Goal: Task Accomplishment & Management: Use online tool/utility

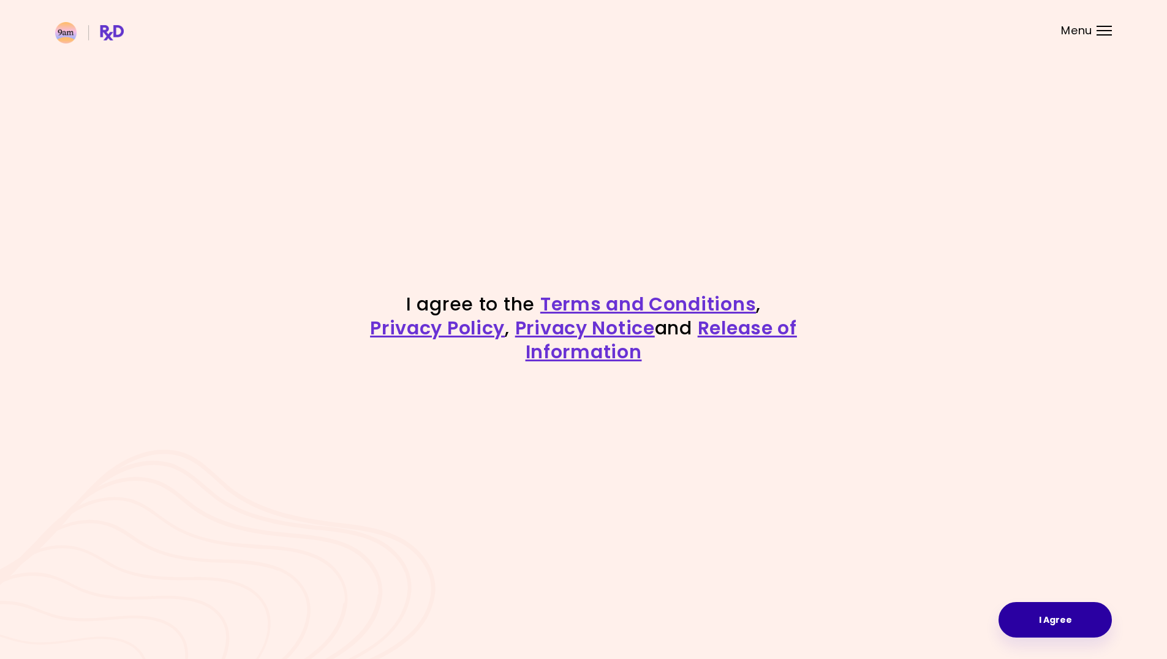
click at [1042, 618] on button "I Agree" at bounding box center [1055, 620] width 113 height 36
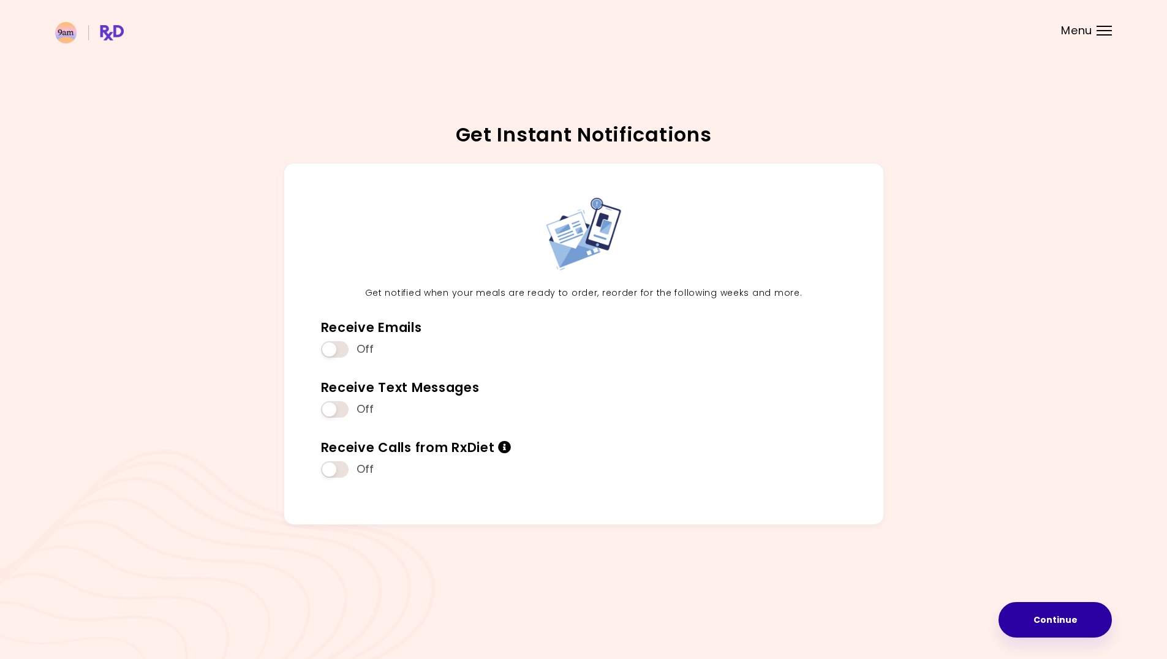
click at [1088, 610] on button "Continue" at bounding box center [1055, 620] width 113 height 36
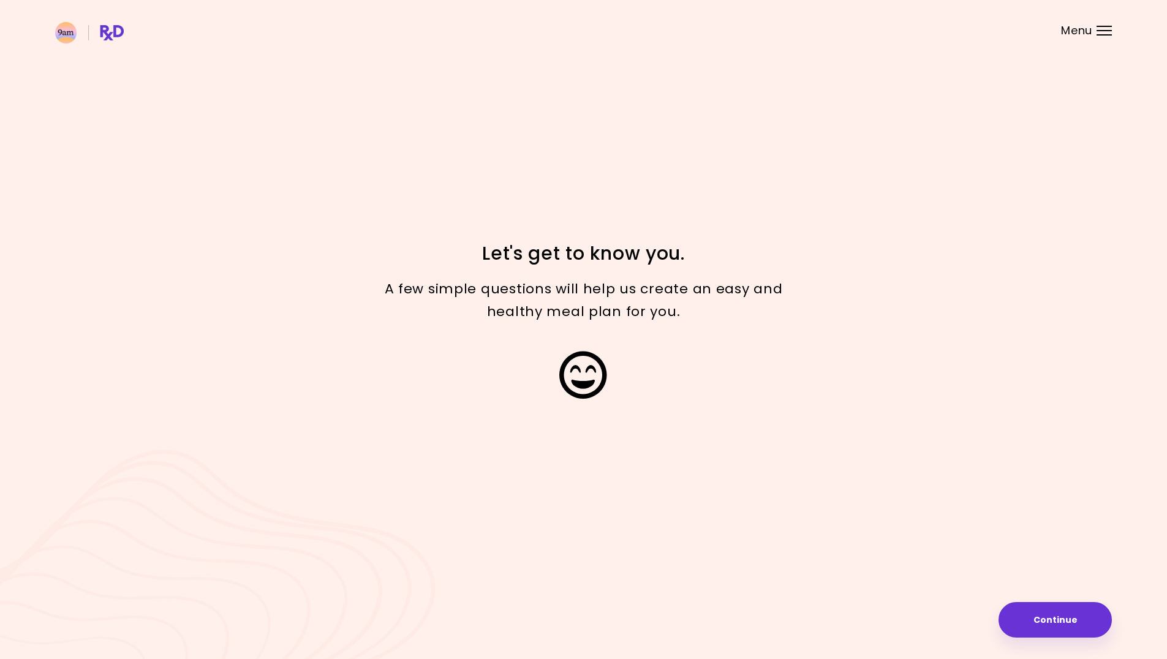
click at [1088, 610] on button "Continue" at bounding box center [1055, 620] width 113 height 36
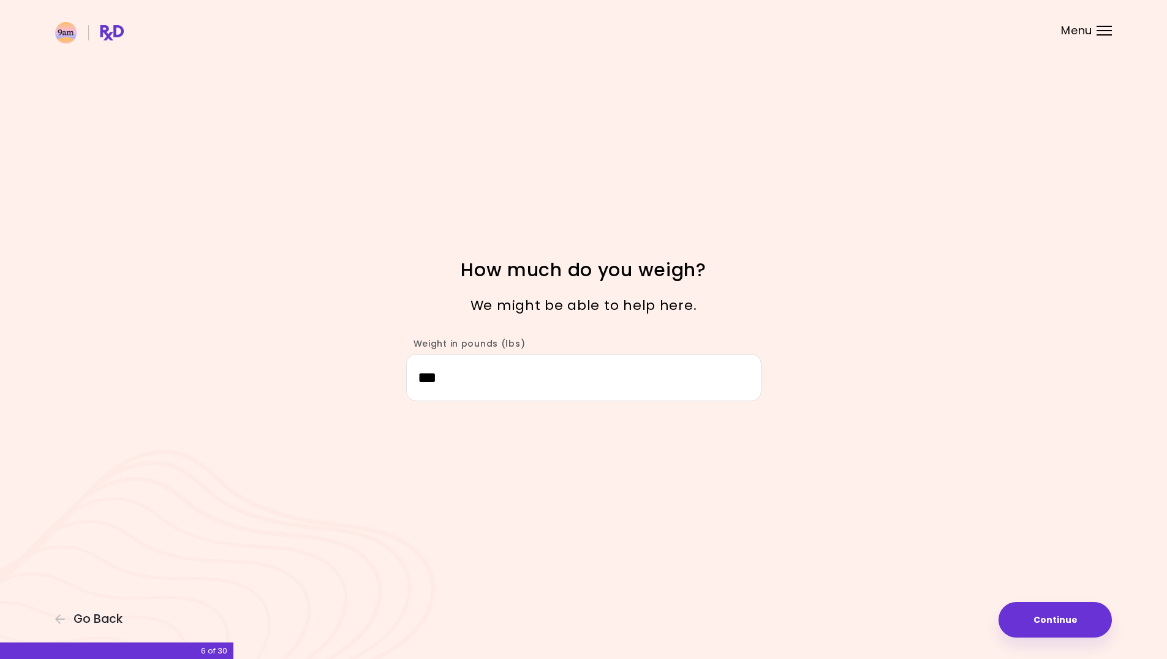
click at [1088, 610] on button "Continue" at bounding box center [1055, 620] width 113 height 36
select select "****"
click at [1088, 610] on button "Continue" at bounding box center [1055, 620] width 113 height 36
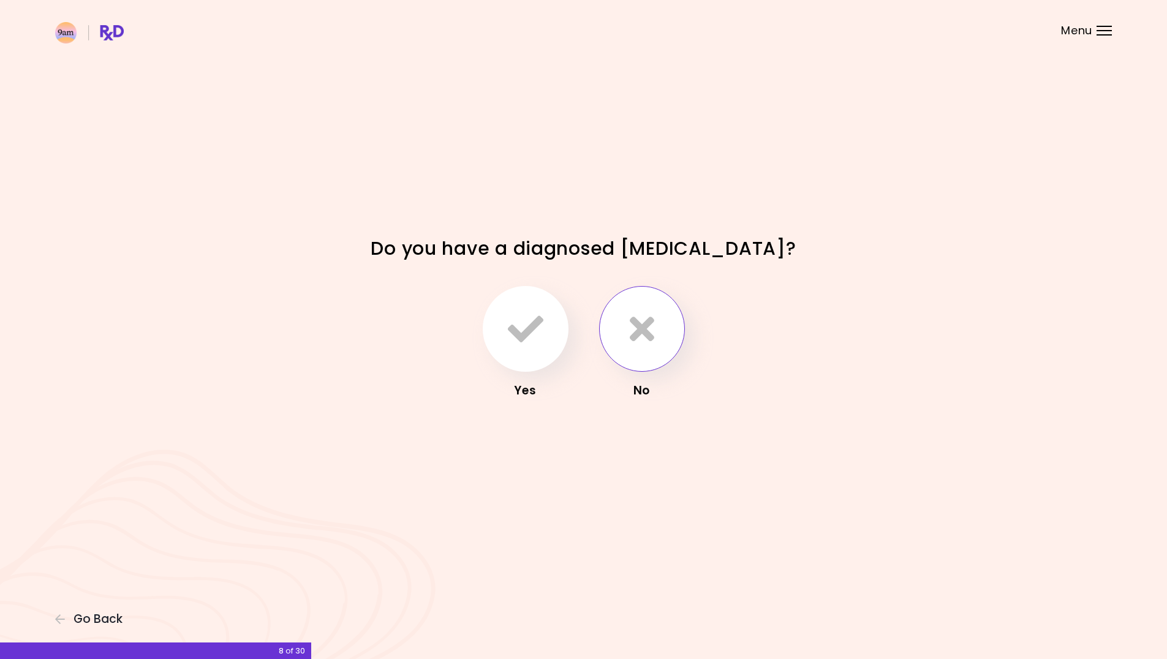
click at [643, 330] on icon "button" at bounding box center [642, 329] width 25 height 36
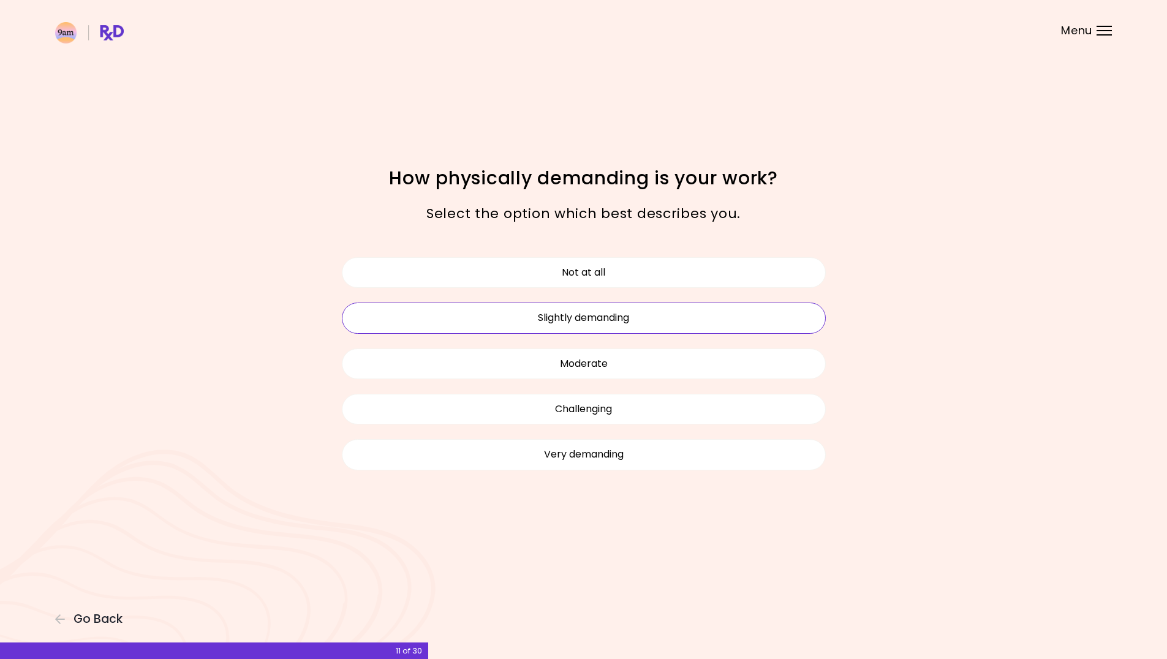
click at [610, 322] on button "Slightly demanding" at bounding box center [584, 318] width 484 height 31
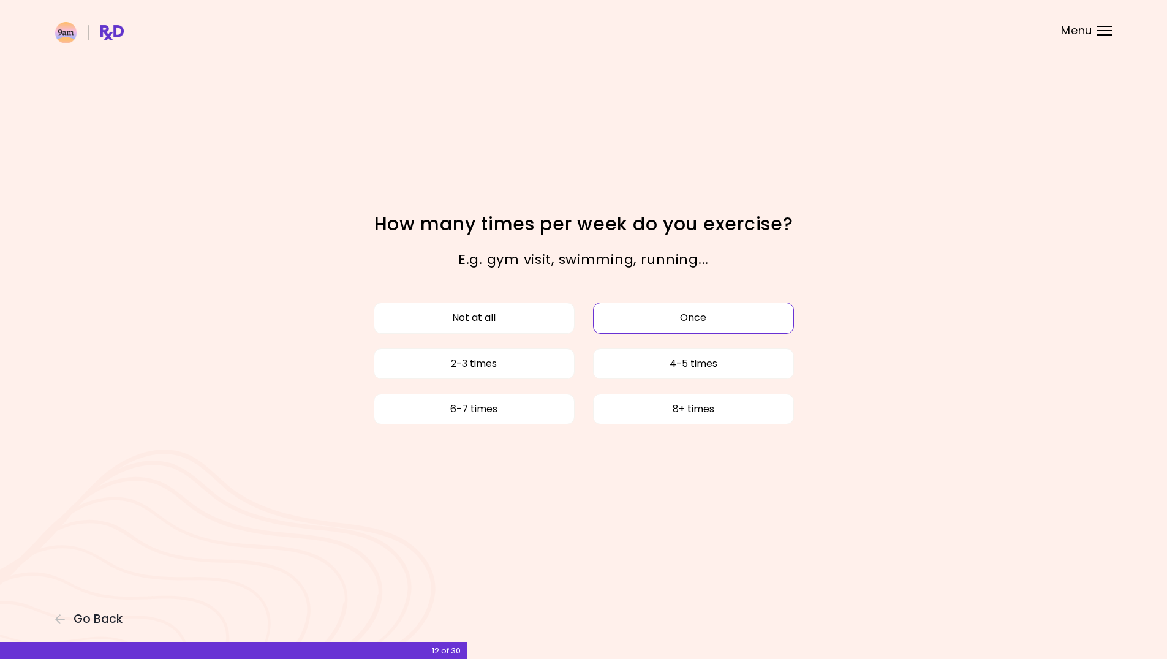
click at [732, 313] on button "Once" at bounding box center [693, 318] width 201 height 31
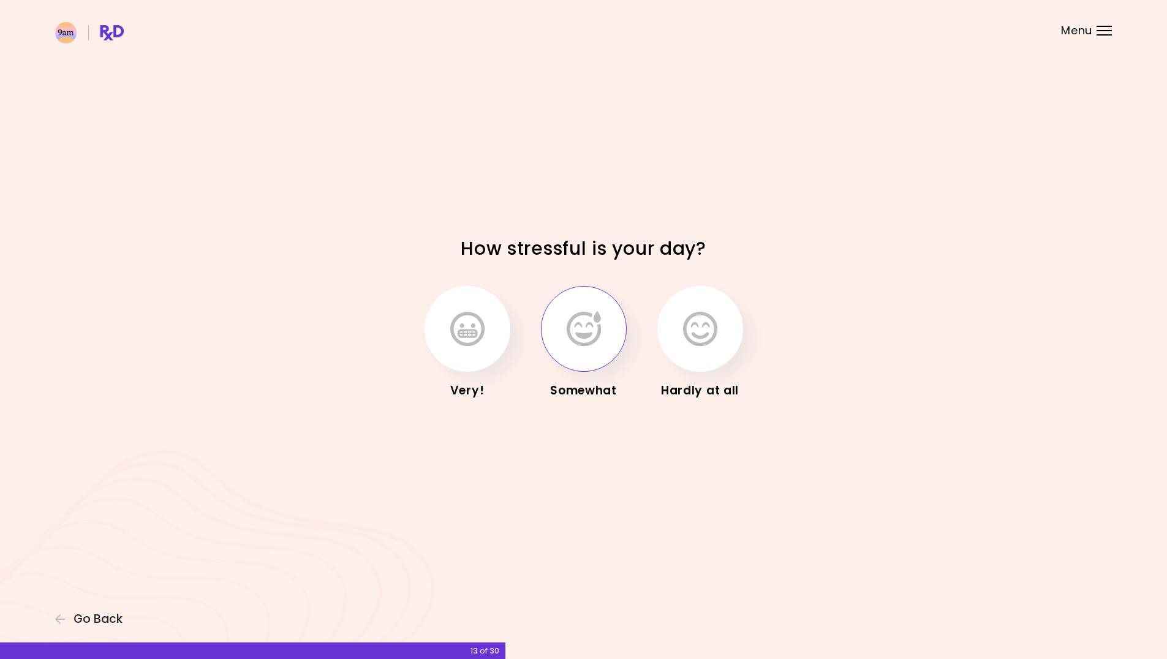
click at [580, 349] on button "button" at bounding box center [584, 329] width 86 height 86
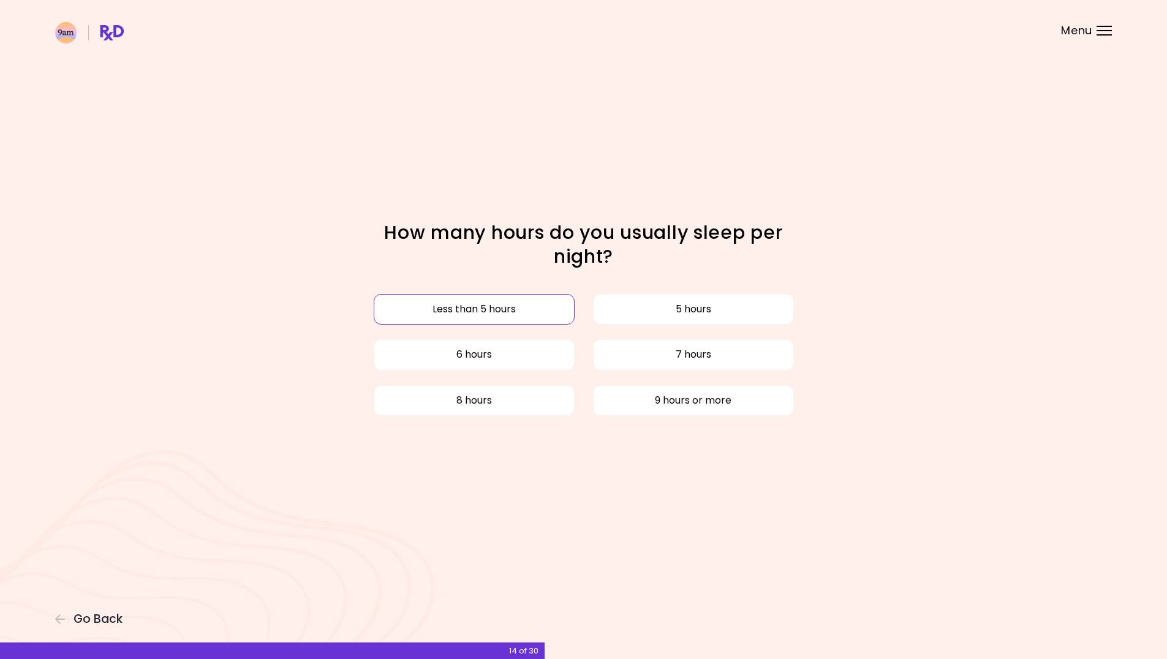
click at [498, 308] on button "Less than 5 hours" at bounding box center [474, 309] width 201 height 31
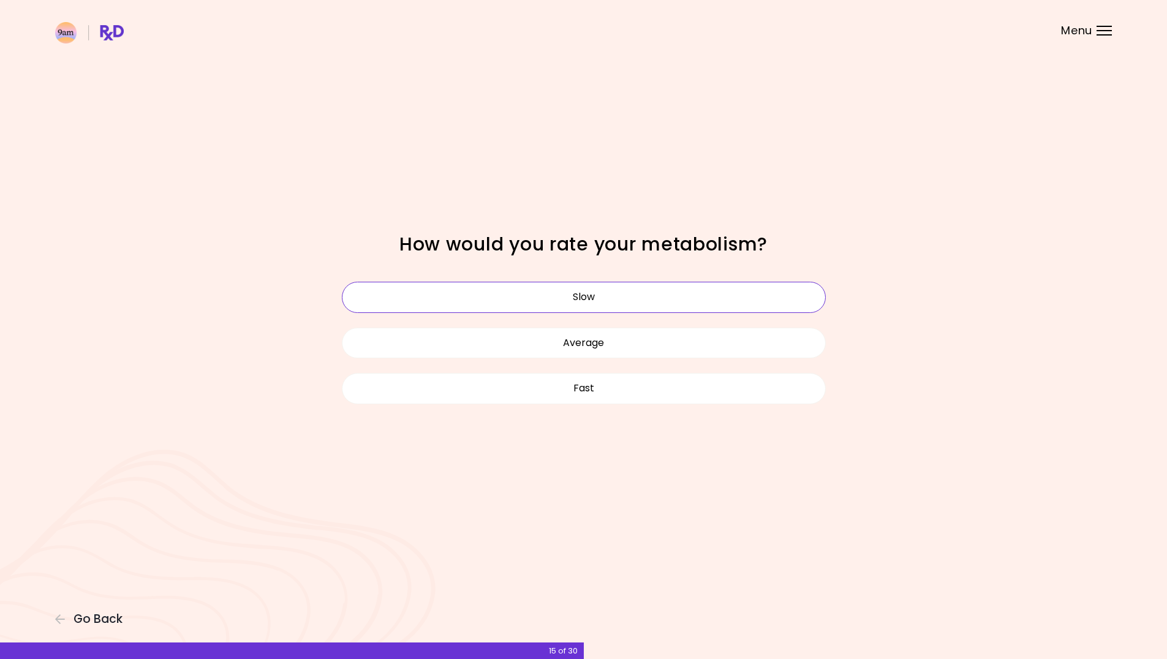
click at [582, 298] on button "Slow" at bounding box center [584, 297] width 484 height 31
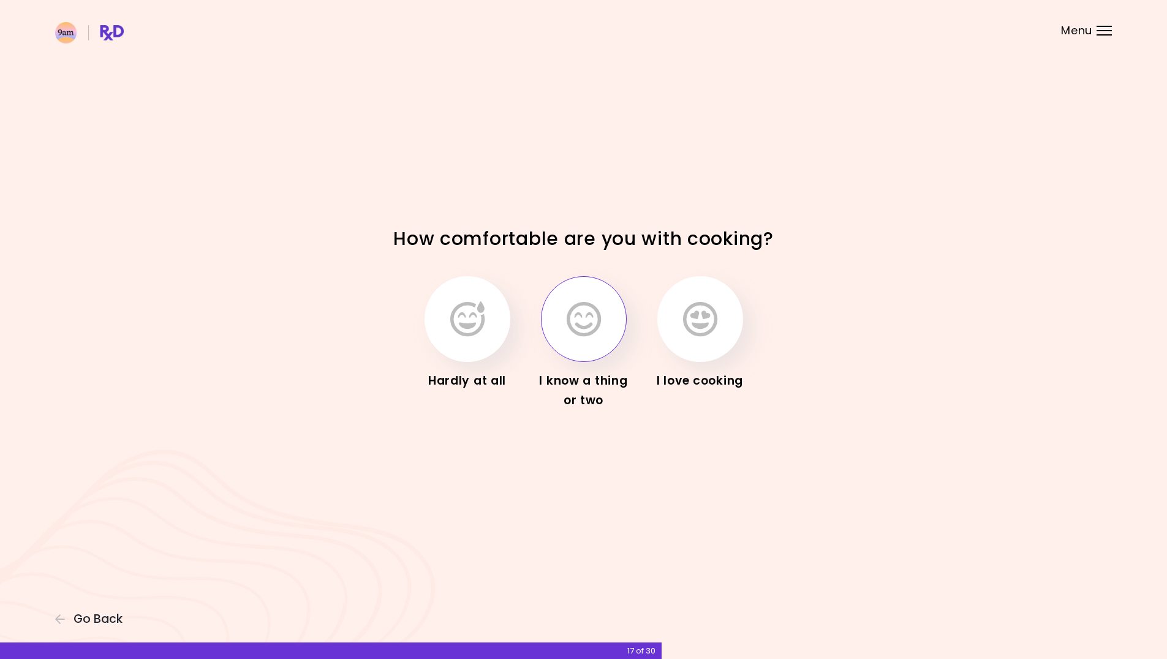
click at [591, 330] on icon "button" at bounding box center [584, 319] width 34 height 36
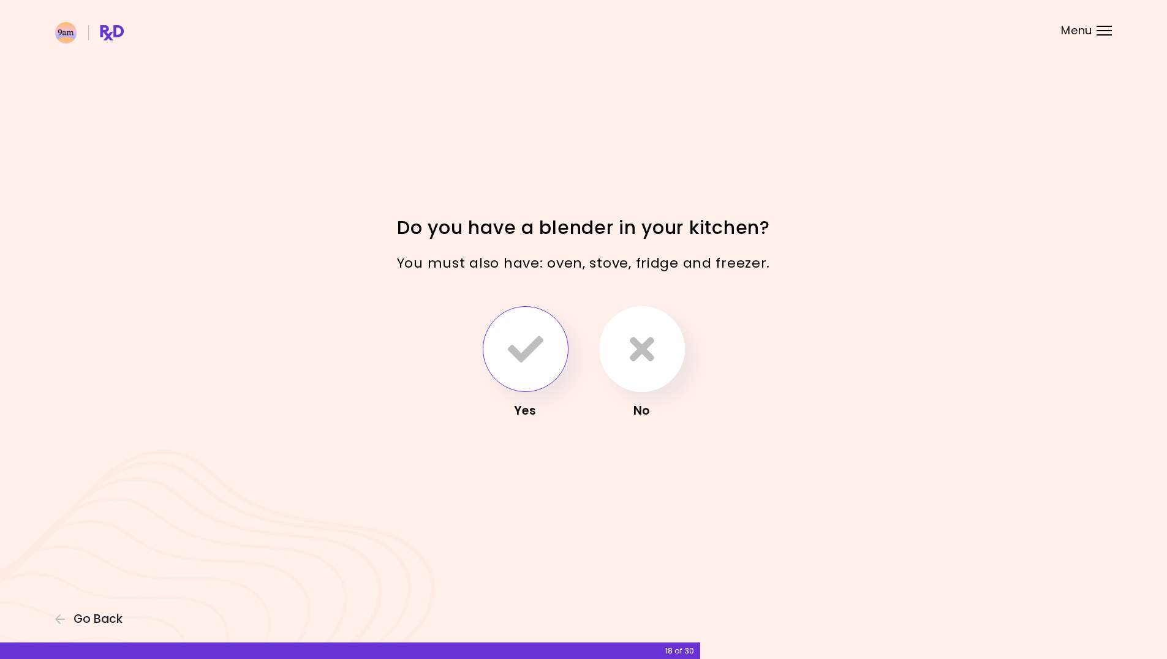
click at [507, 335] on button "button" at bounding box center [526, 349] width 86 height 86
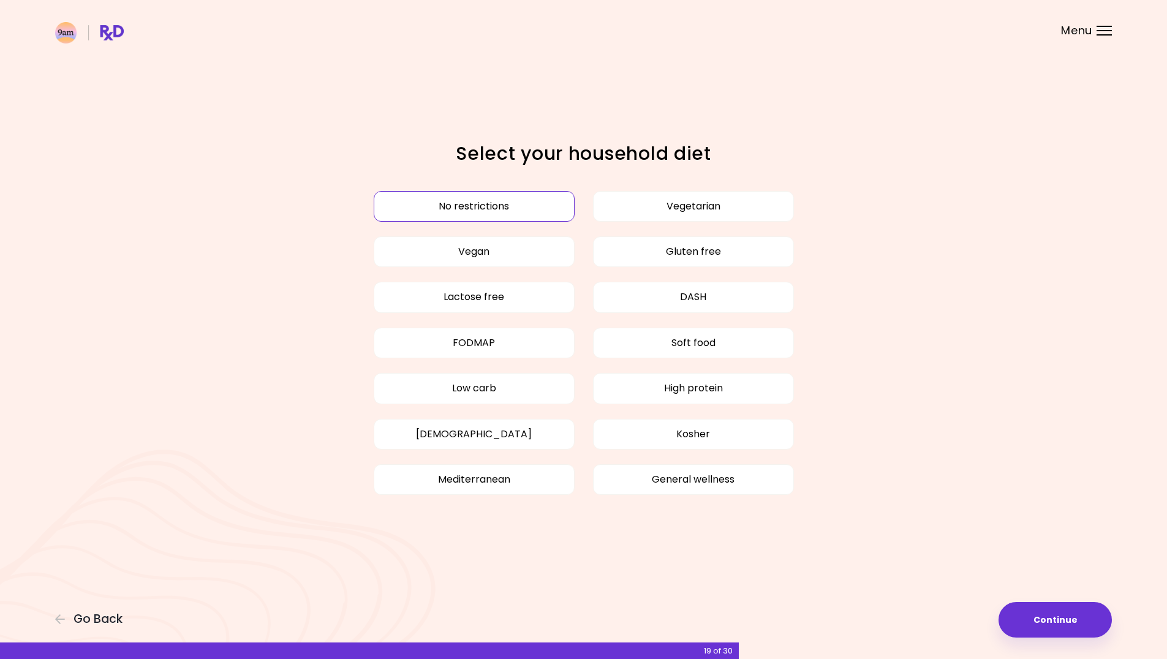
click at [502, 194] on button "No restrictions" at bounding box center [474, 206] width 201 height 31
click at [1038, 610] on button "Continue" at bounding box center [1055, 620] width 113 height 36
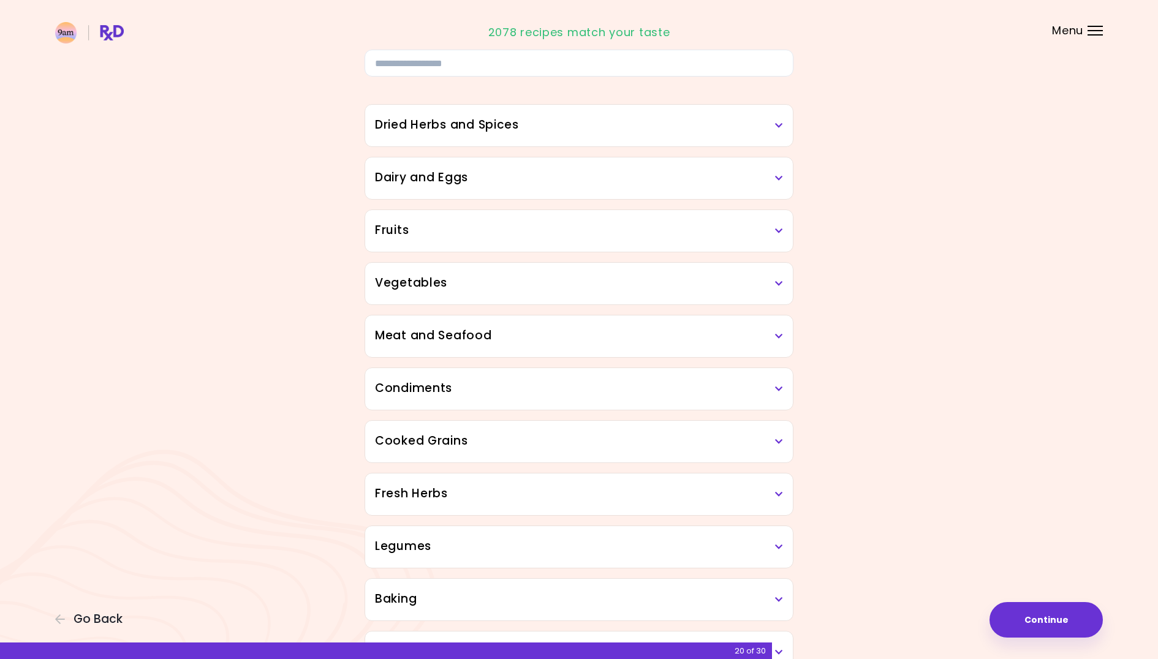
scroll to position [133, 0]
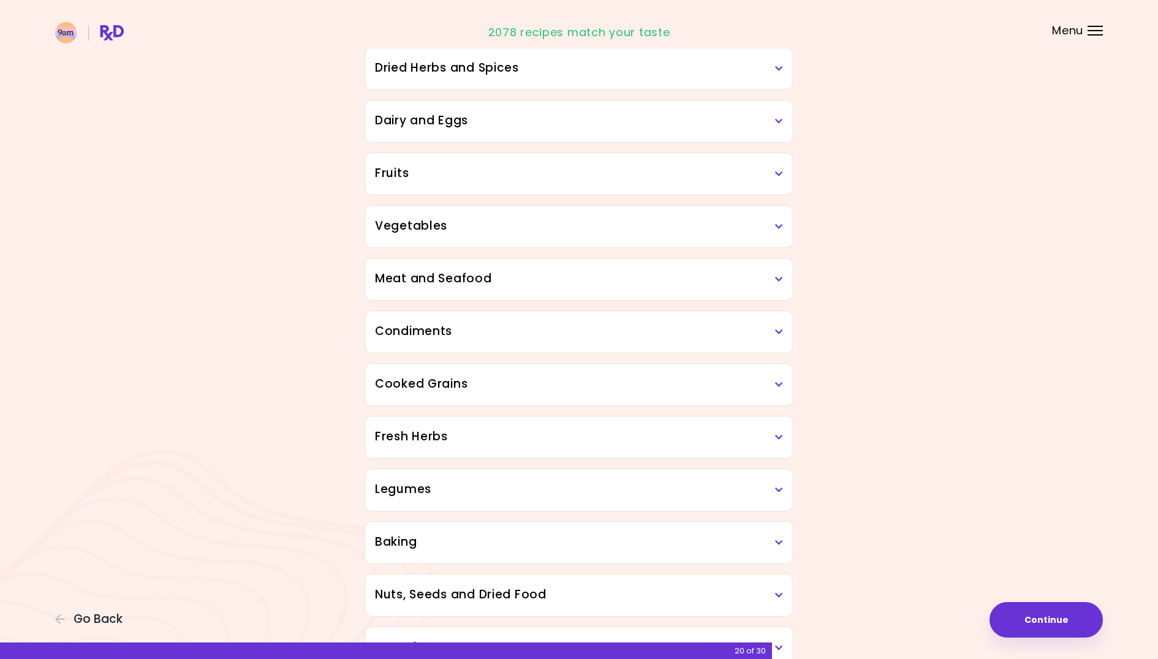
click at [776, 117] on icon at bounding box center [779, 121] width 8 height 9
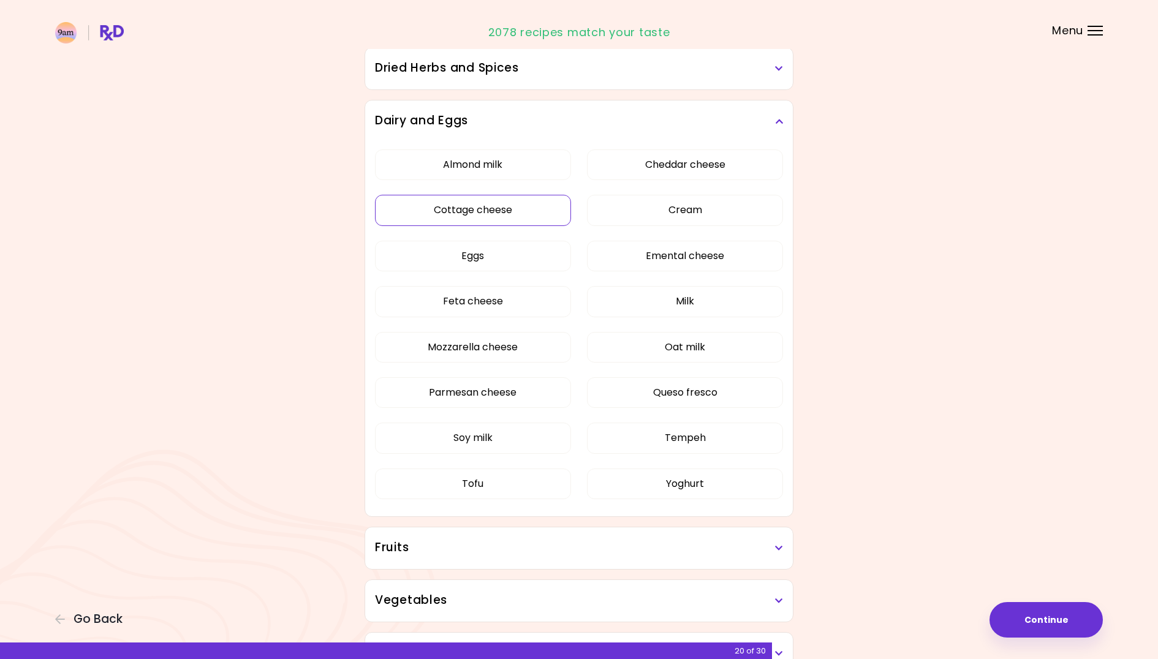
click at [476, 204] on button "Cottage cheese" at bounding box center [473, 210] width 196 height 31
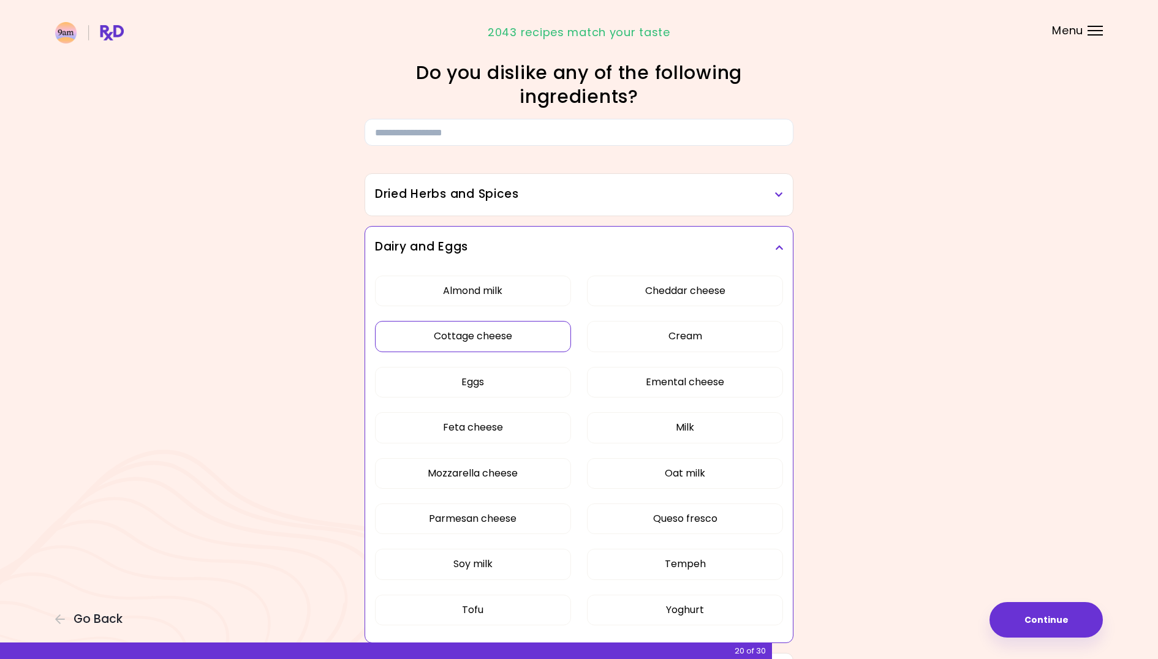
scroll to position [0, 0]
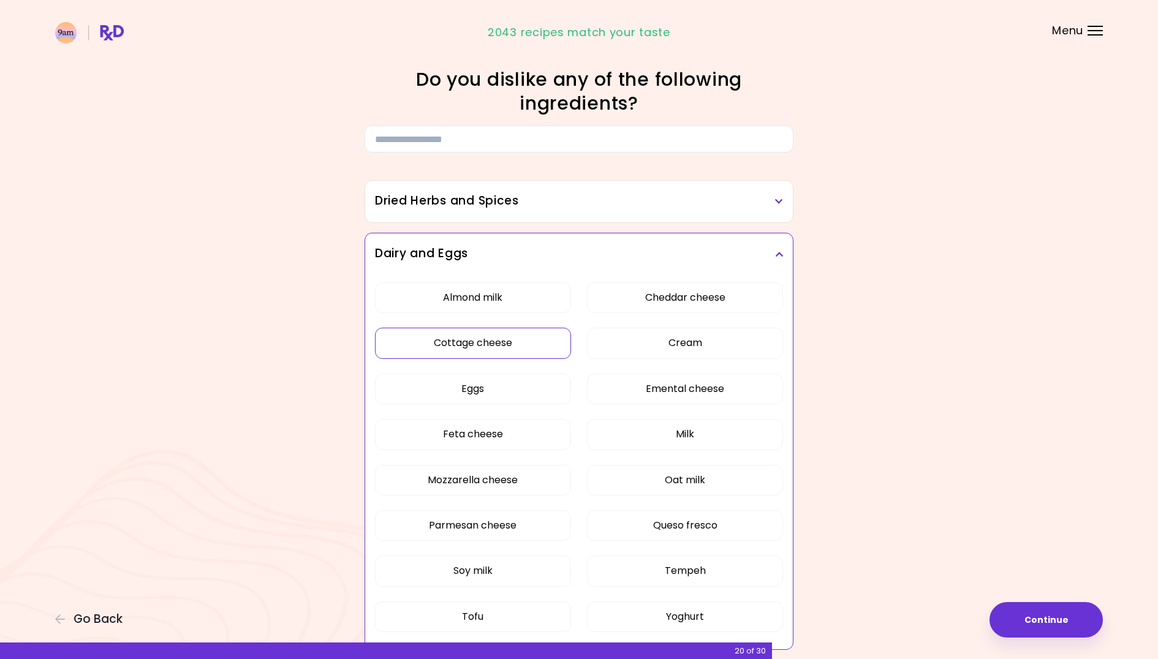
click at [779, 202] on icon at bounding box center [779, 201] width 8 height 9
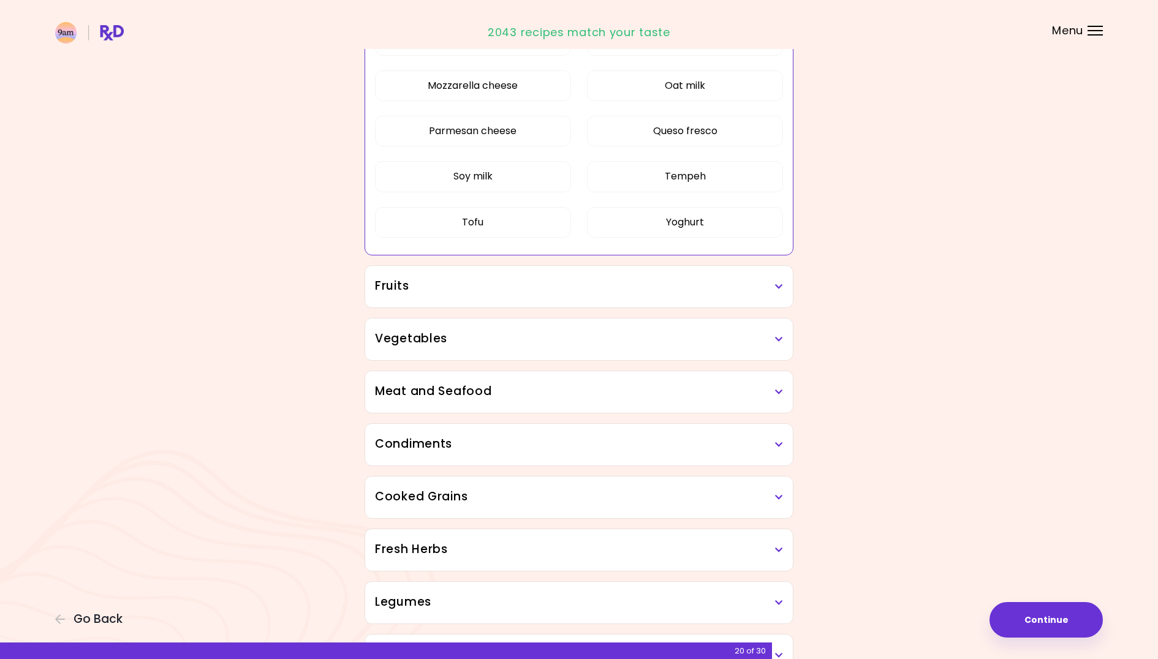
scroll to position [597, 0]
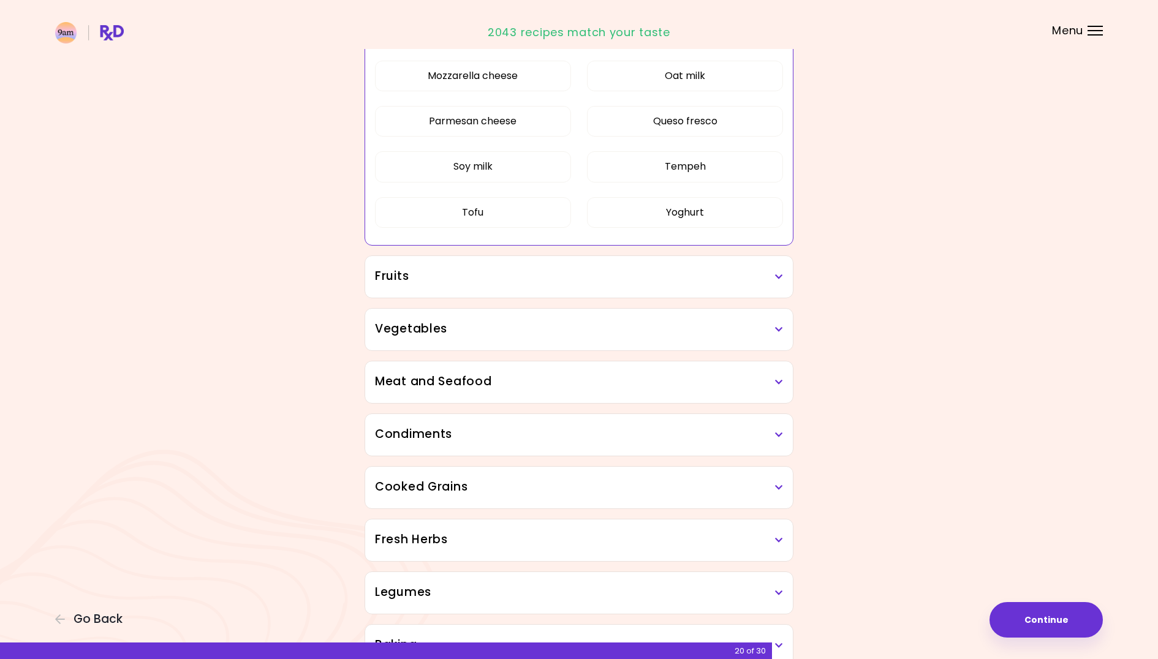
click at [782, 271] on h3 "Fruits" at bounding box center [579, 277] width 408 height 18
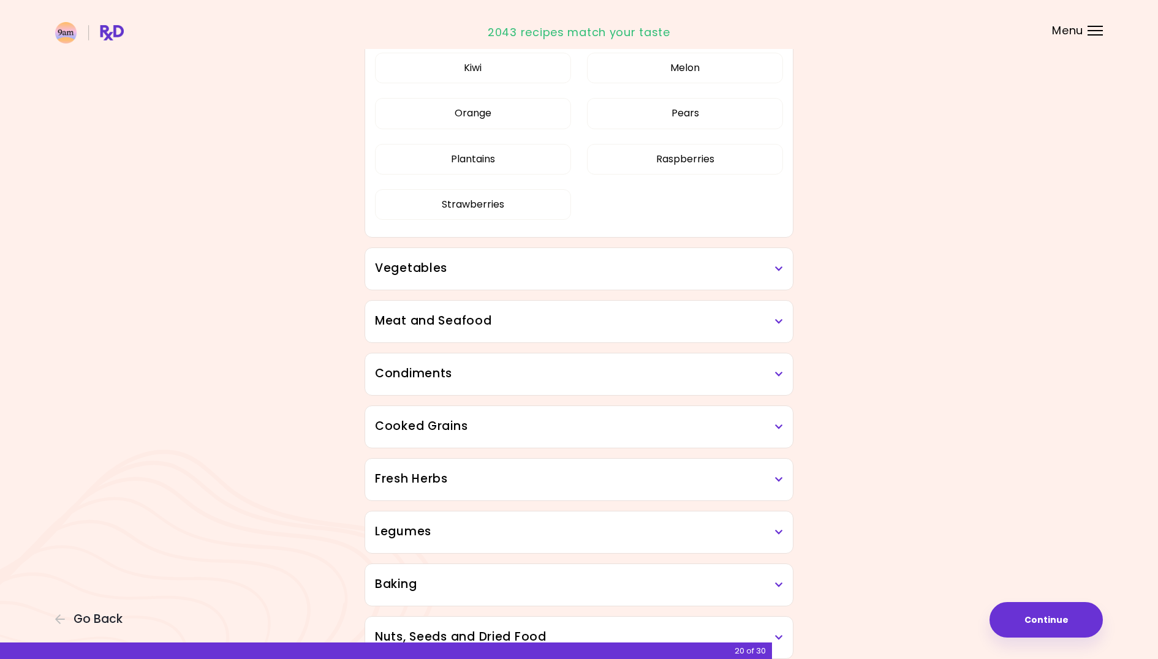
scroll to position [961, 0]
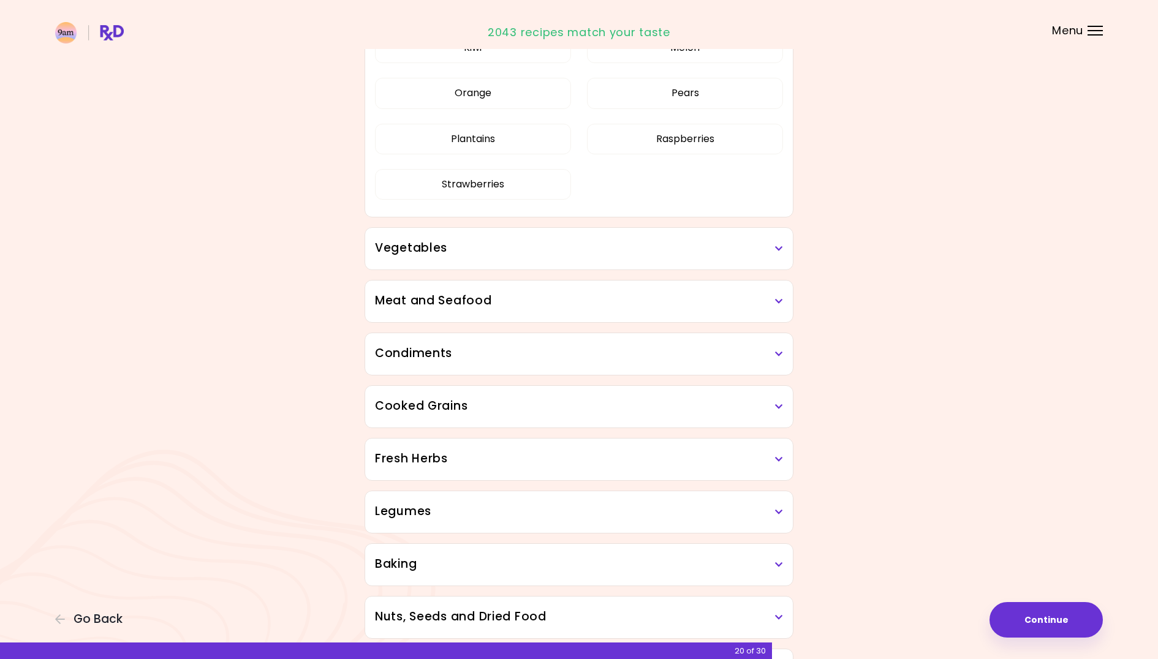
click at [784, 243] on div "Vegetables" at bounding box center [579, 249] width 428 height 42
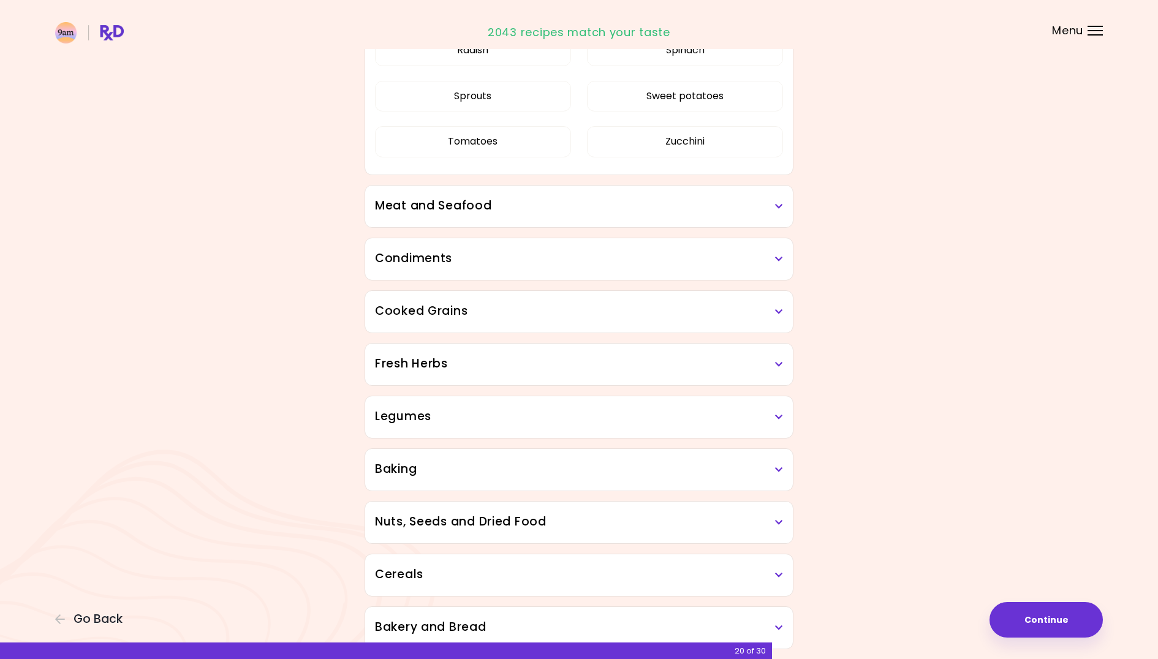
scroll to position [1805, 0]
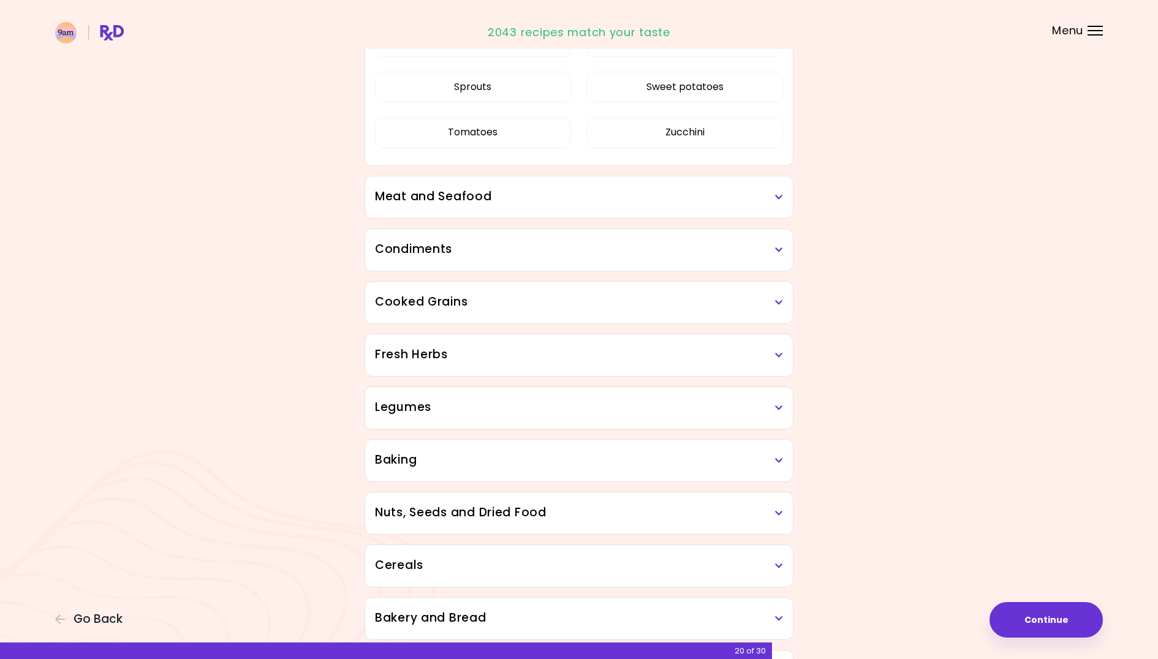
click at [778, 193] on icon at bounding box center [779, 197] width 8 height 9
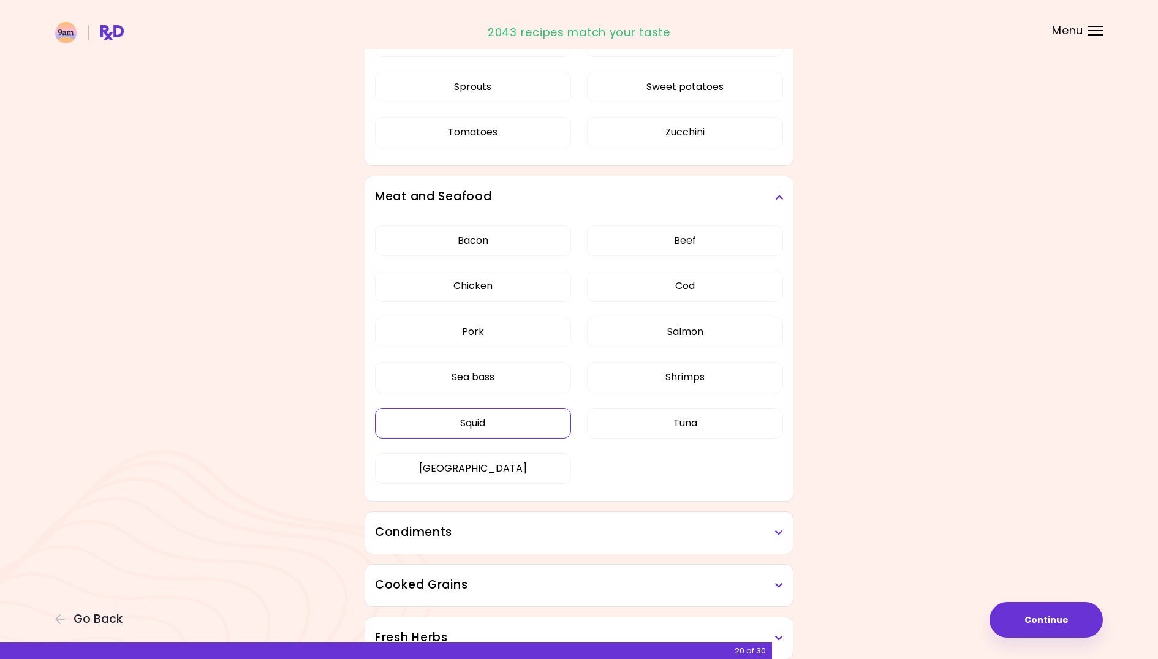
click at [474, 415] on div "Bacon Beef Chicken Cod Pork Salmon Sea bass Shrimps Squid Tuna Turkey" at bounding box center [579, 359] width 408 height 283
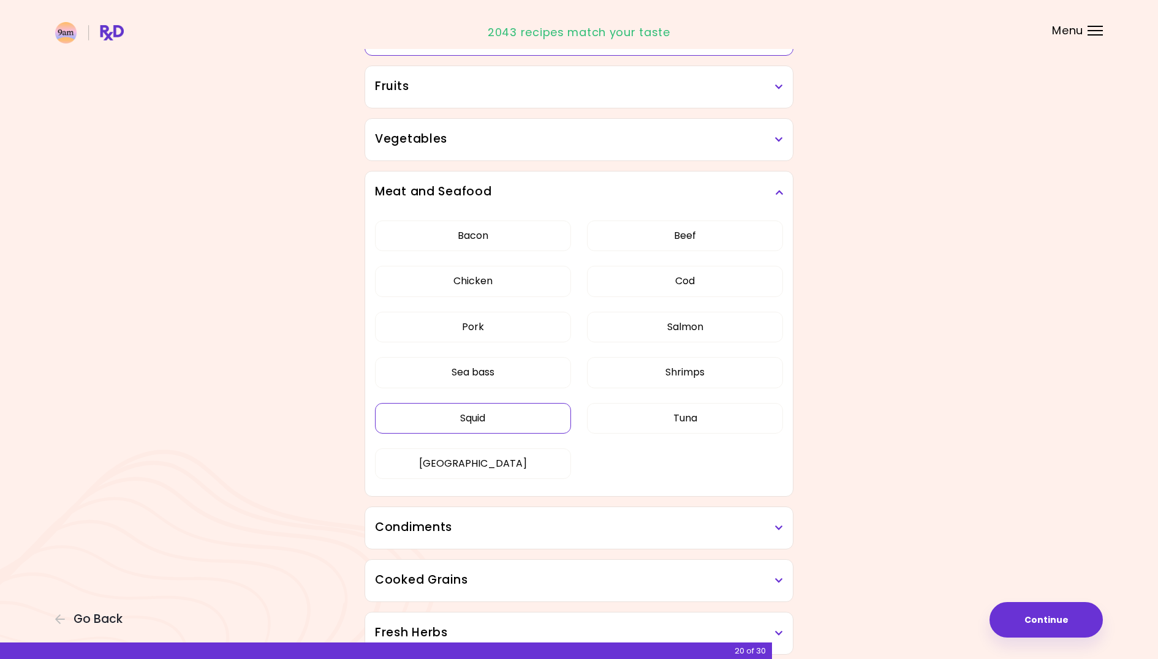
scroll to position [215, 0]
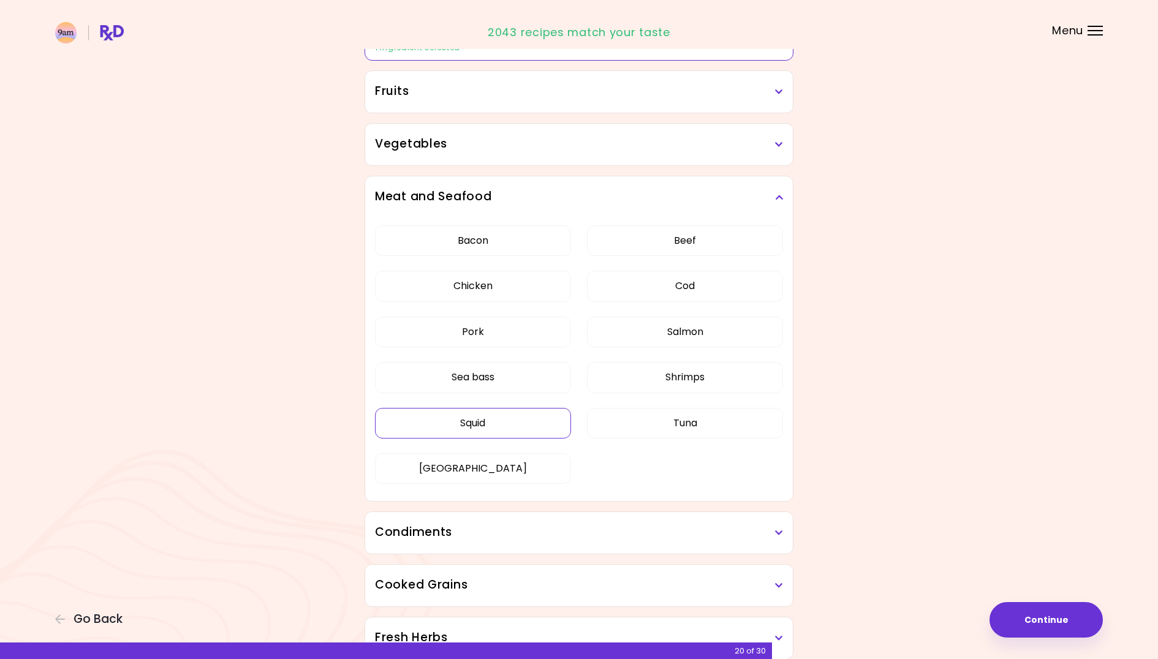
click at [474, 415] on button "Squid" at bounding box center [473, 423] width 196 height 31
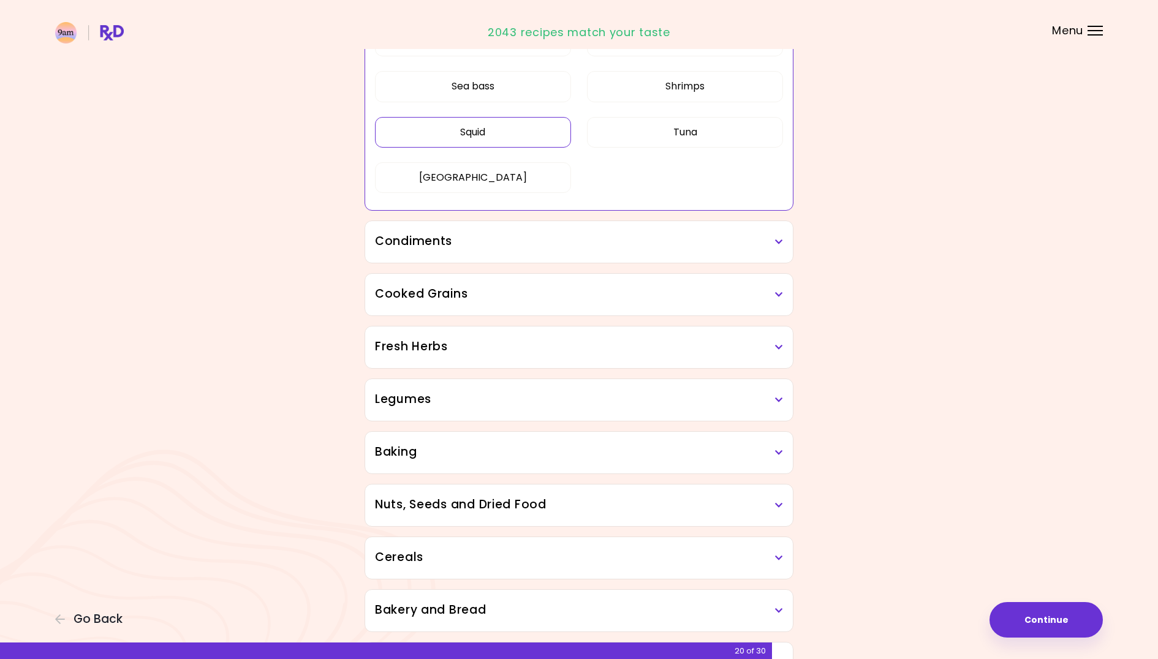
scroll to position [517, 0]
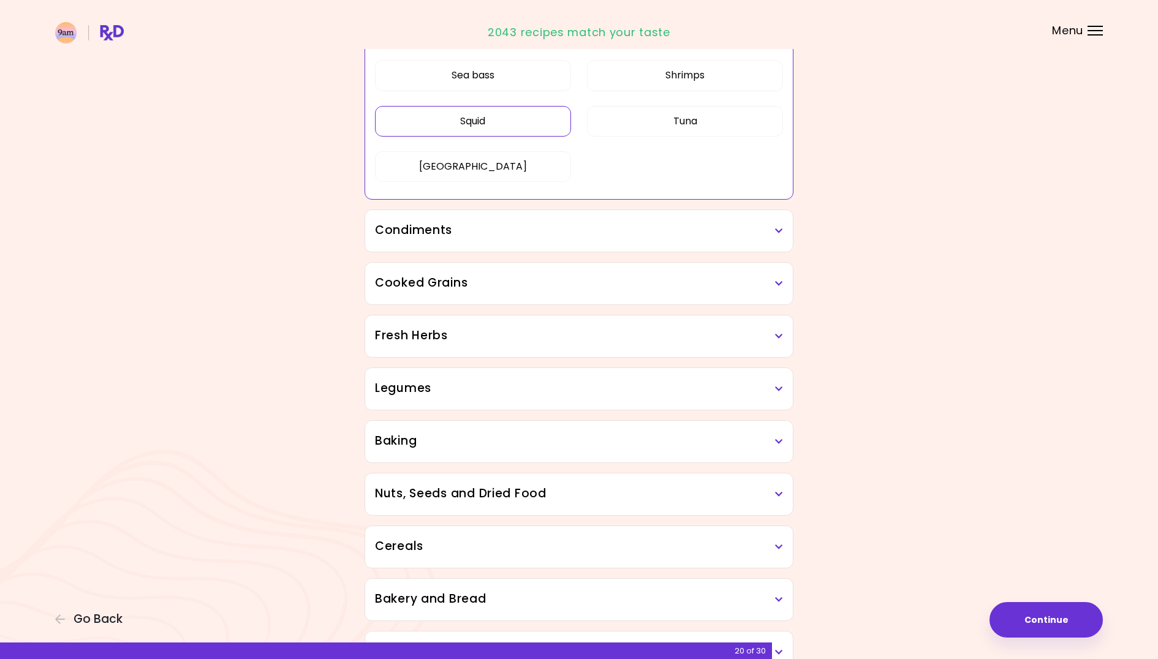
click at [775, 232] on icon at bounding box center [779, 231] width 8 height 9
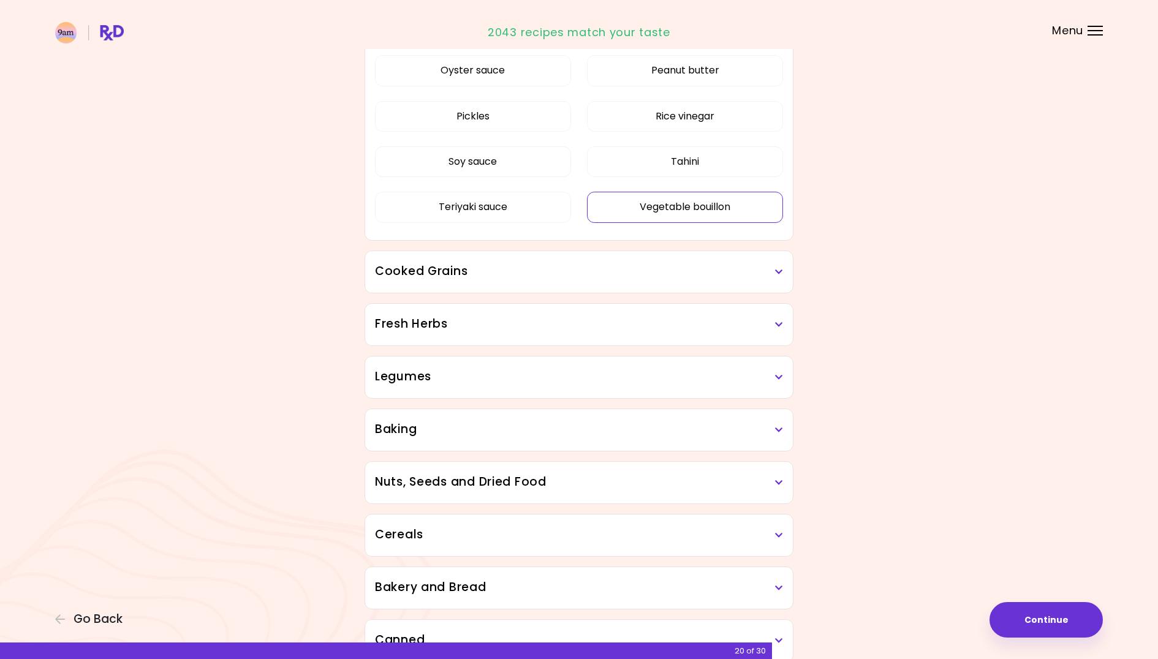
scroll to position [892, 0]
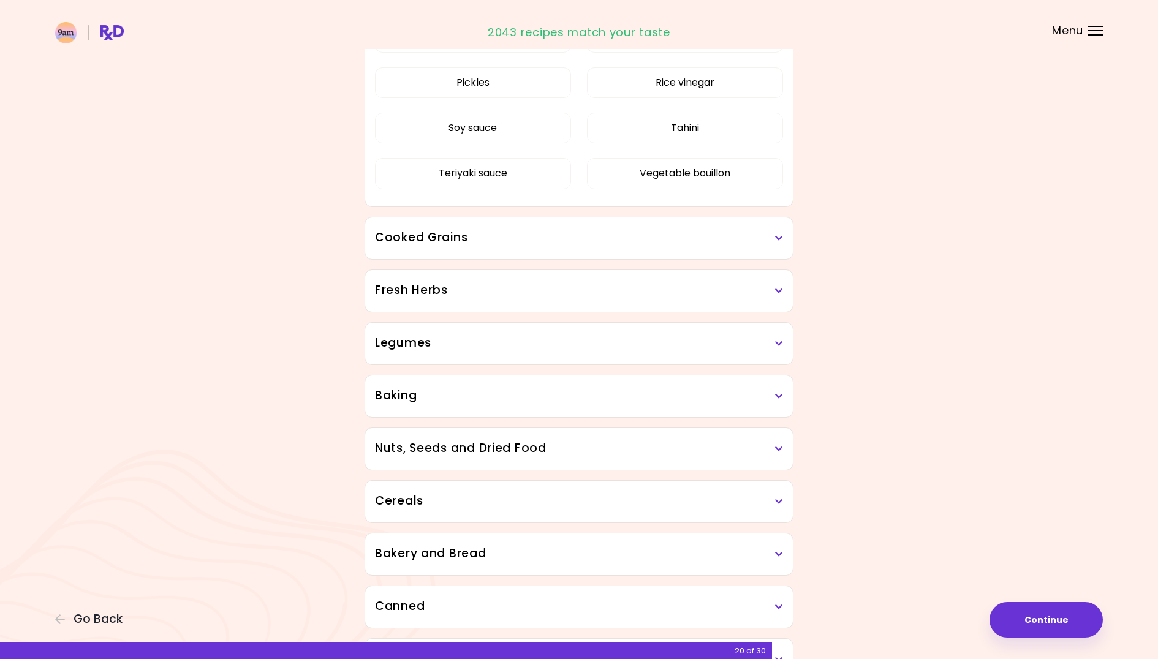
click at [780, 234] on icon at bounding box center [779, 238] width 8 height 9
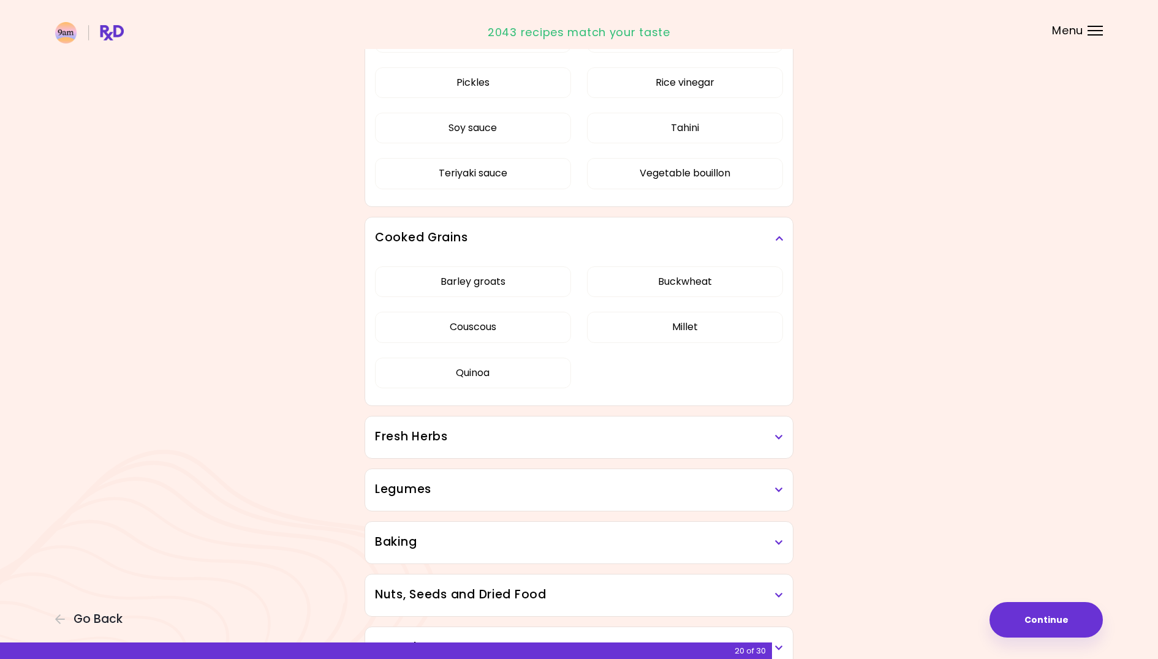
click at [778, 435] on icon at bounding box center [779, 437] width 8 height 9
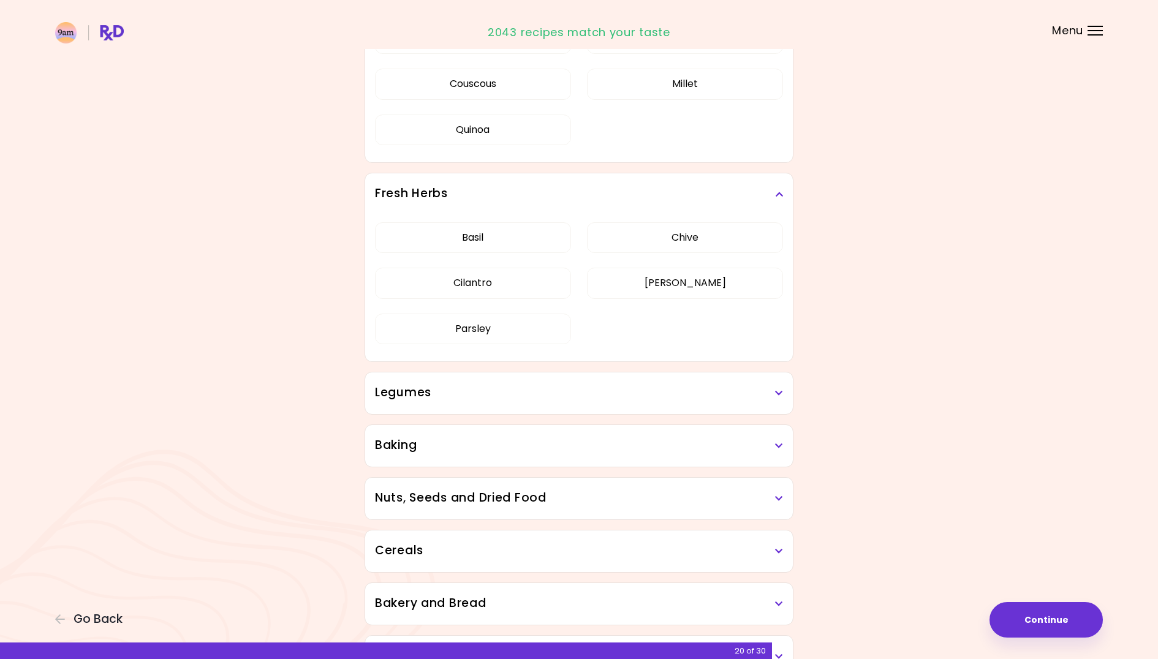
scroll to position [1137, 0]
click at [784, 391] on div "Legumes" at bounding box center [579, 391] width 428 height 42
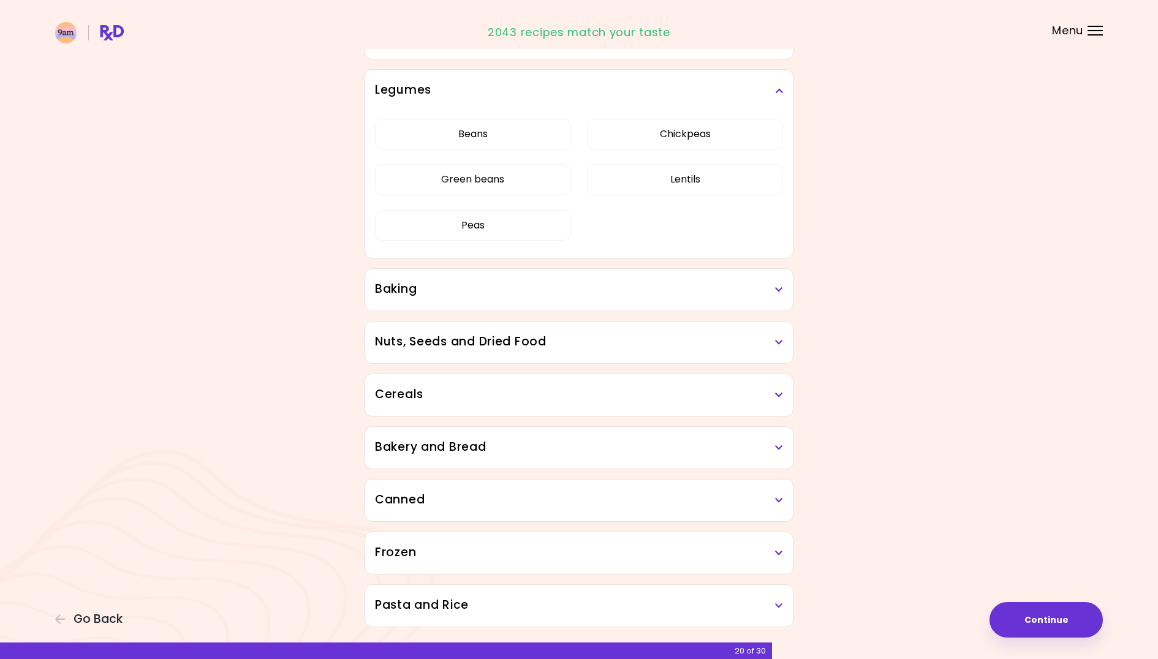
scroll to position [1439, 0]
click at [775, 288] on icon at bounding box center [779, 288] width 8 height 9
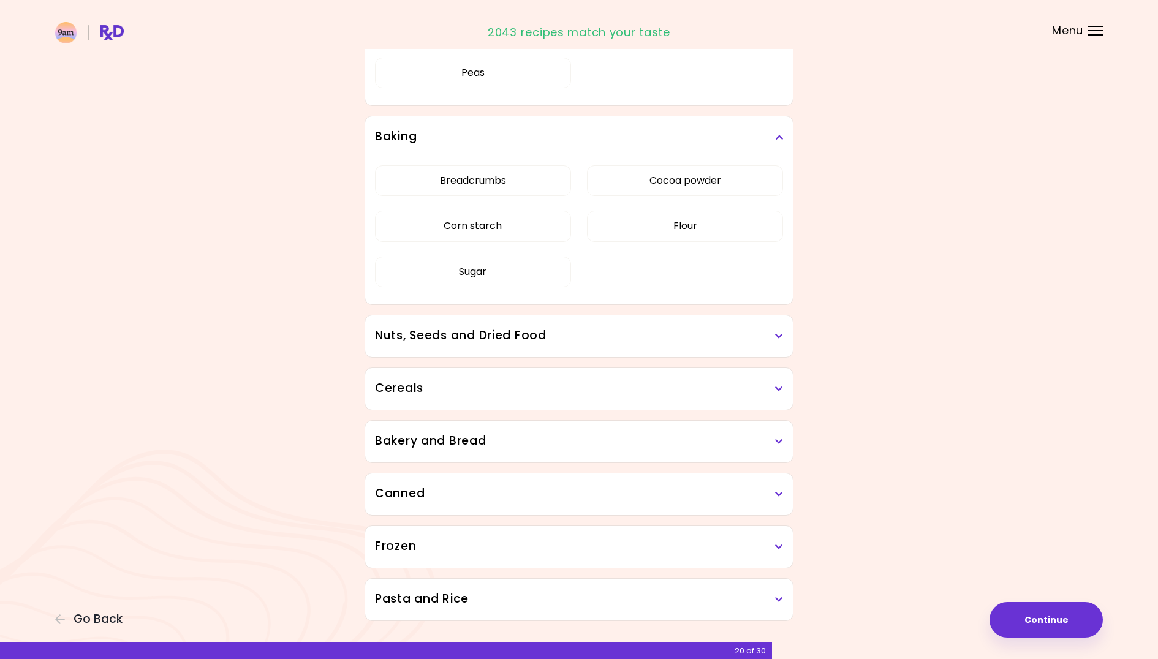
scroll to position [1620, 0]
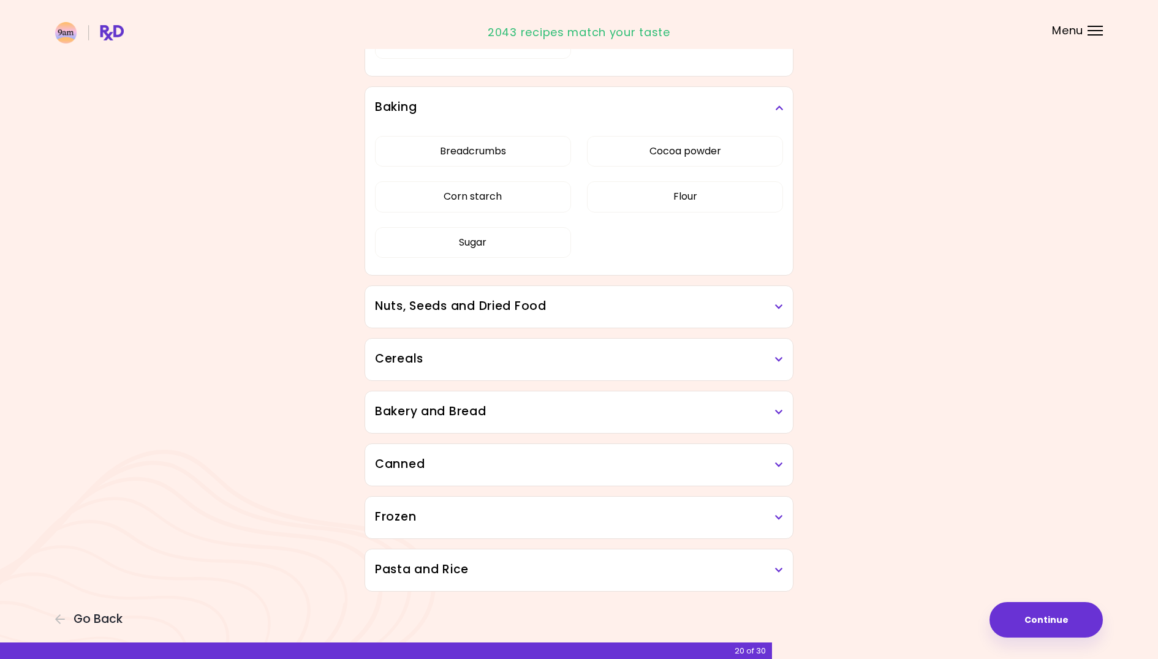
click at [776, 304] on icon at bounding box center [779, 307] width 8 height 9
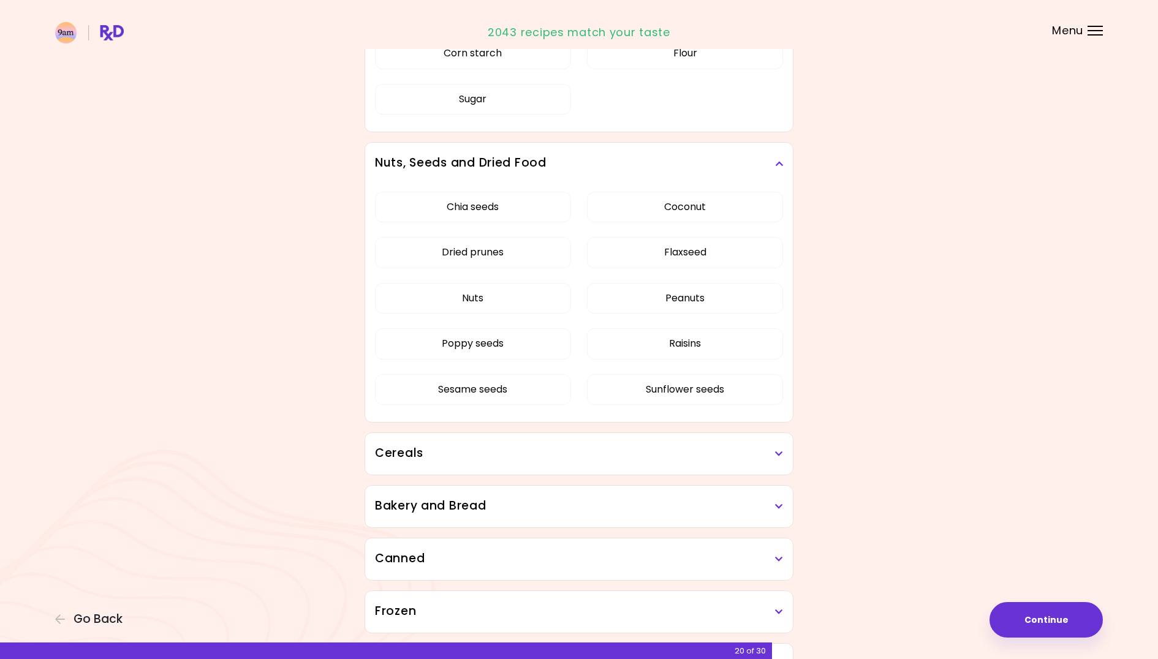
scroll to position [1857, 0]
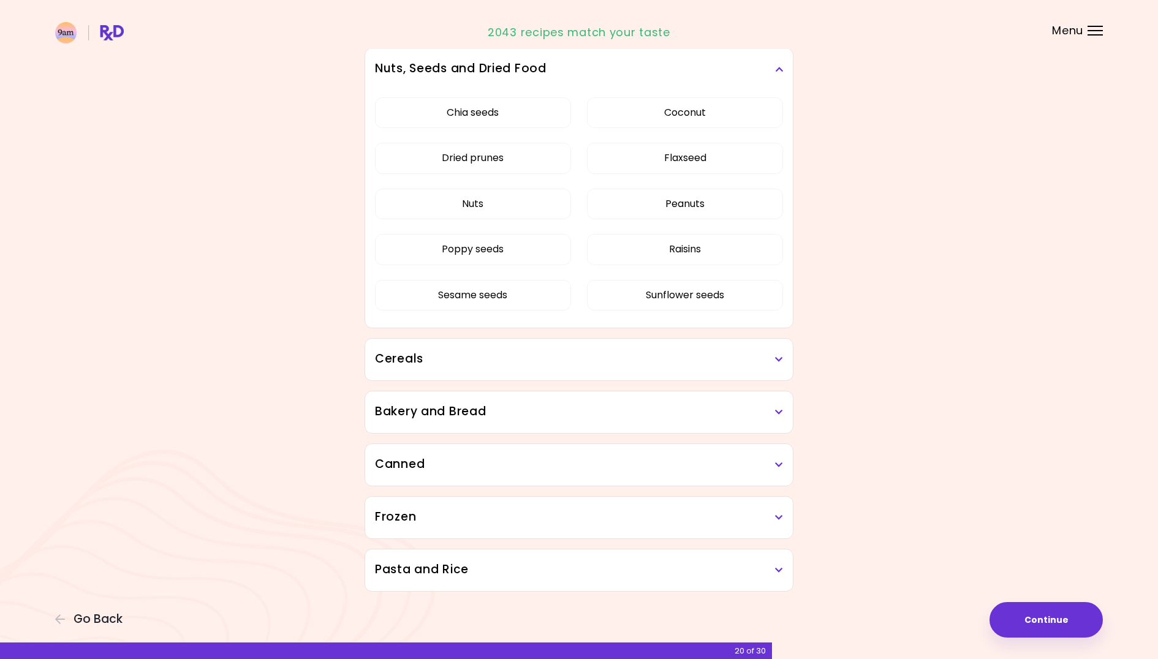
click at [776, 355] on icon at bounding box center [779, 359] width 8 height 9
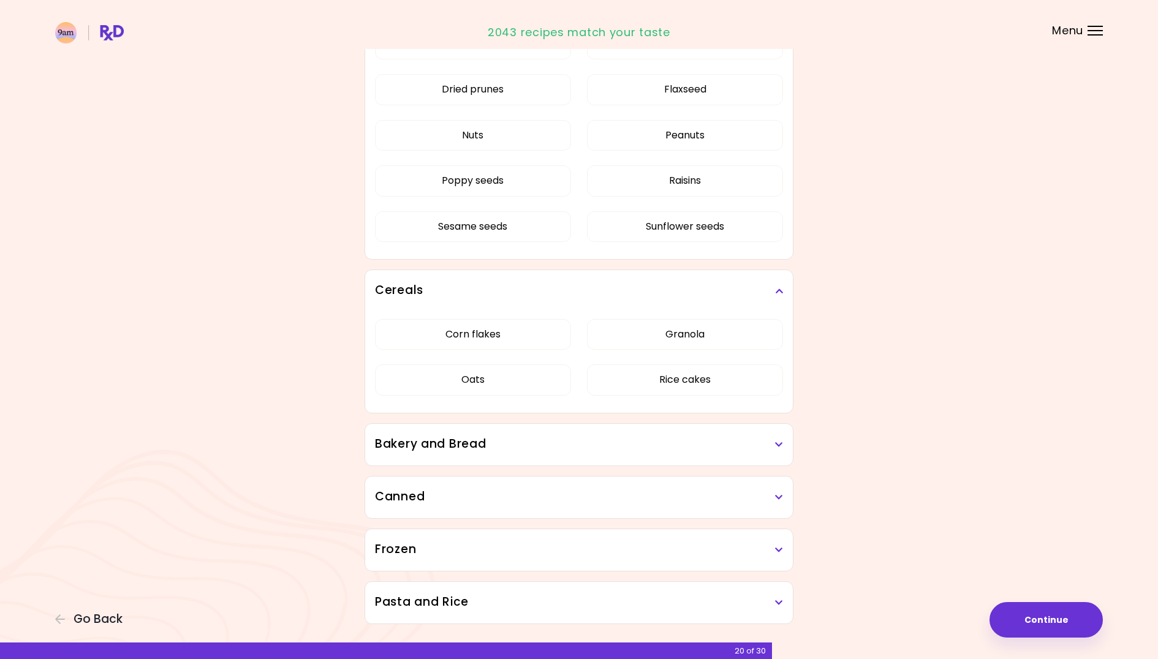
scroll to position [1958, 0]
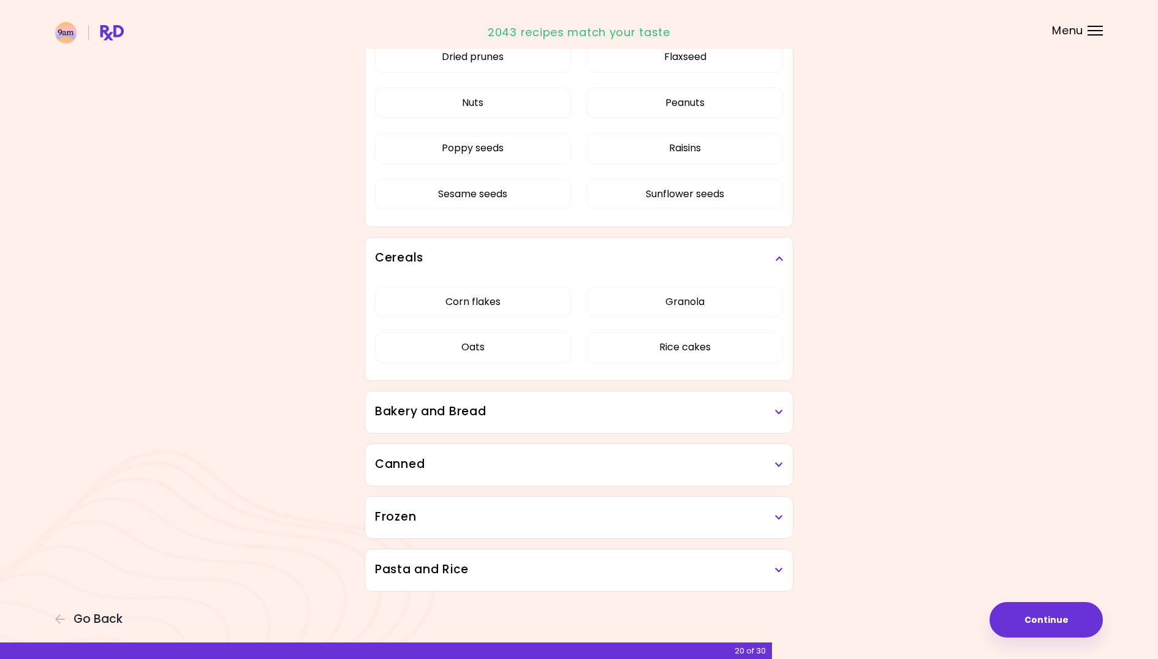
click at [774, 420] on h3 "Bakery and Bread" at bounding box center [579, 412] width 408 height 18
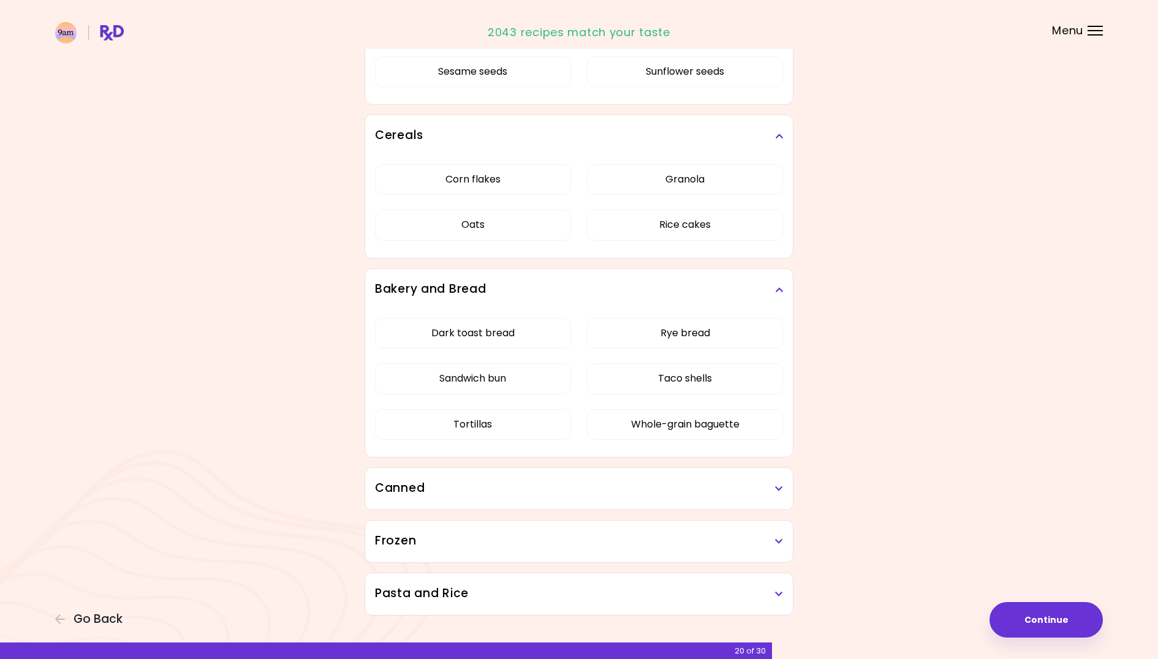
scroll to position [2105, 0]
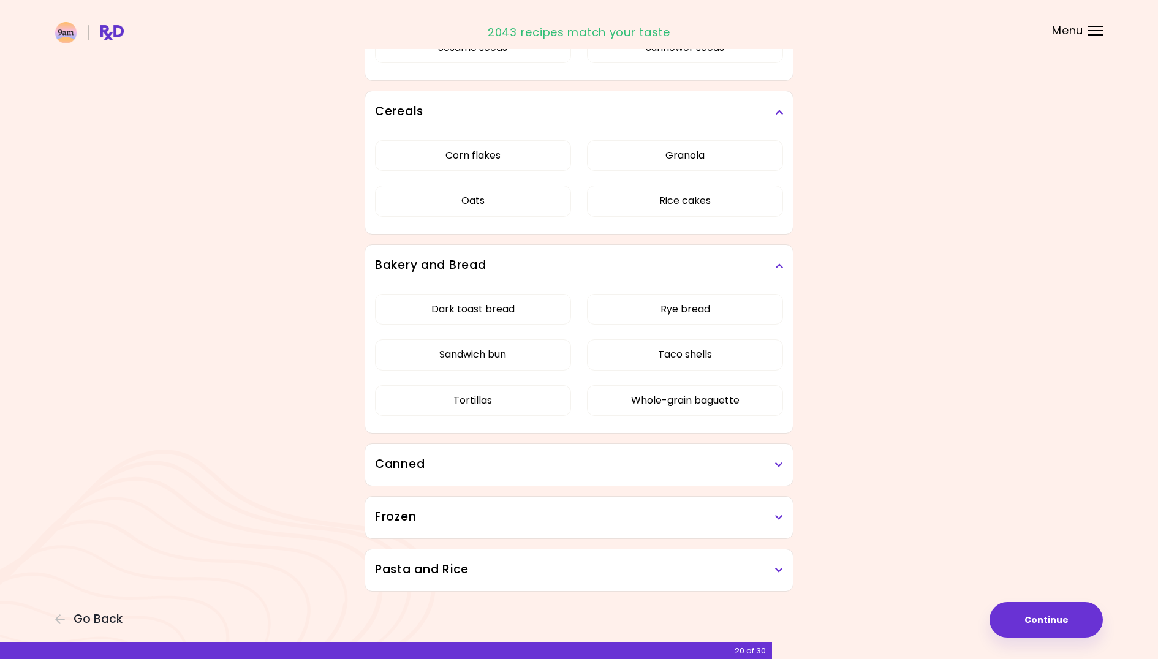
click at [782, 466] on icon at bounding box center [779, 465] width 8 height 9
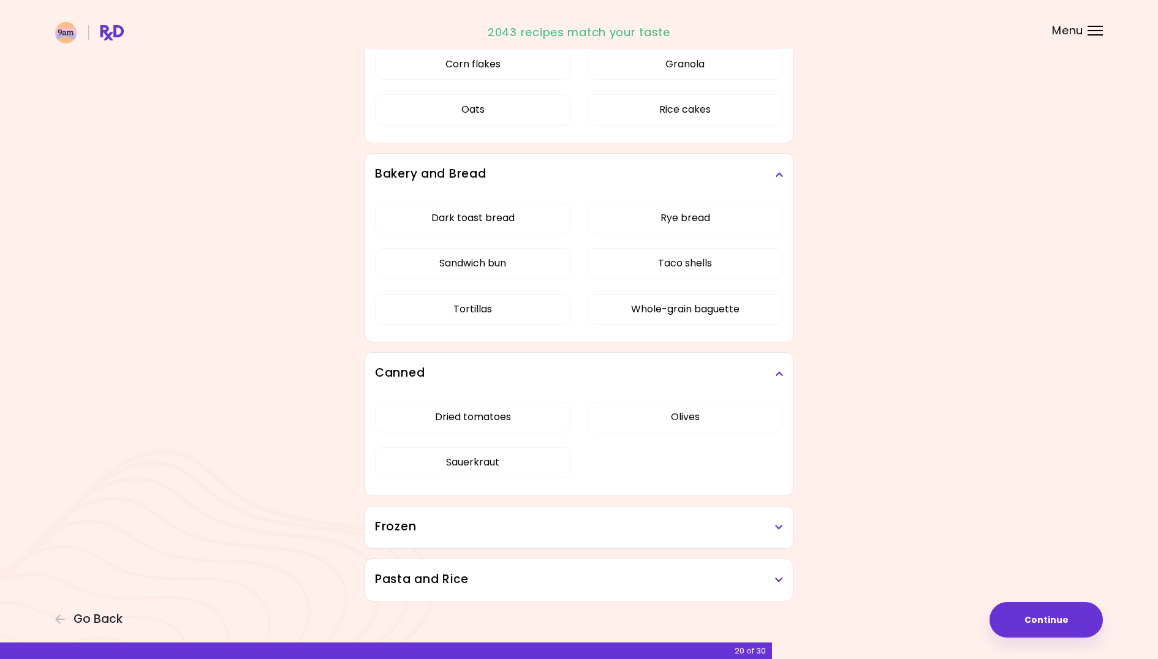
scroll to position [2206, 0]
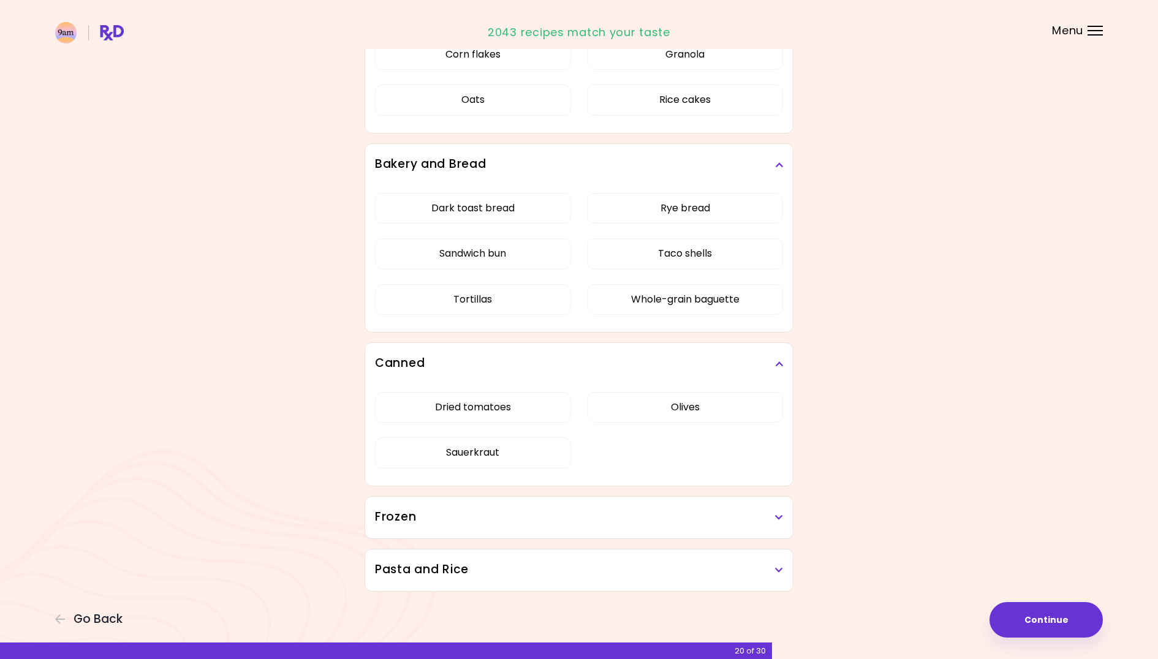
click at [776, 515] on icon at bounding box center [779, 517] width 8 height 9
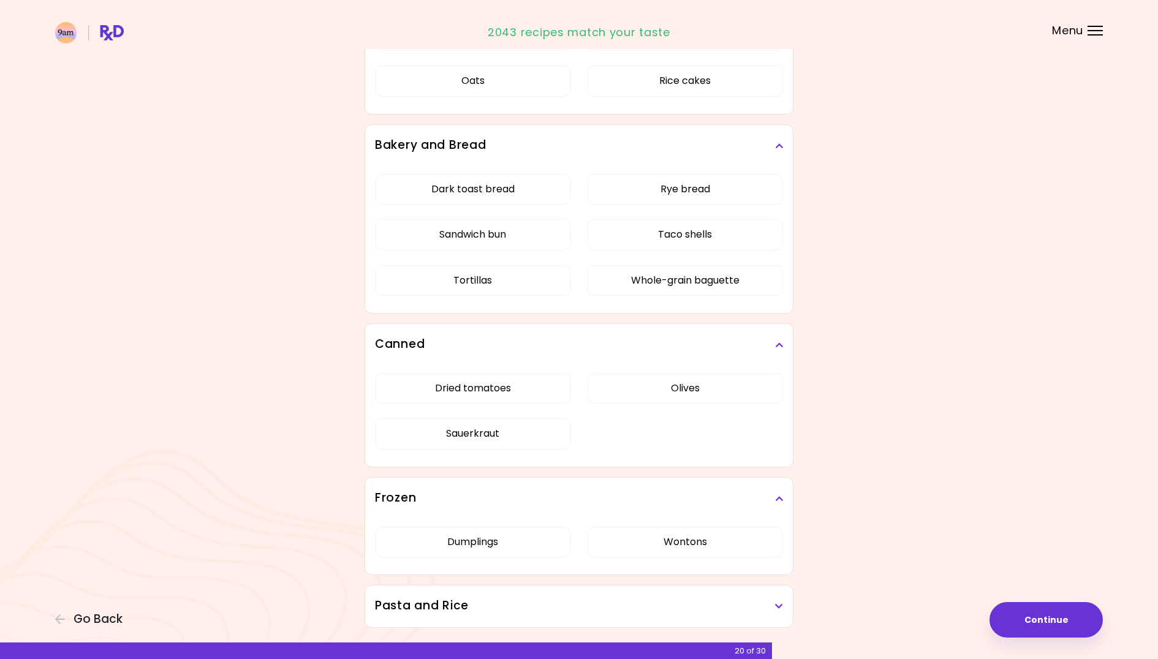
scroll to position [2261, 0]
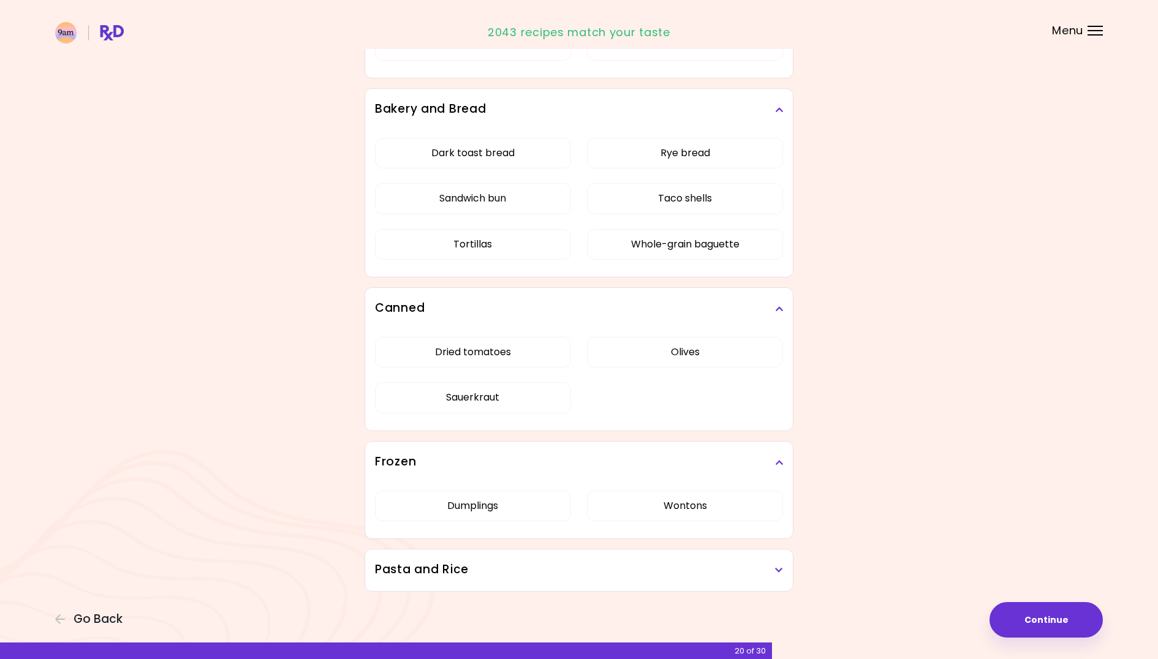
click at [775, 567] on icon at bounding box center [779, 570] width 8 height 9
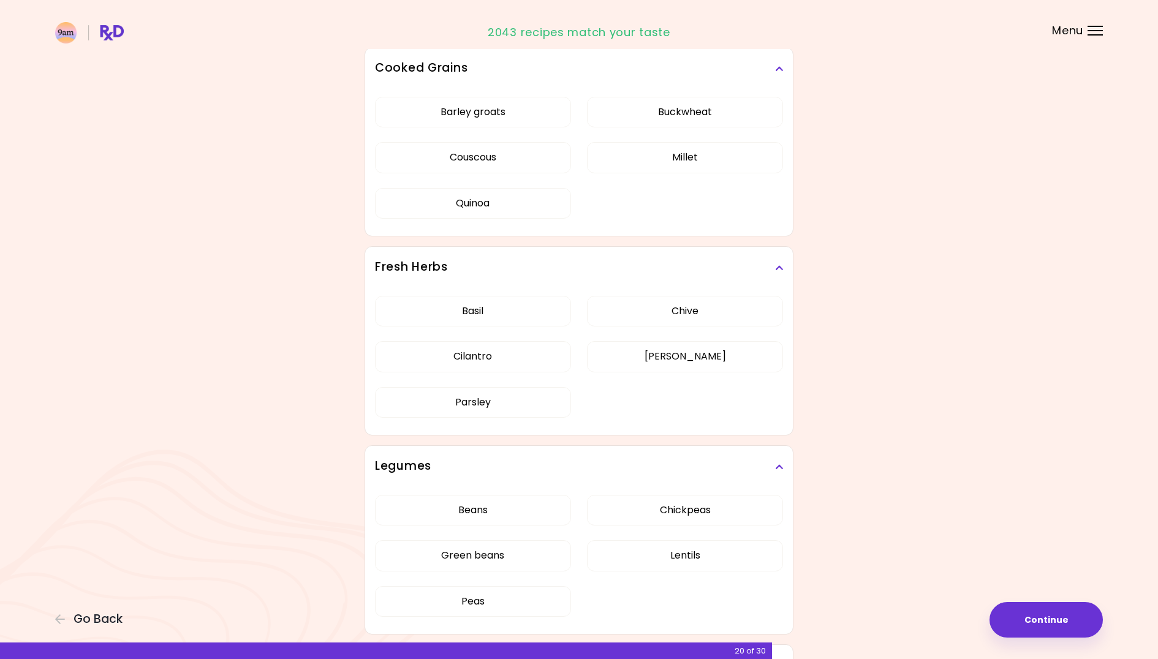
scroll to position [1072, 0]
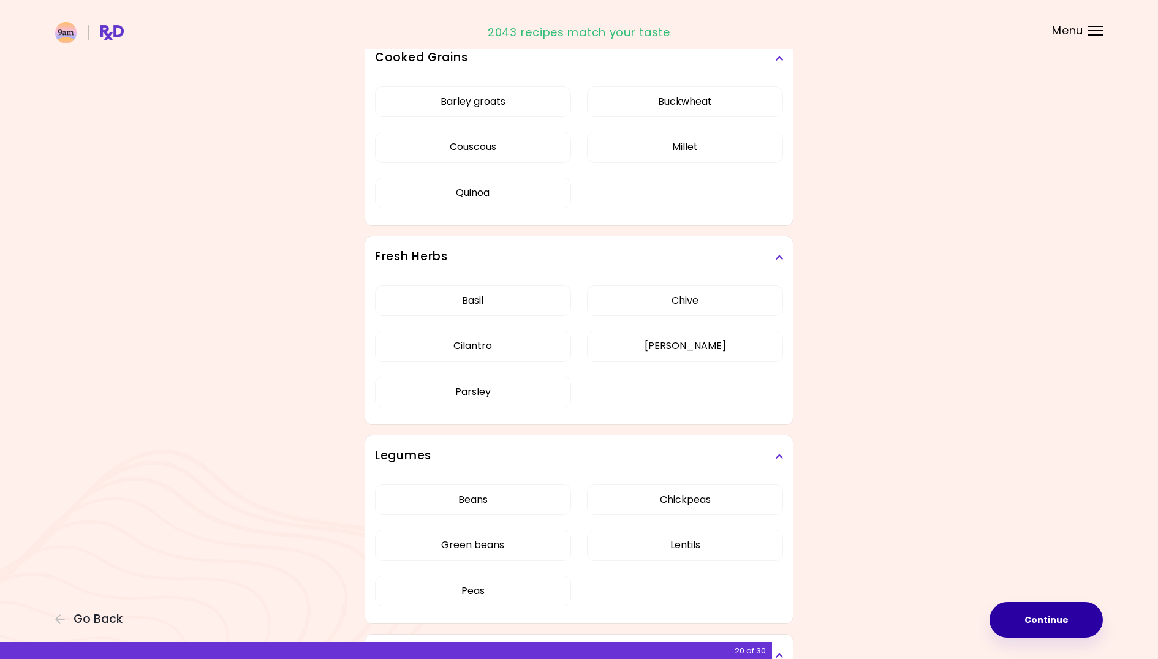
click at [1021, 620] on button "Continue" at bounding box center [1046, 620] width 113 height 36
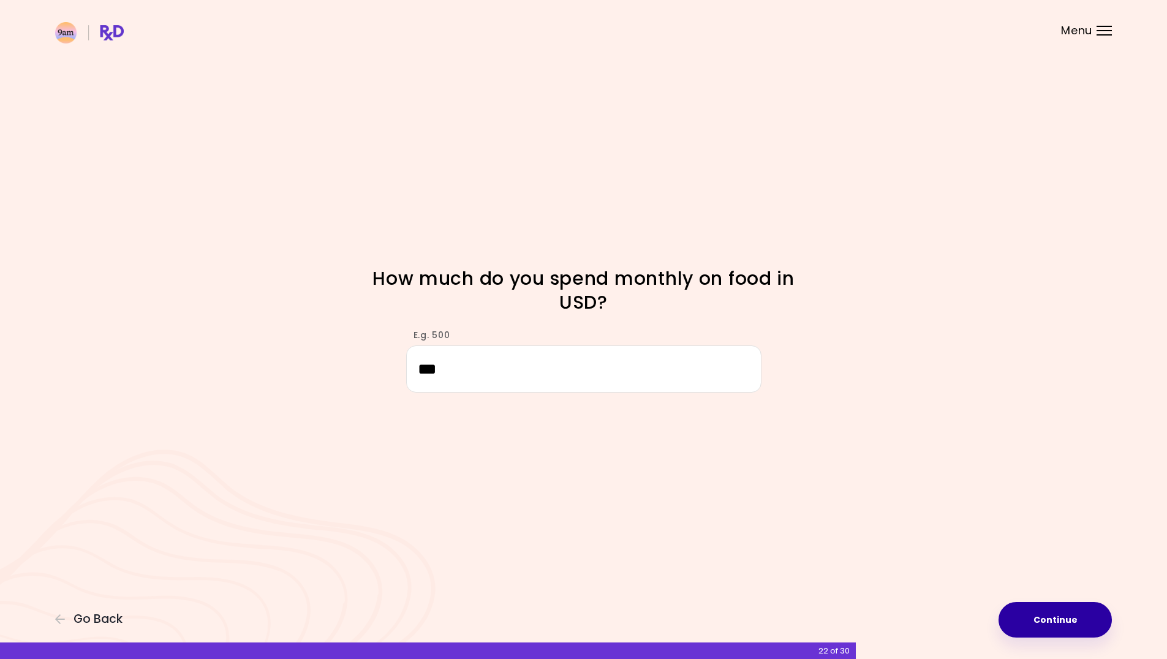
type input "***"
click at [1059, 608] on button "Continue" at bounding box center [1055, 620] width 113 height 36
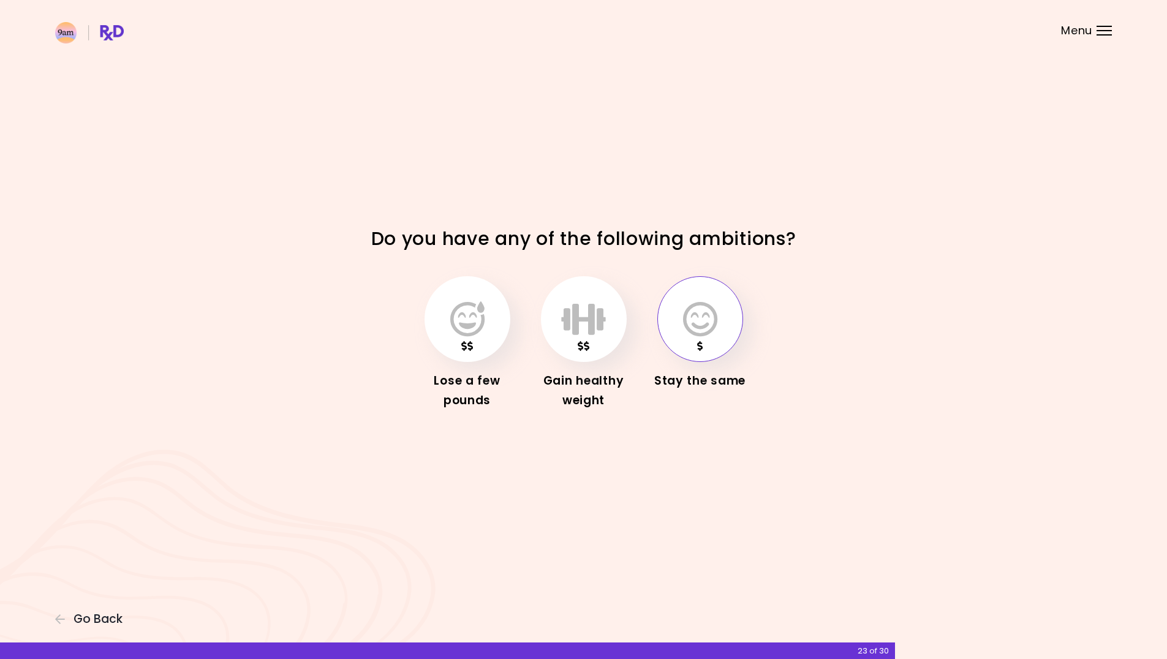
click at [713, 328] on icon "button" at bounding box center [700, 319] width 34 height 36
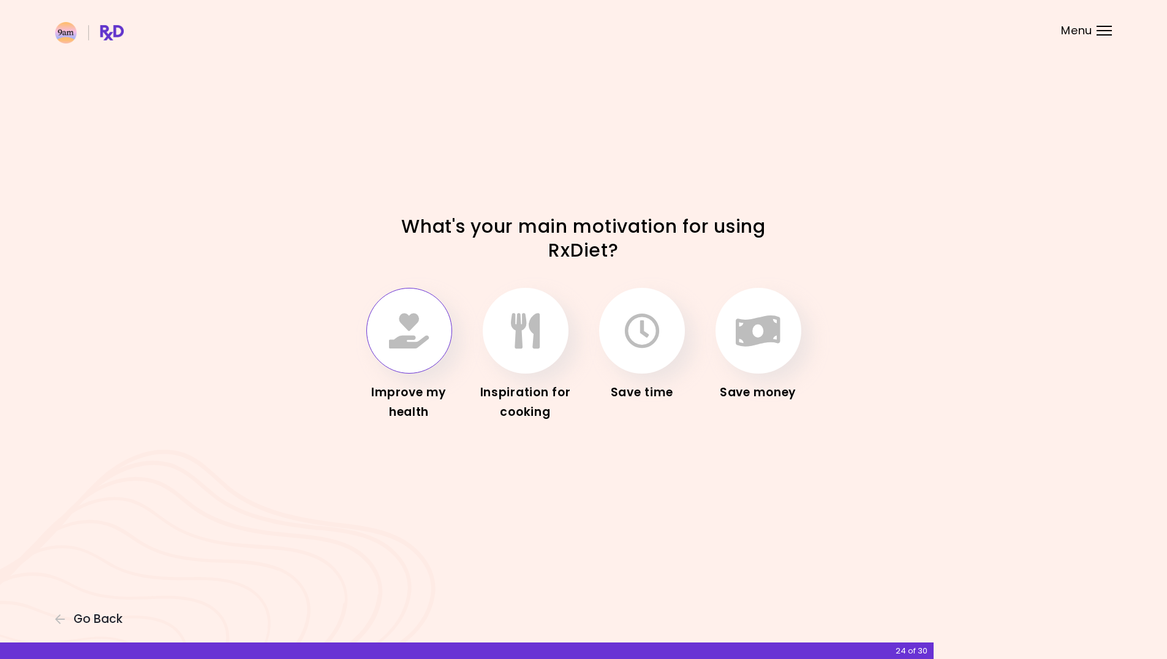
click at [398, 331] on icon "button" at bounding box center [409, 331] width 40 height 36
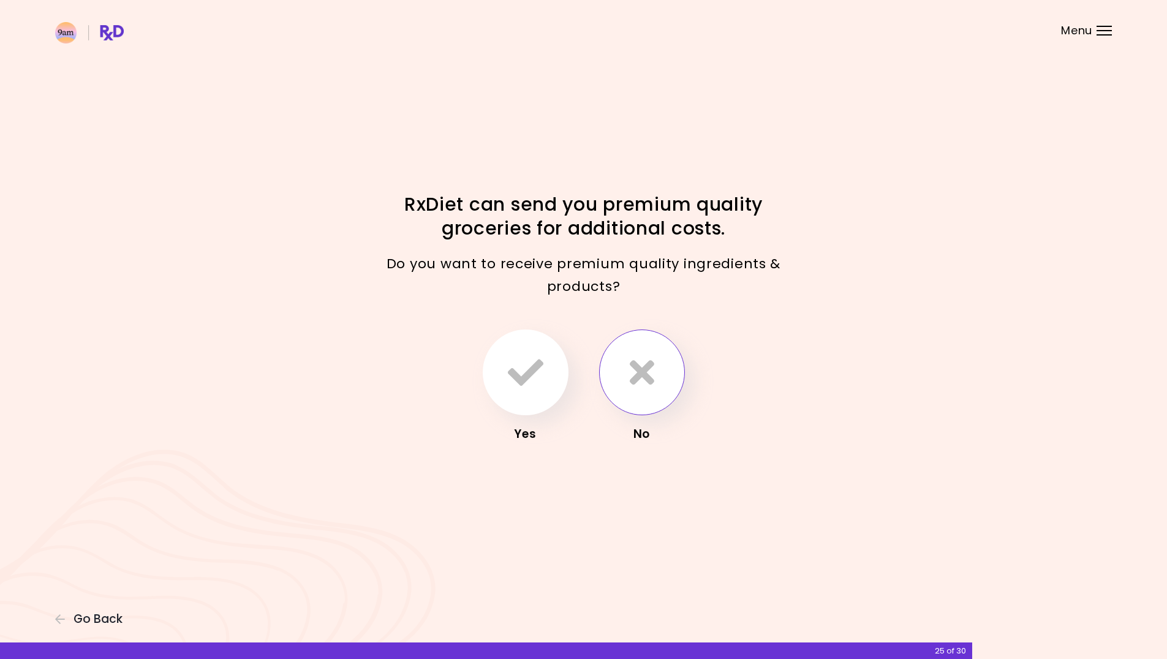
click at [650, 373] on icon "button" at bounding box center [642, 373] width 25 height 36
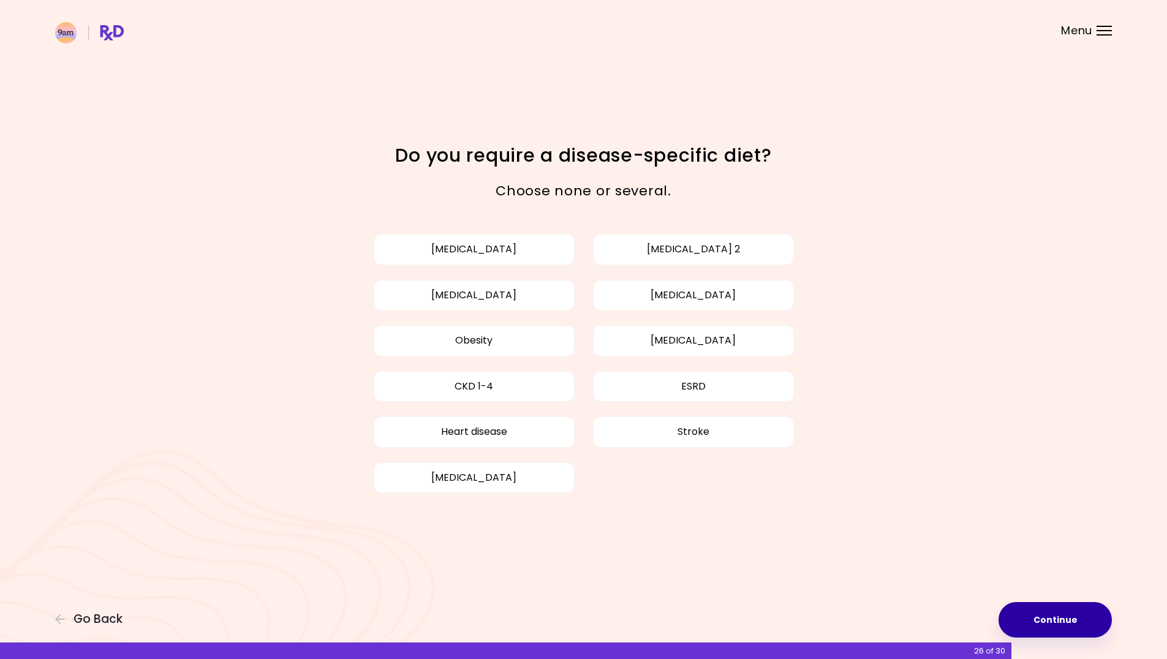
click at [1053, 614] on button "Continue" at bounding box center [1055, 620] width 113 height 36
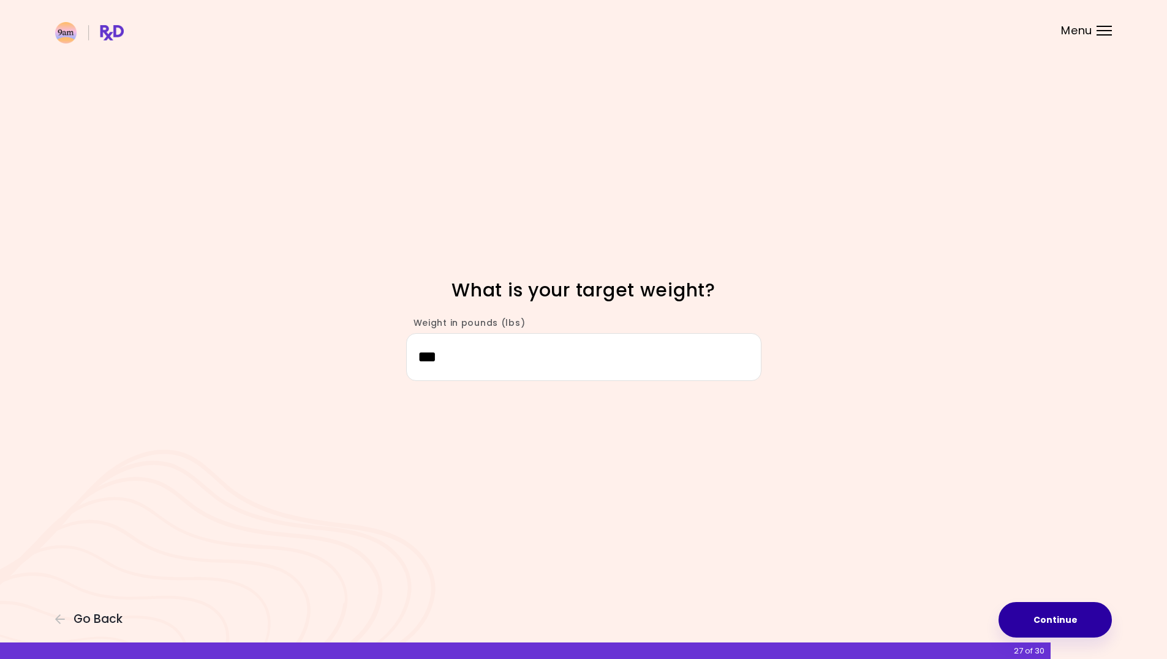
type input "***"
click at [1045, 620] on button "Continue" at bounding box center [1055, 620] width 113 height 36
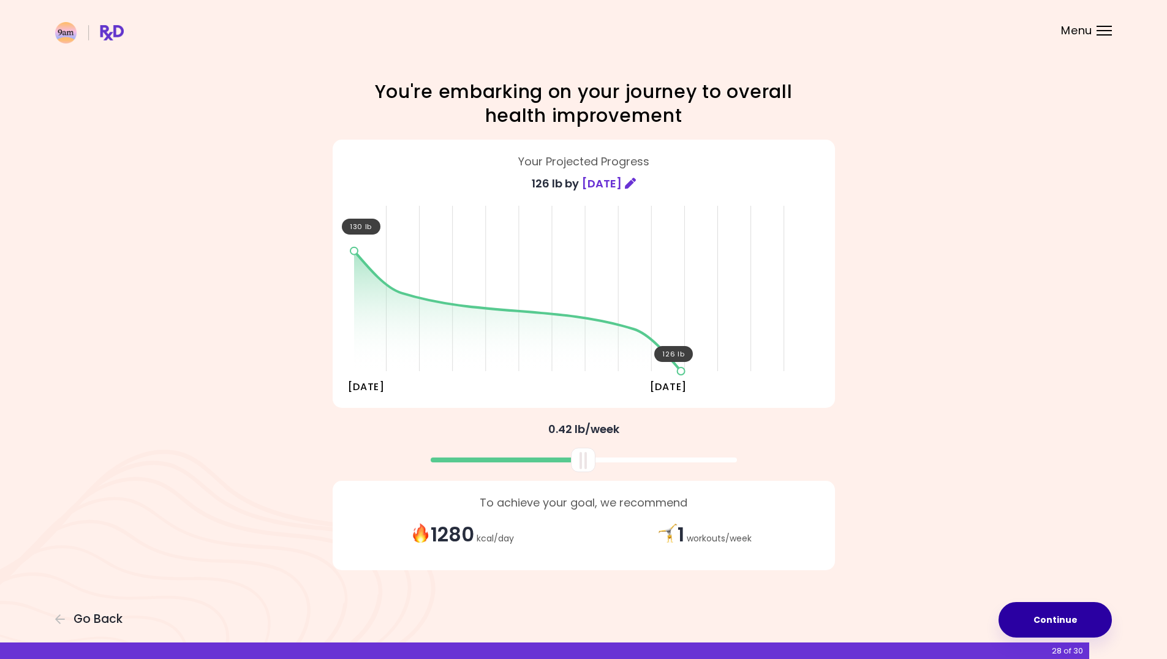
click at [1045, 620] on button "Continue" at bounding box center [1055, 620] width 113 height 36
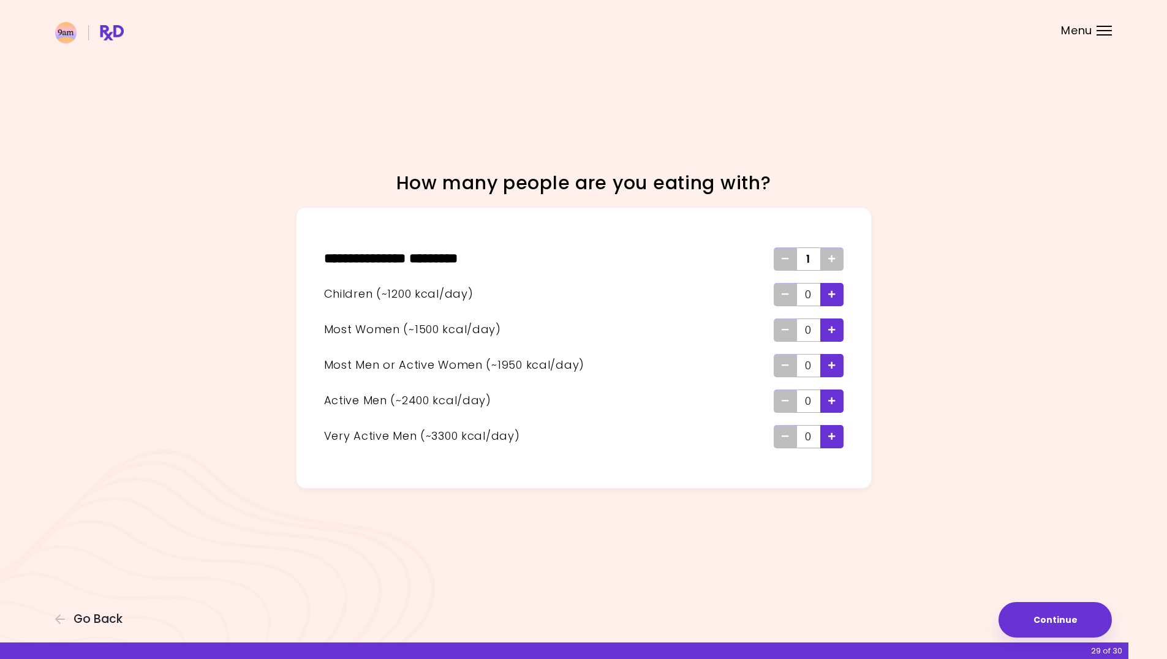
click at [833, 363] on icon "Add - Man or Active Woman" at bounding box center [831, 366] width 7 height 8
click at [1039, 607] on button "Continue" at bounding box center [1055, 620] width 113 height 36
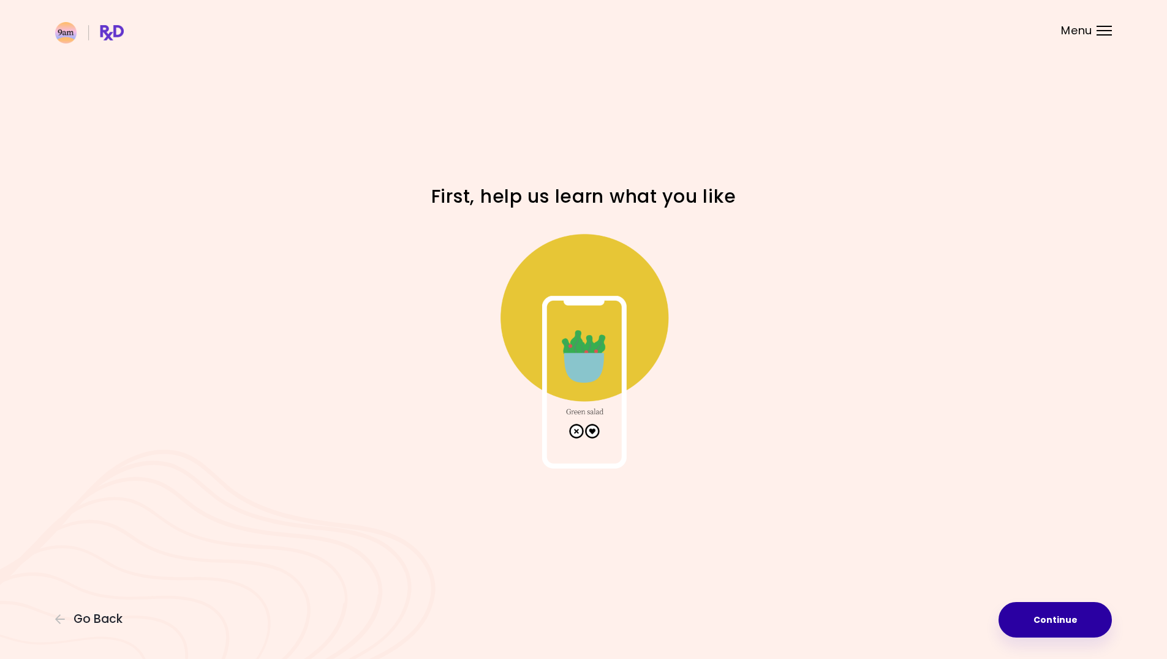
click at [1051, 616] on button "Continue" at bounding box center [1055, 620] width 113 height 36
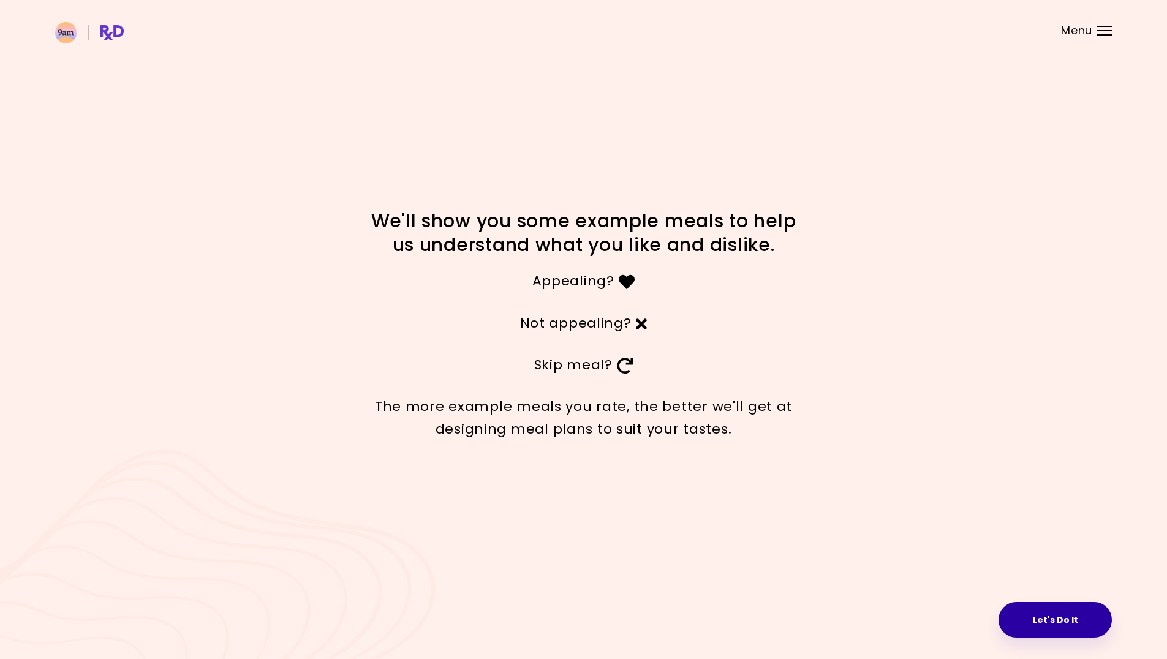
click at [1066, 612] on button "Let's Do It" at bounding box center [1055, 620] width 113 height 36
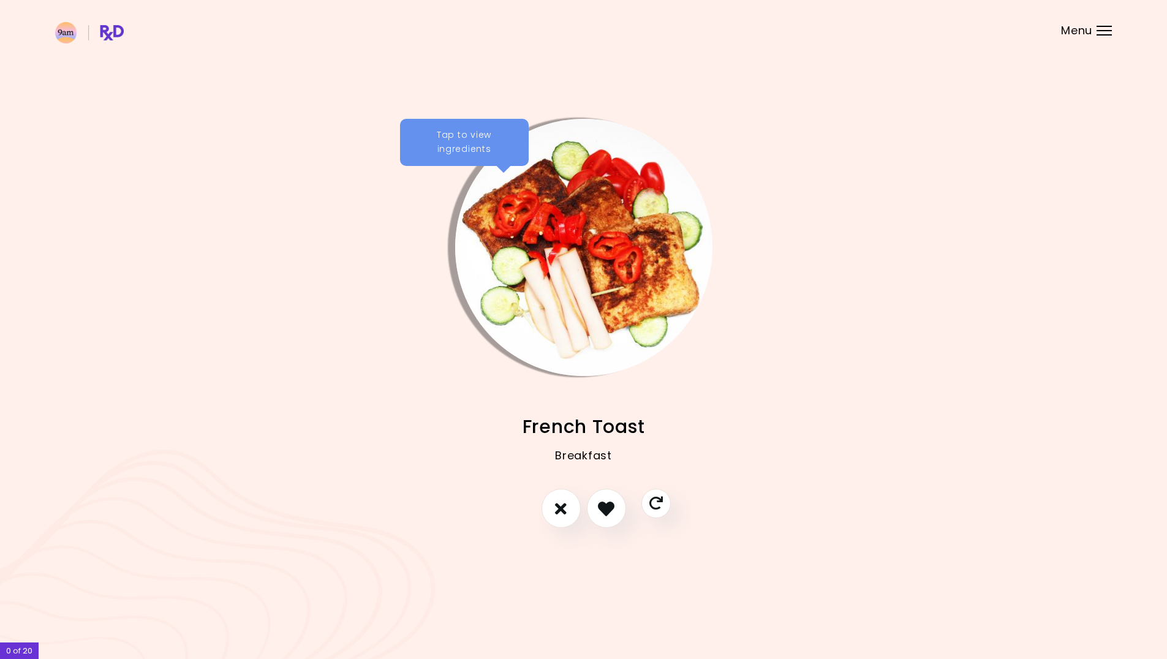
click at [479, 129] on div "Tap to view ingredients" at bounding box center [464, 143] width 129 height 48
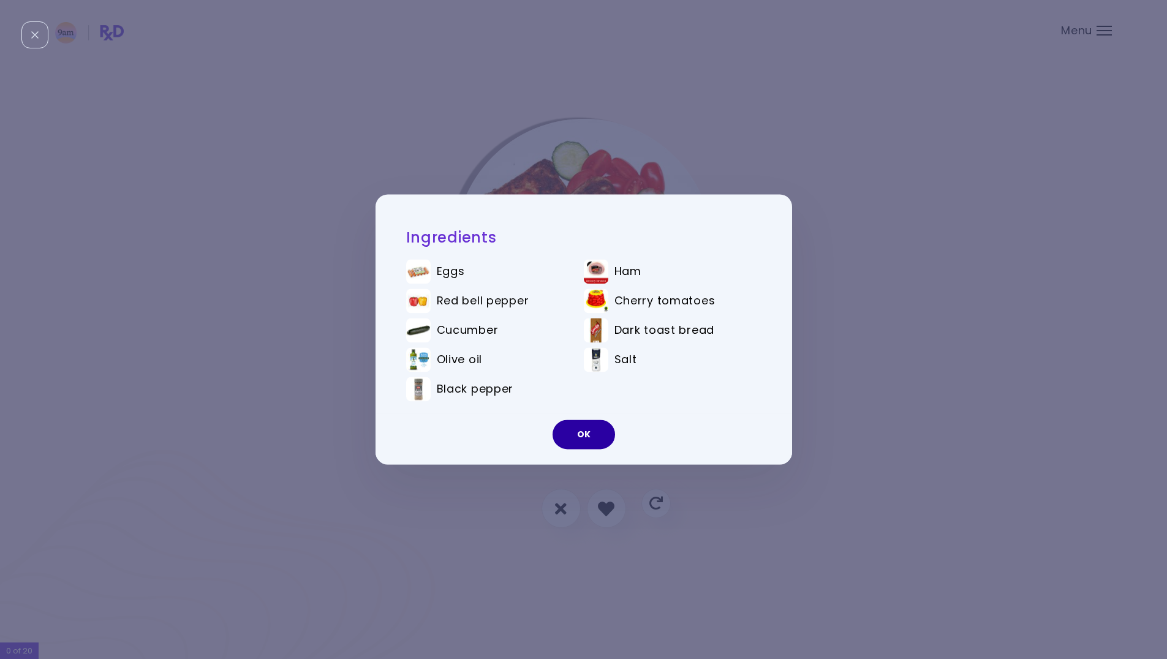
click at [578, 425] on button "OK" at bounding box center [584, 434] width 63 height 29
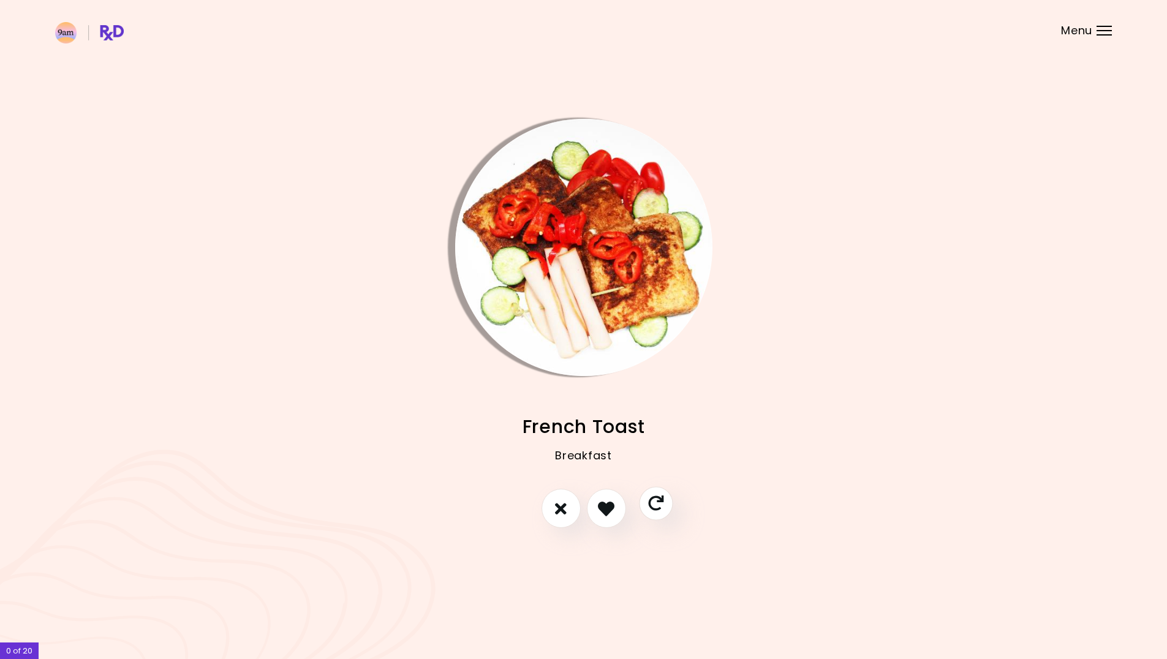
click at [667, 506] on button "Skip" at bounding box center [656, 504] width 34 height 34
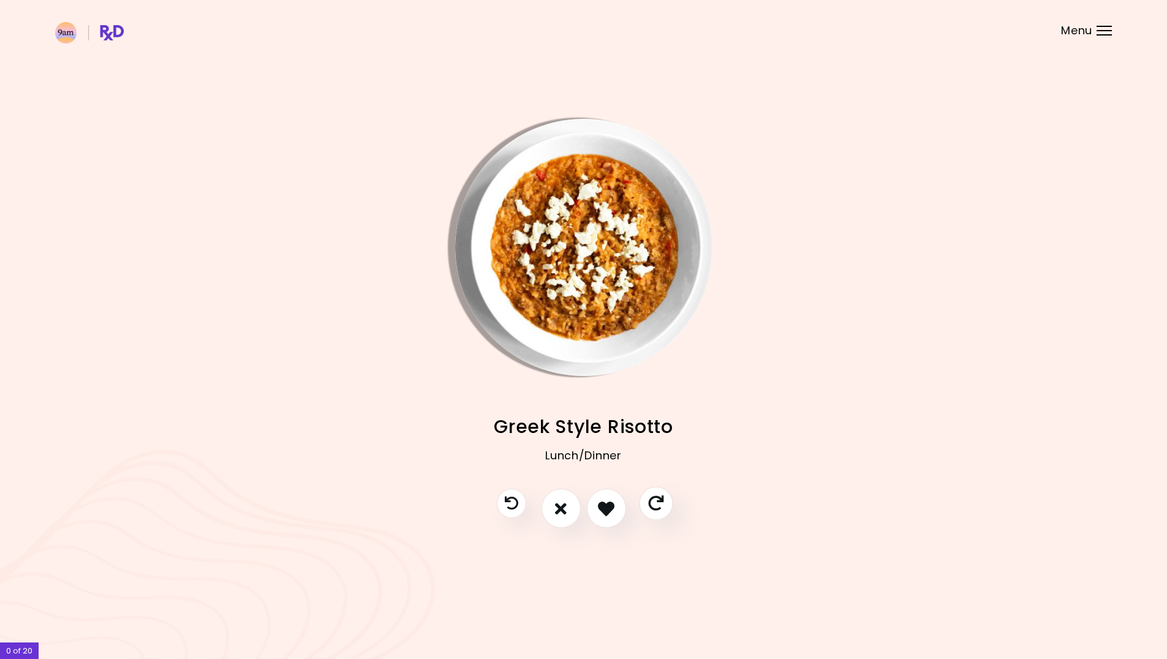
click at [654, 507] on icon "Skip" at bounding box center [655, 503] width 15 height 15
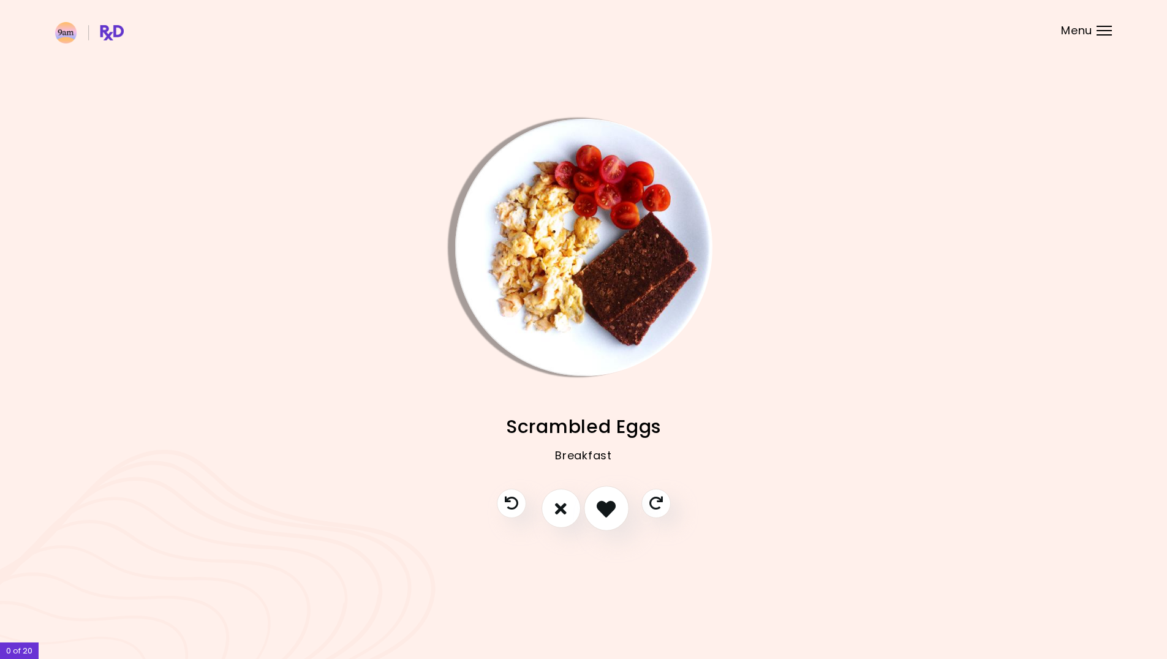
click at [601, 507] on icon "I like this recipe" at bounding box center [606, 508] width 19 height 19
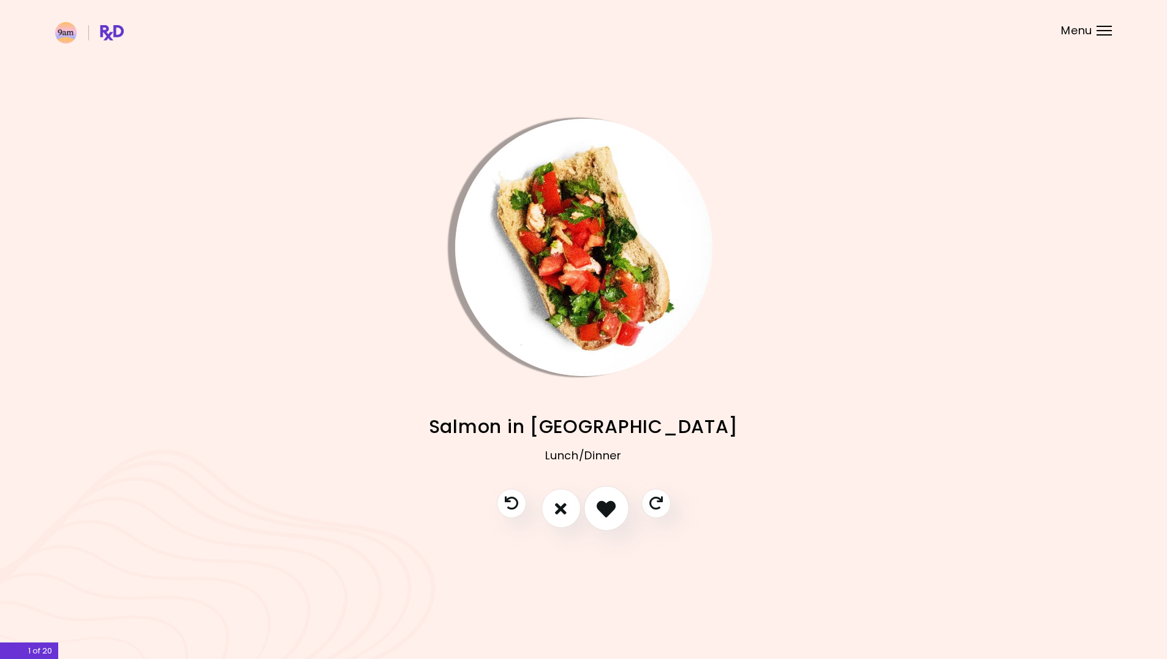
click at [601, 507] on icon "I like this recipe" at bounding box center [606, 508] width 19 height 19
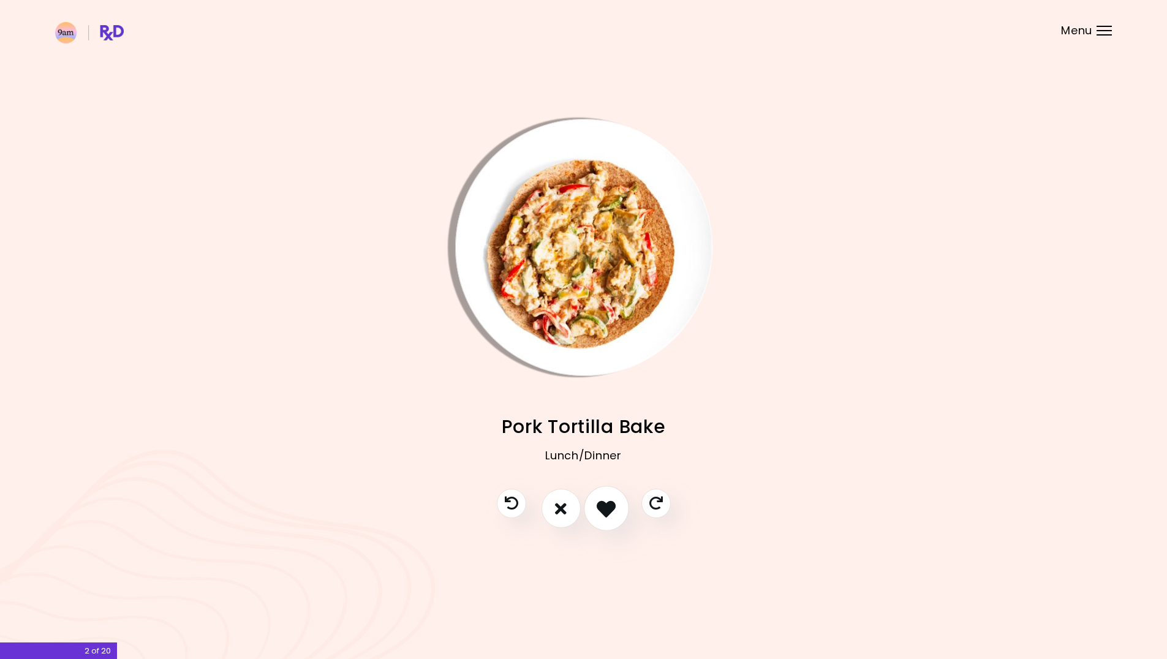
click at [601, 507] on icon "I like this recipe" at bounding box center [606, 508] width 19 height 19
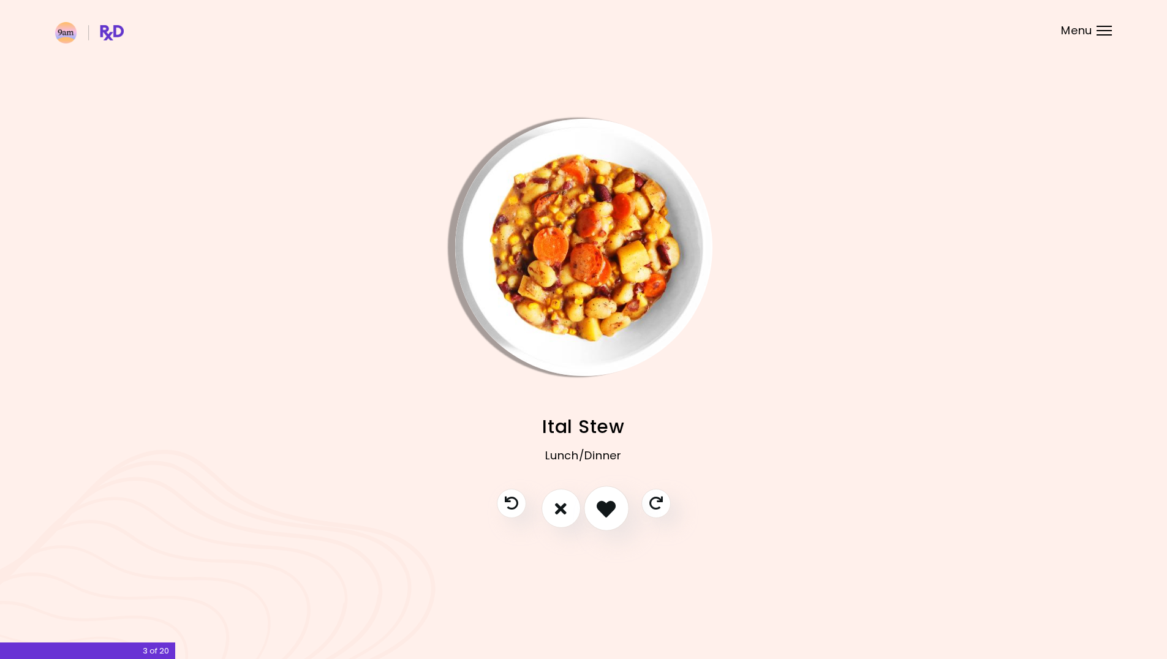
click at [601, 507] on icon "I like this recipe" at bounding box center [606, 508] width 19 height 19
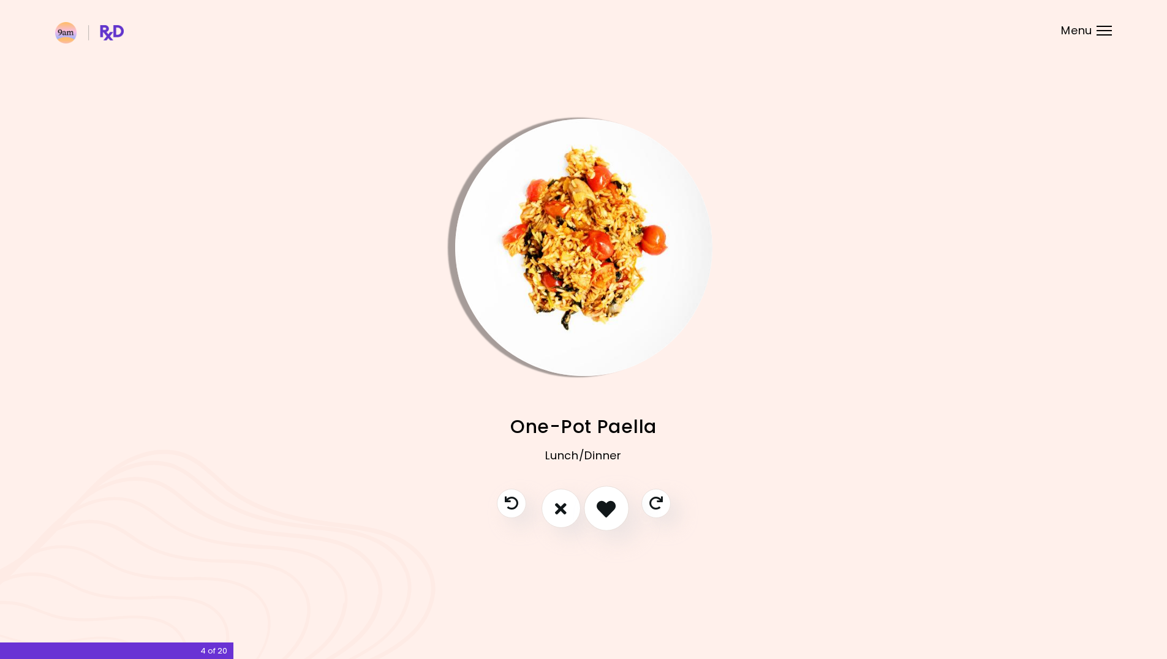
click at [601, 507] on icon "I like this recipe" at bounding box center [606, 508] width 19 height 19
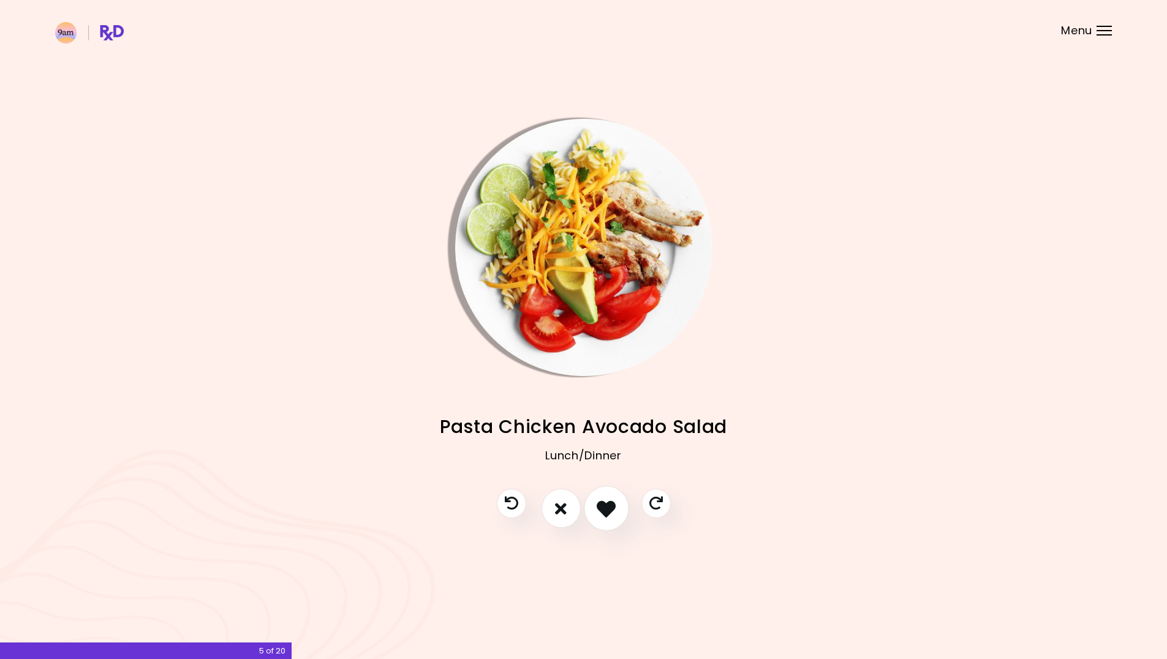
click at [601, 507] on icon "I like this recipe" at bounding box center [606, 508] width 19 height 19
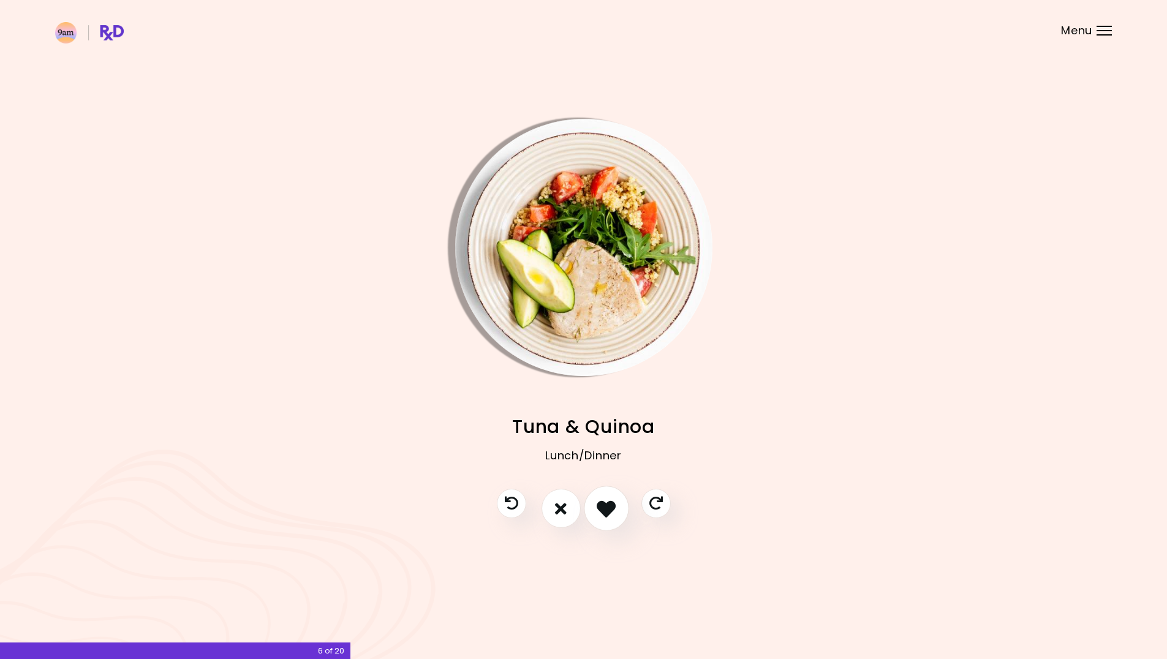
click at [601, 507] on icon "I like this recipe" at bounding box center [606, 508] width 19 height 19
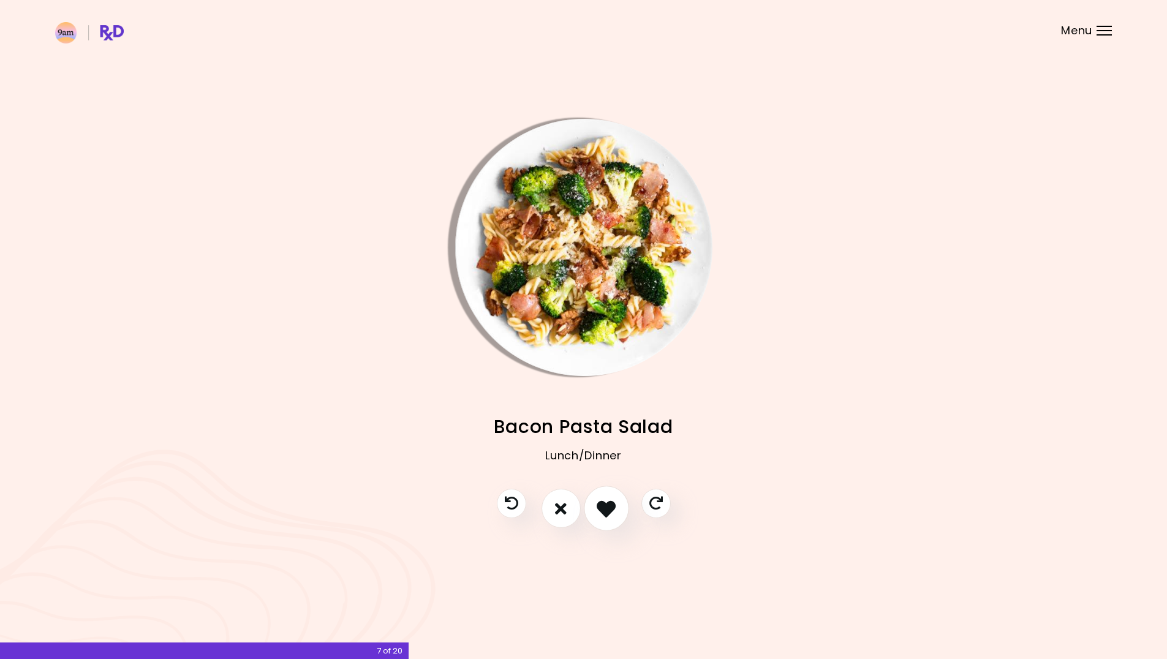
click at [601, 507] on icon "I like this recipe" at bounding box center [606, 508] width 19 height 19
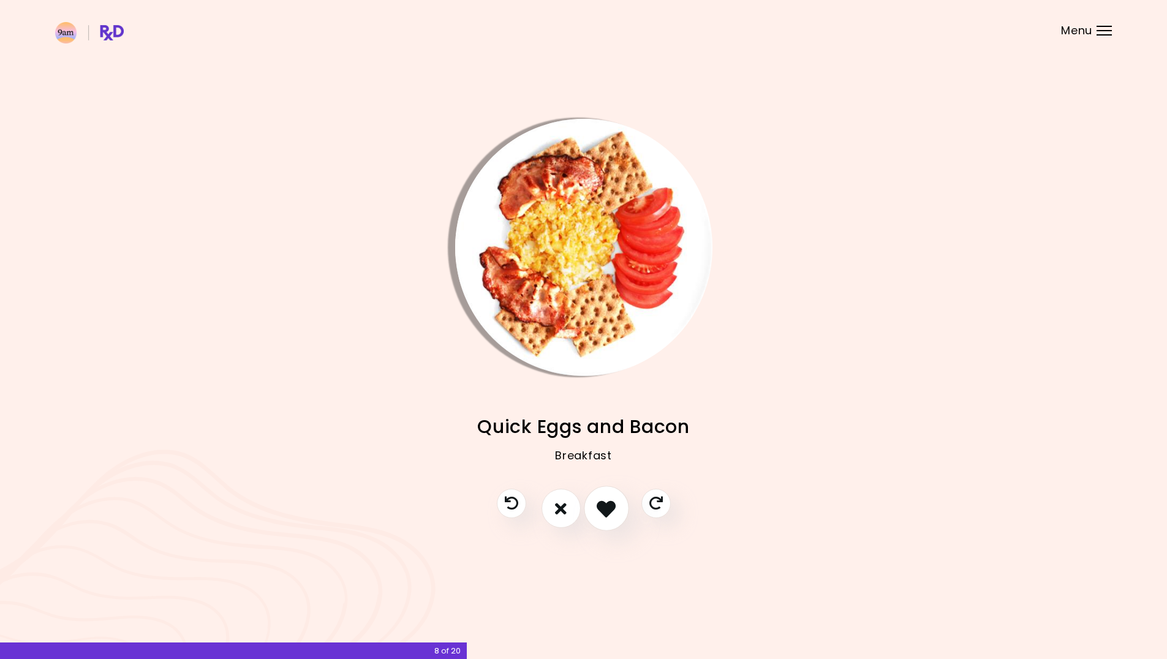
click at [601, 507] on icon "I like this recipe" at bounding box center [606, 508] width 19 height 19
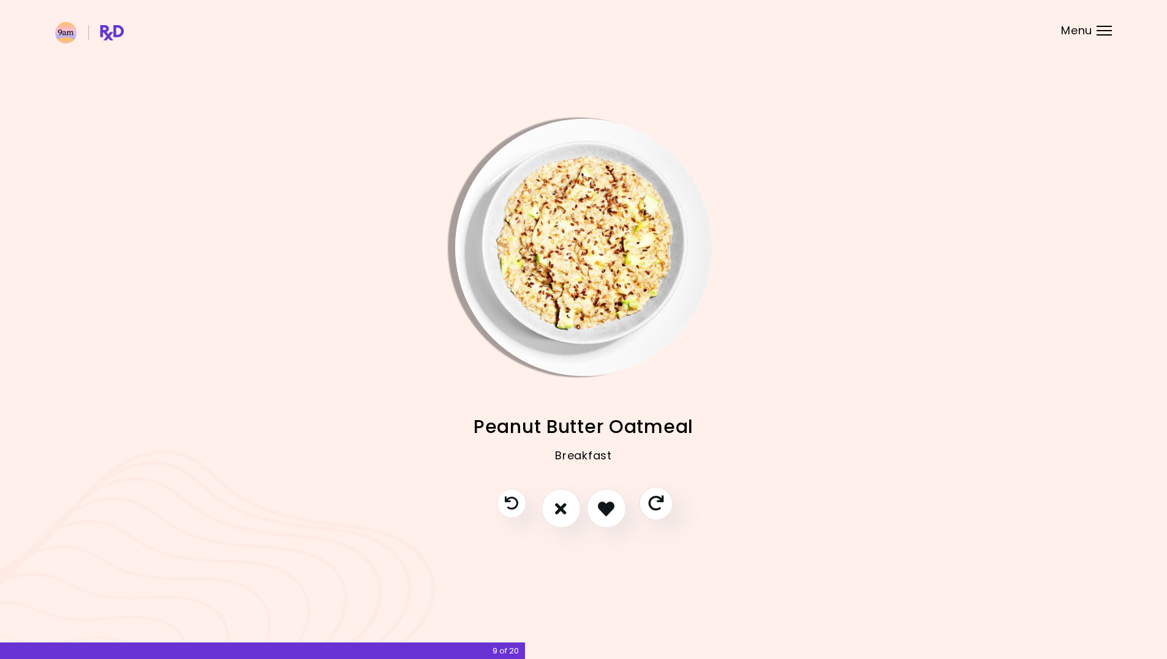
click at [664, 504] on button "Skip" at bounding box center [656, 504] width 34 height 34
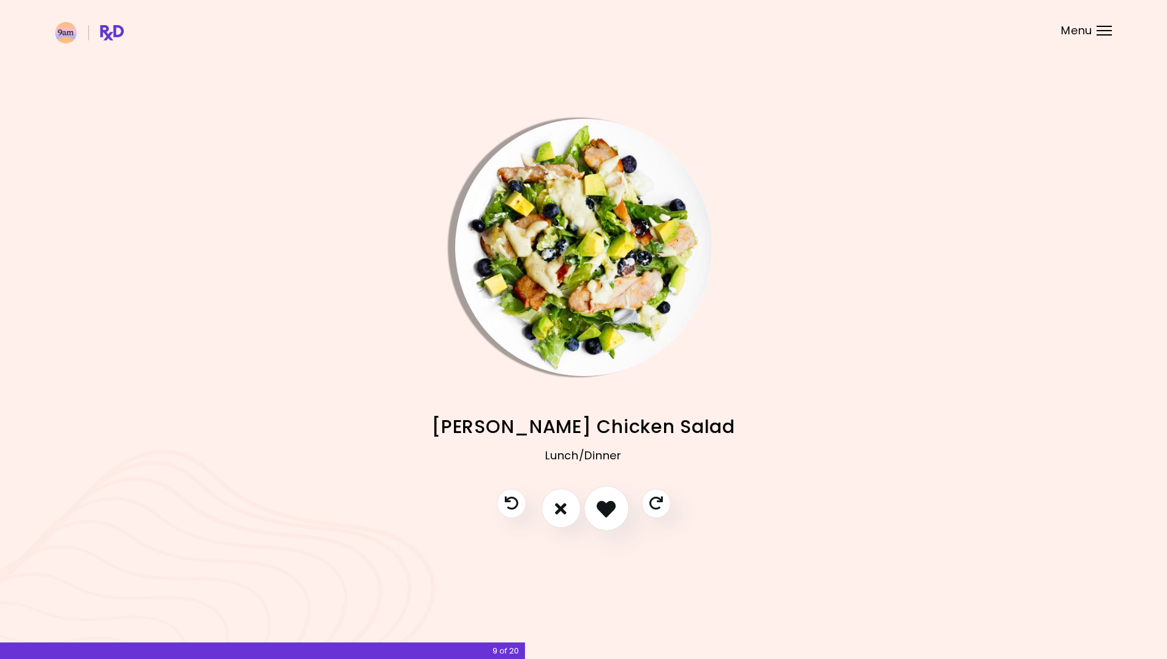
click at [607, 506] on icon "I like this recipe" at bounding box center [606, 508] width 19 height 19
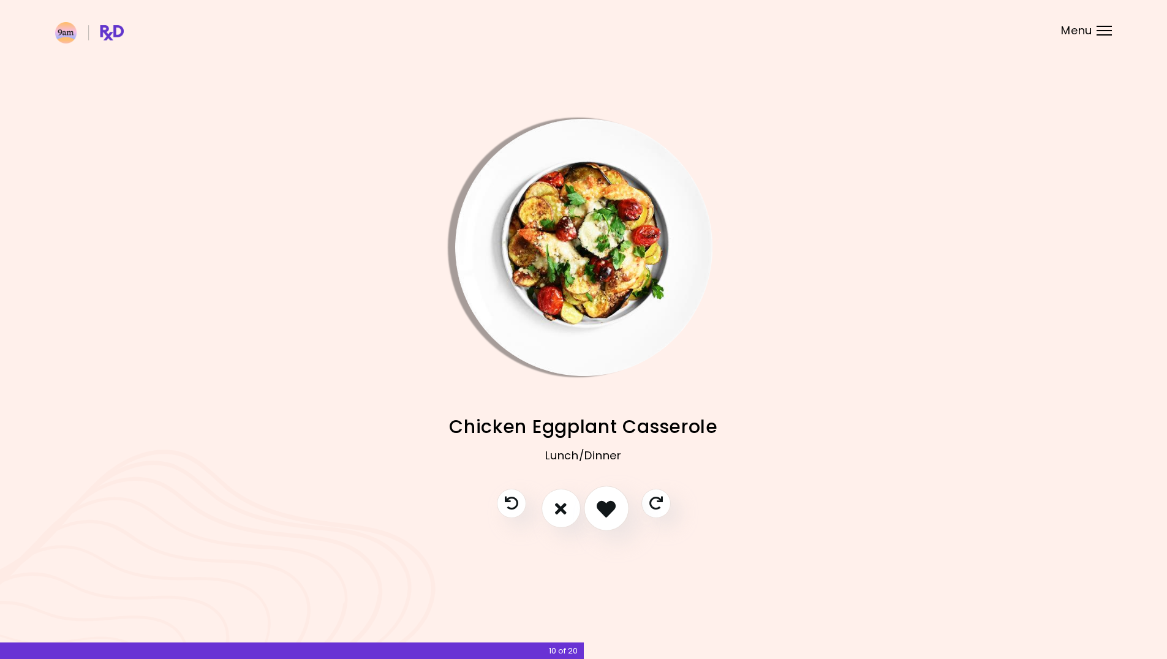
click at [607, 506] on icon "I like this recipe" at bounding box center [606, 508] width 19 height 19
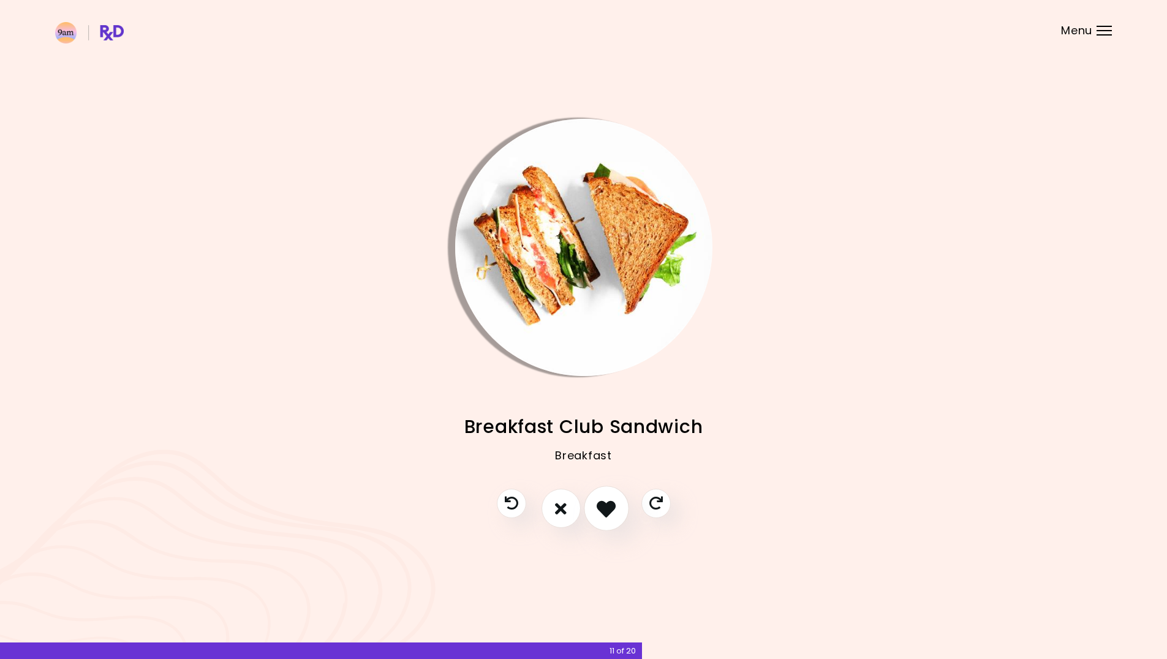
click at [607, 506] on icon "I like this recipe" at bounding box center [606, 508] width 19 height 19
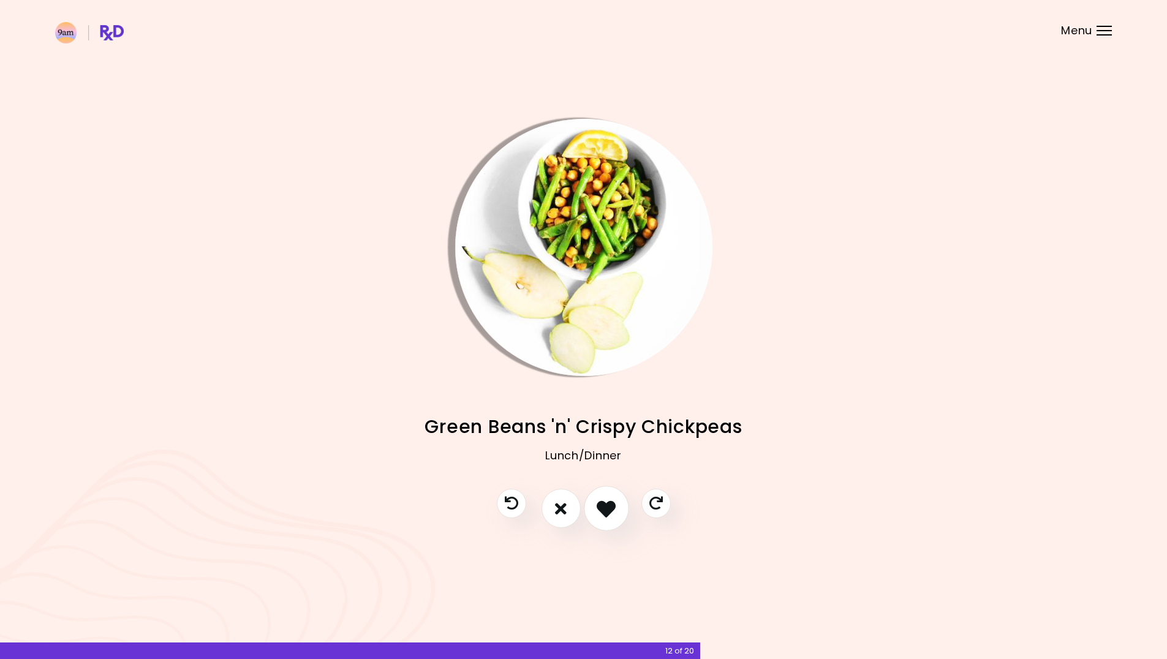
click at [607, 506] on icon "I like this recipe" at bounding box center [606, 508] width 19 height 19
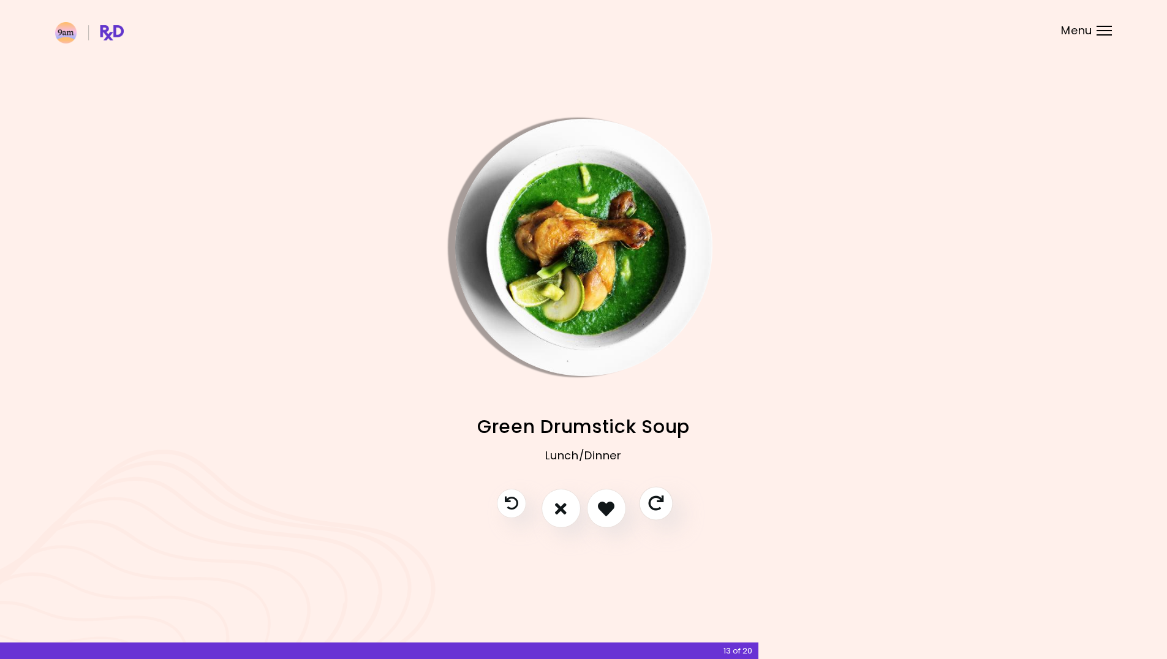
click at [656, 506] on icon "Skip" at bounding box center [655, 503] width 15 height 15
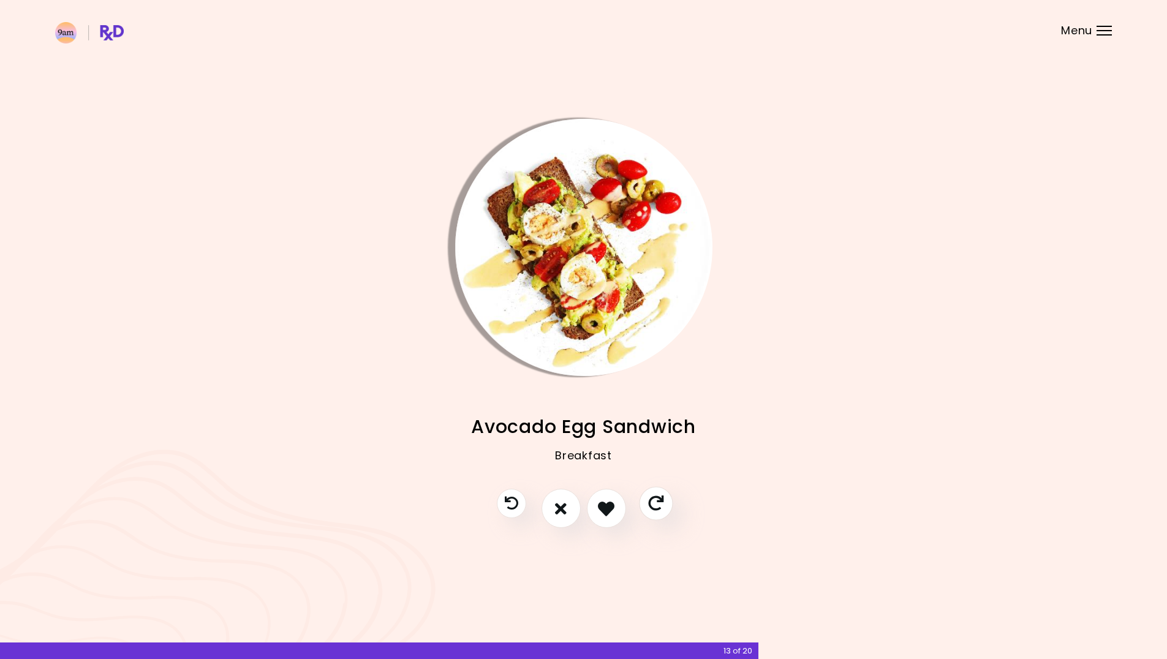
click at [656, 506] on icon "Skip" at bounding box center [655, 503] width 15 height 15
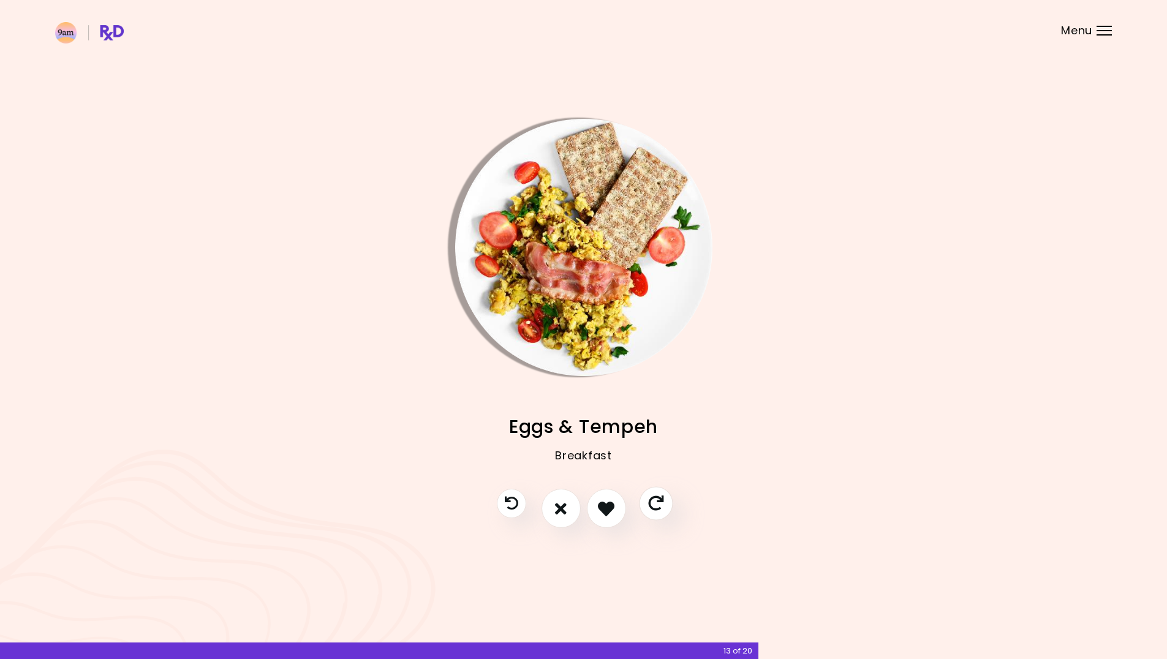
click at [656, 506] on icon "Skip" at bounding box center [655, 503] width 15 height 15
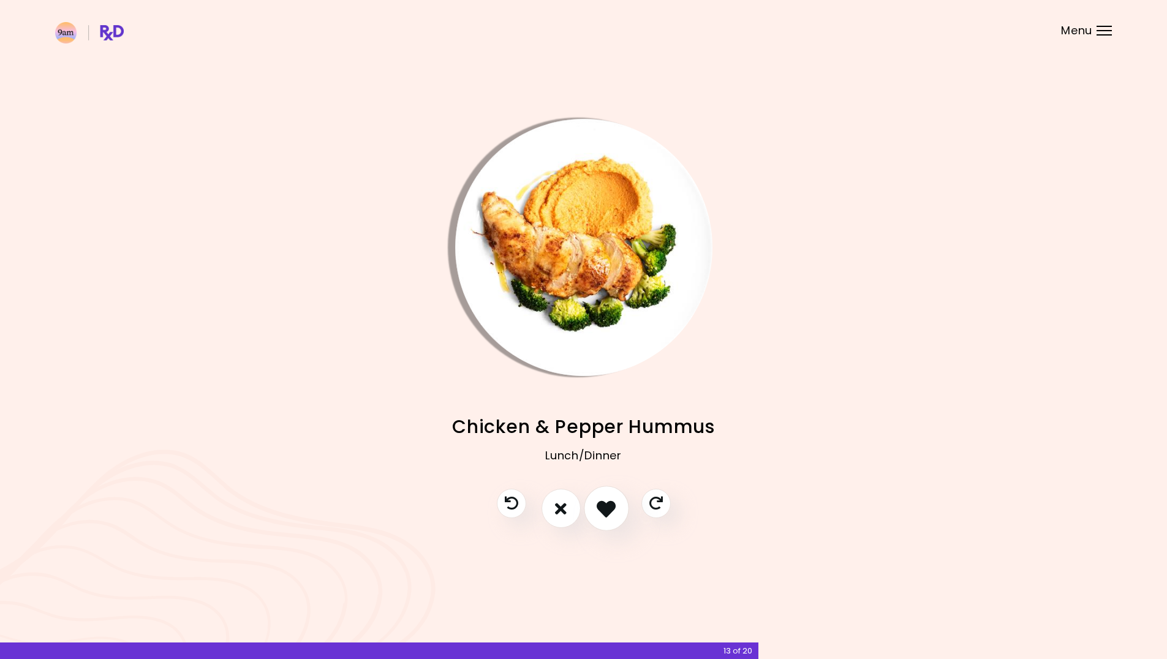
click at [610, 506] on icon "I like this recipe" at bounding box center [606, 508] width 19 height 19
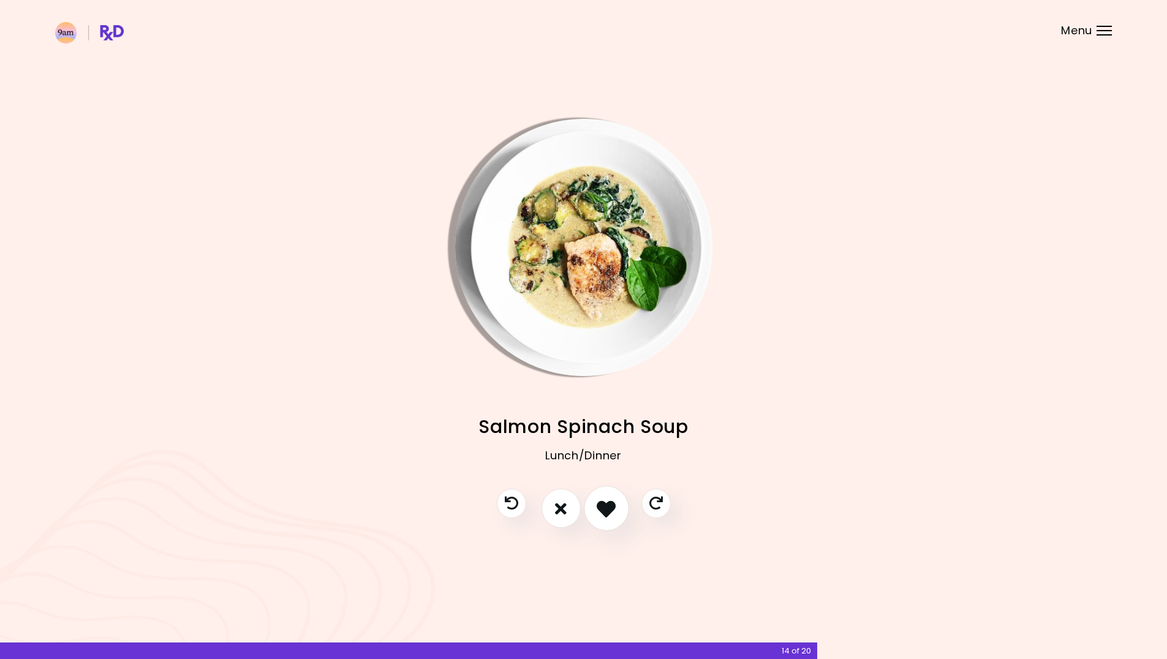
click at [610, 506] on icon "I like this recipe" at bounding box center [606, 508] width 19 height 19
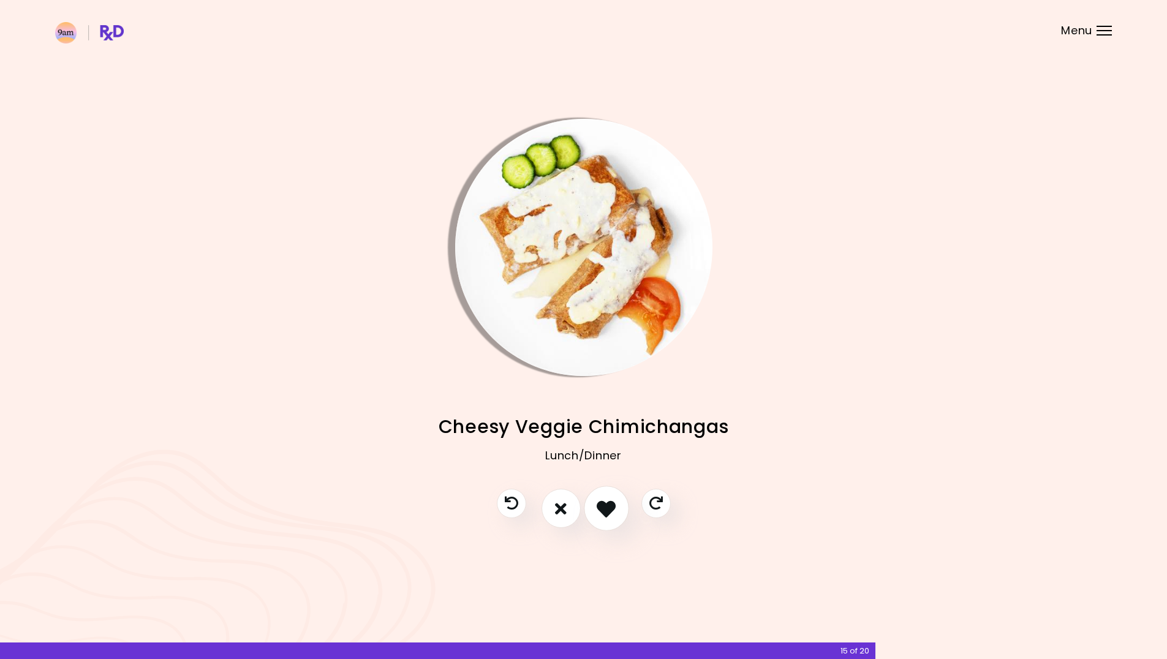
click at [610, 506] on icon "I like this recipe" at bounding box center [606, 508] width 19 height 19
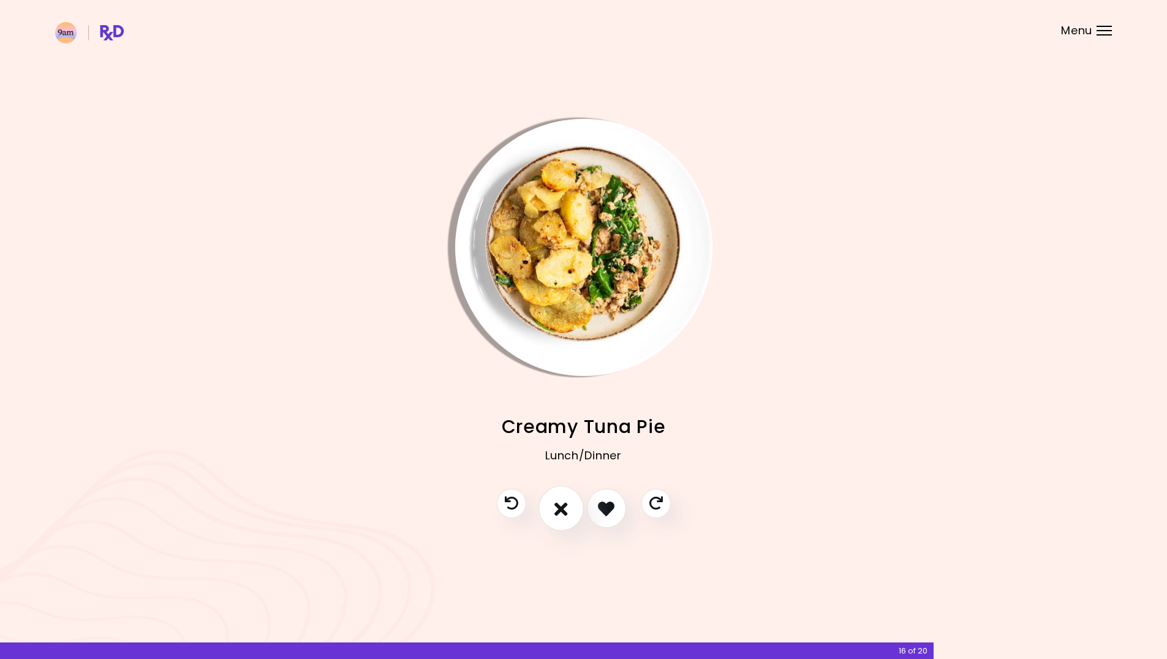
click at [552, 504] on button "I don't like this recipe" at bounding box center [561, 509] width 45 height 45
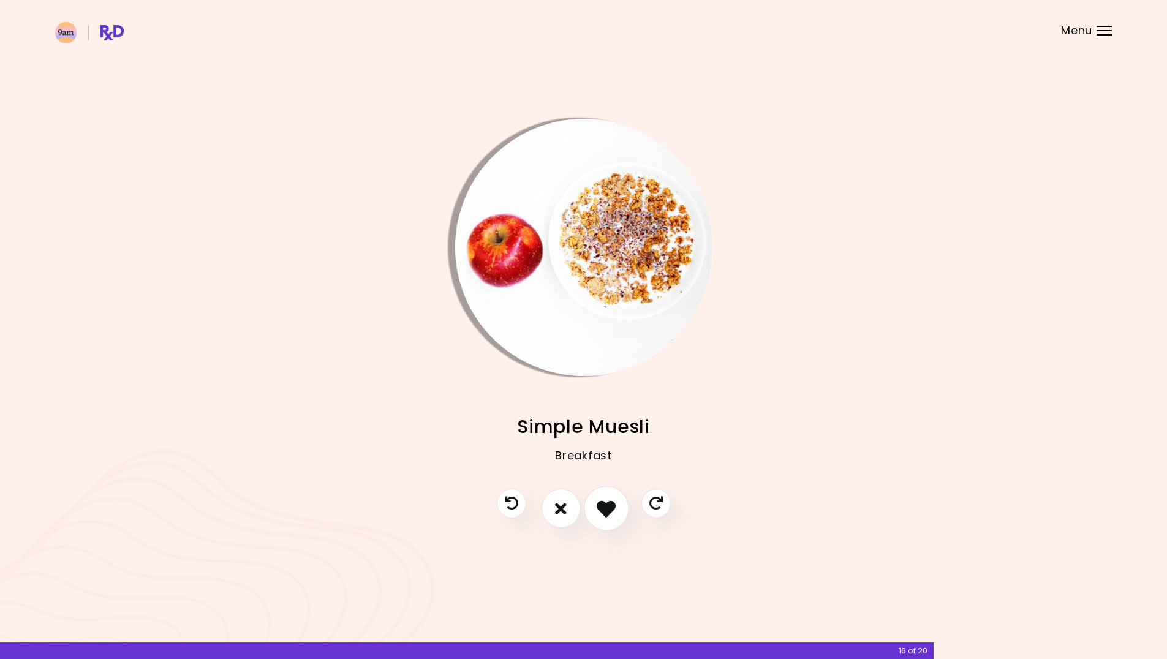
click at [605, 506] on icon "I like this recipe" at bounding box center [606, 508] width 19 height 19
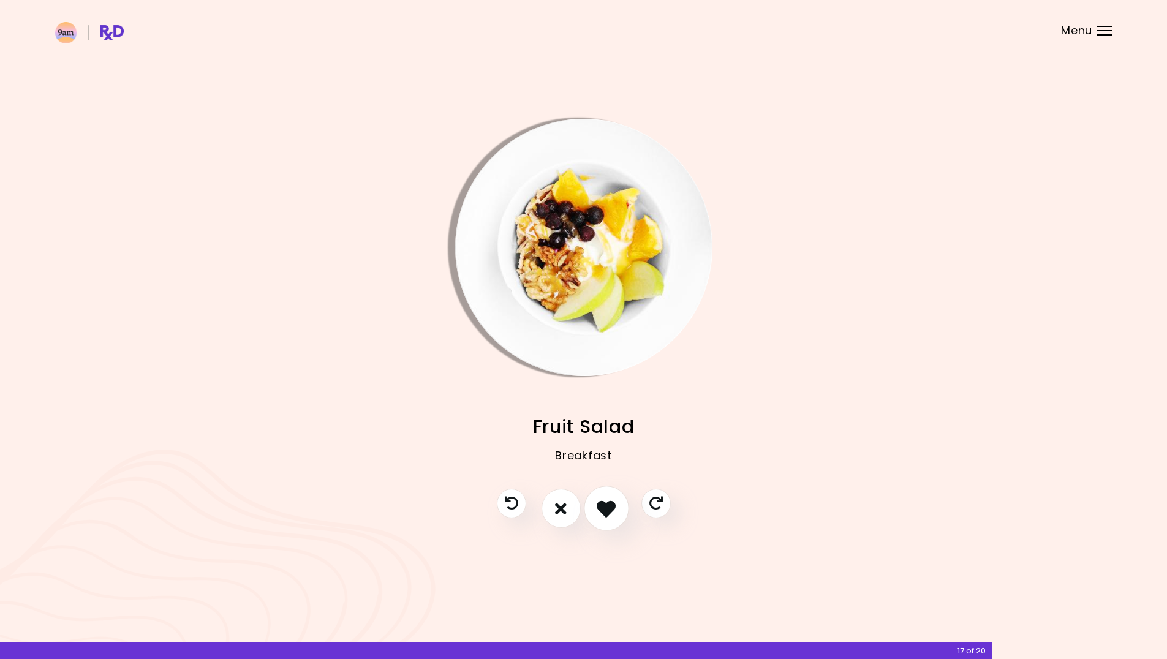
click at [605, 506] on icon "I like this recipe" at bounding box center [606, 508] width 19 height 19
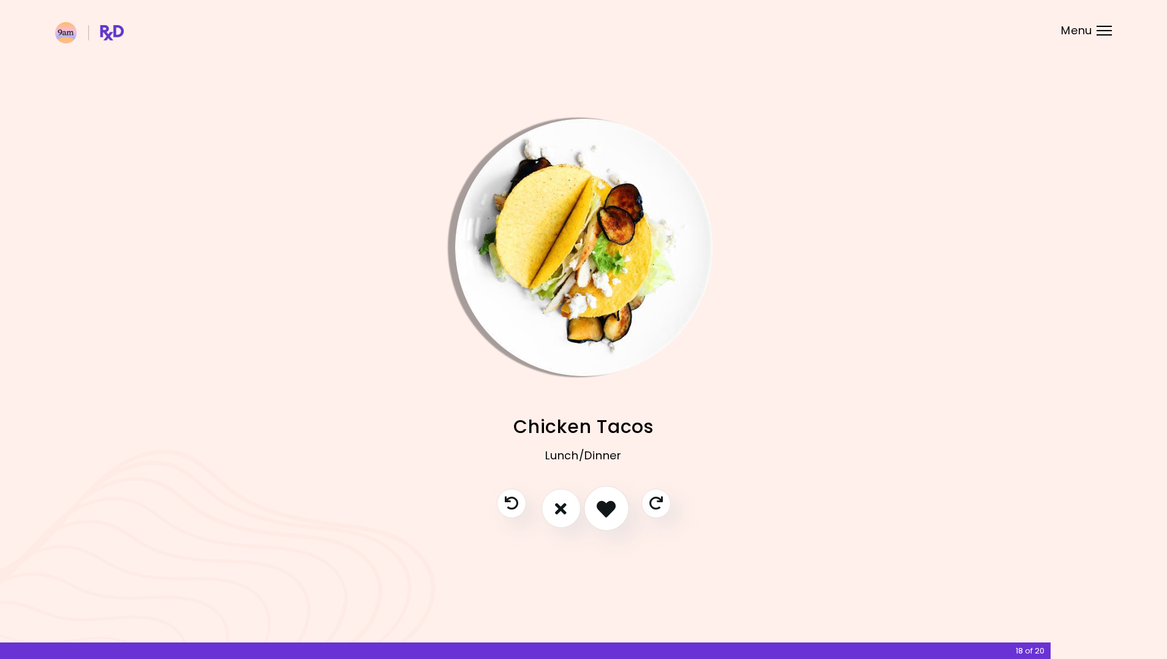
click at [605, 506] on icon "I like this recipe" at bounding box center [606, 508] width 19 height 19
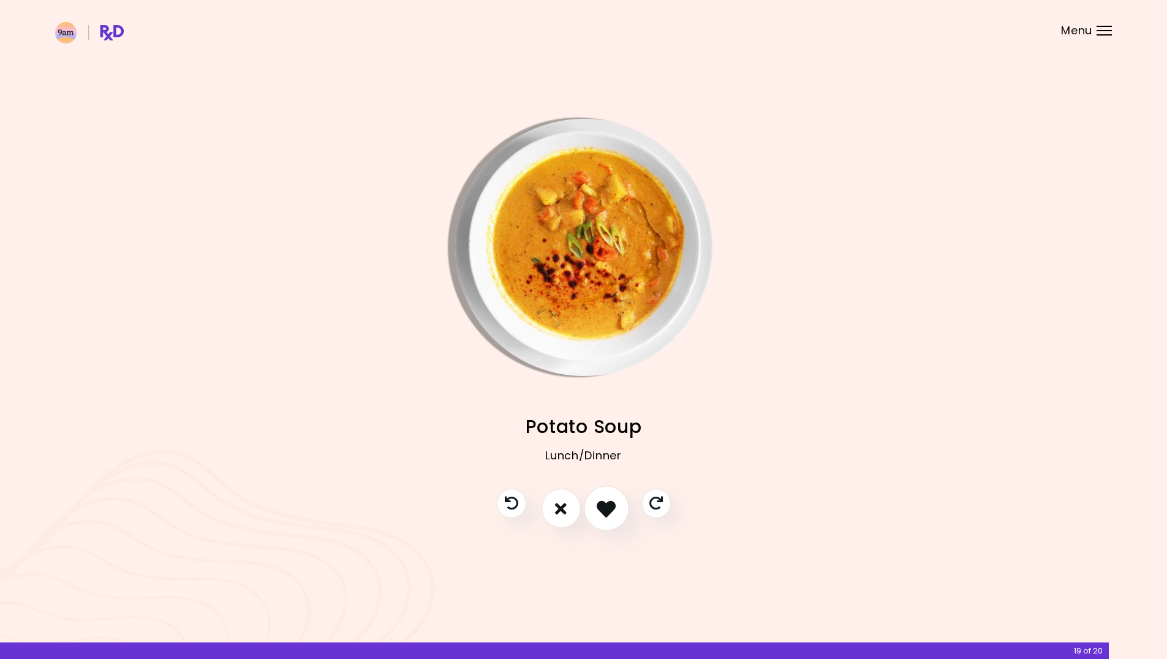
click at [605, 506] on icon "I like this recipe" at bounding box center [606, 508] width 19 height 19
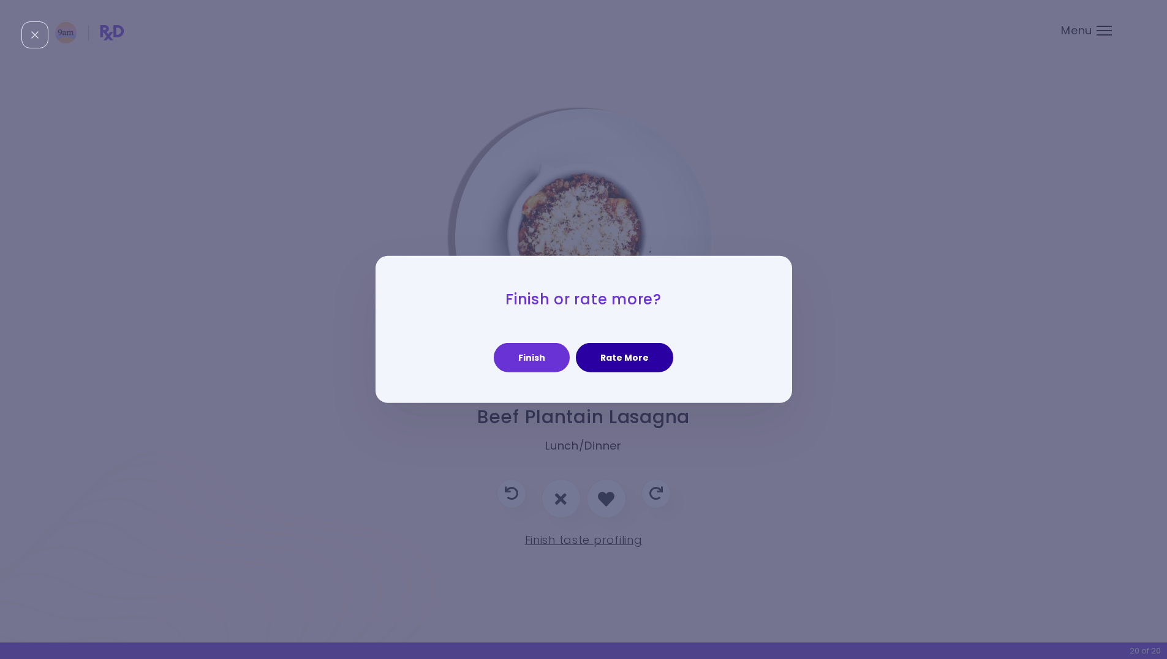
click at [623, 362] on button "Rate More" at bounding box center [624, 357] width 97 height 29
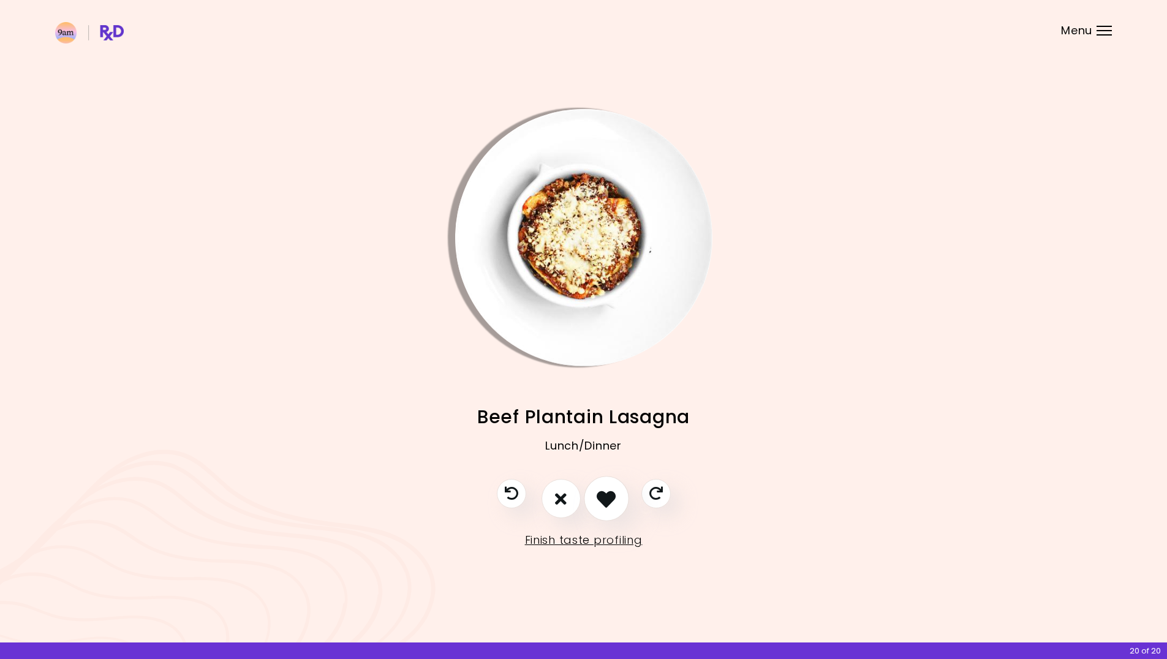
click at [615, 496] on icon "I like this recipe" at bounding box center [606, 499] width 19 height 19
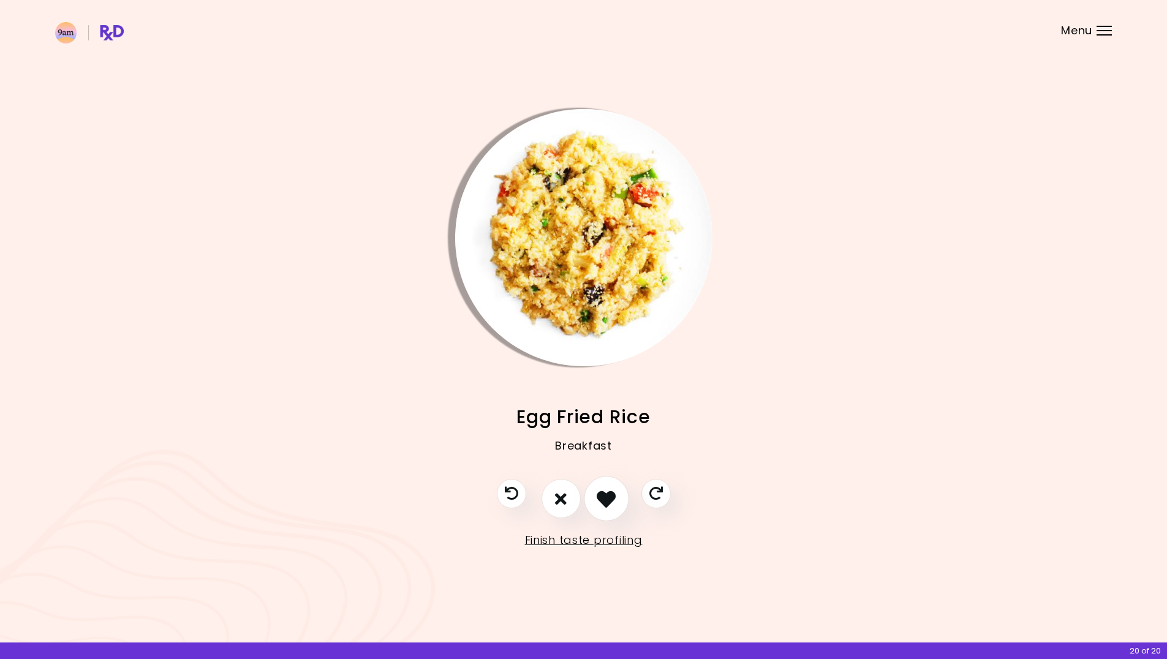
click at [615, 496] on icon "I like this recipe" at bounding box center [606, 499] width 19 height 19
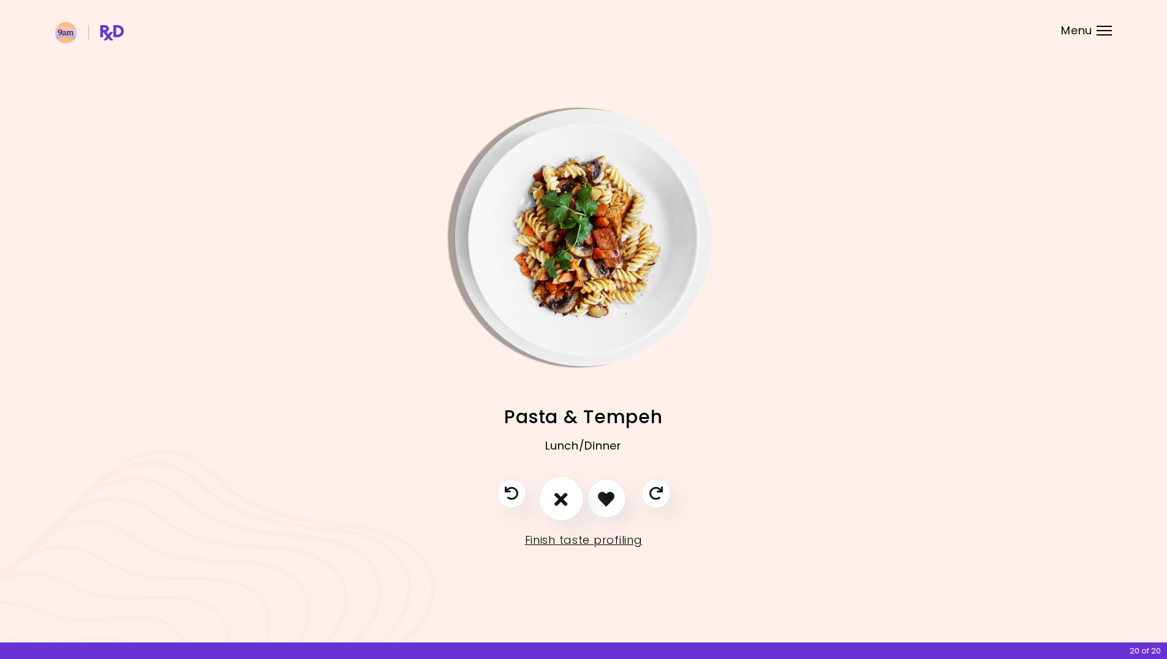
click at [657, 496] on icon "Skip" at bounding box center [656, 493] width 13 height 13
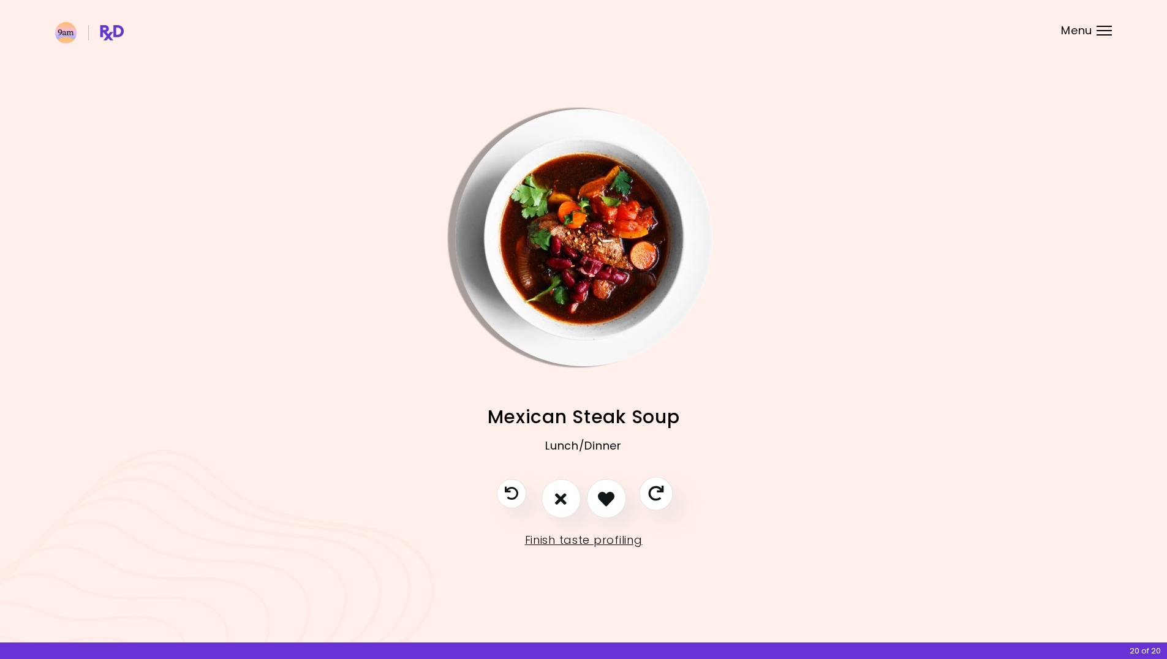
click at [657, 496] on icon "Skip" at bounding box center [655, 494] width 15 height 15
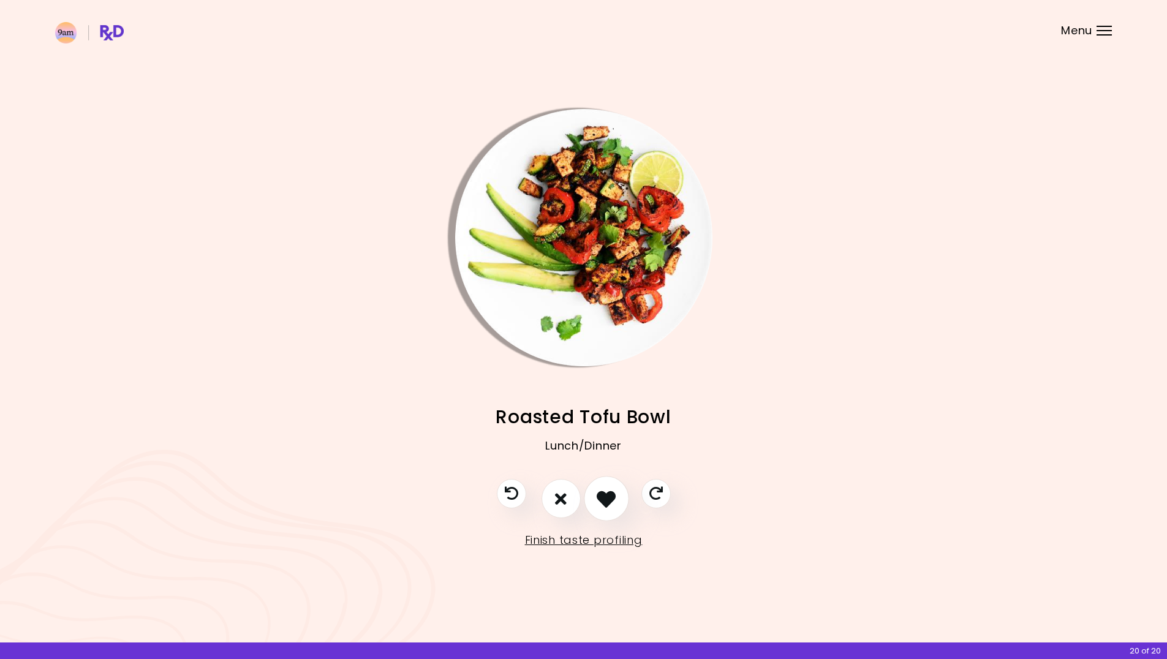
click at [599, 498] on icon "I like this recipe" at bounding box center [606, 499] width 19 height 19
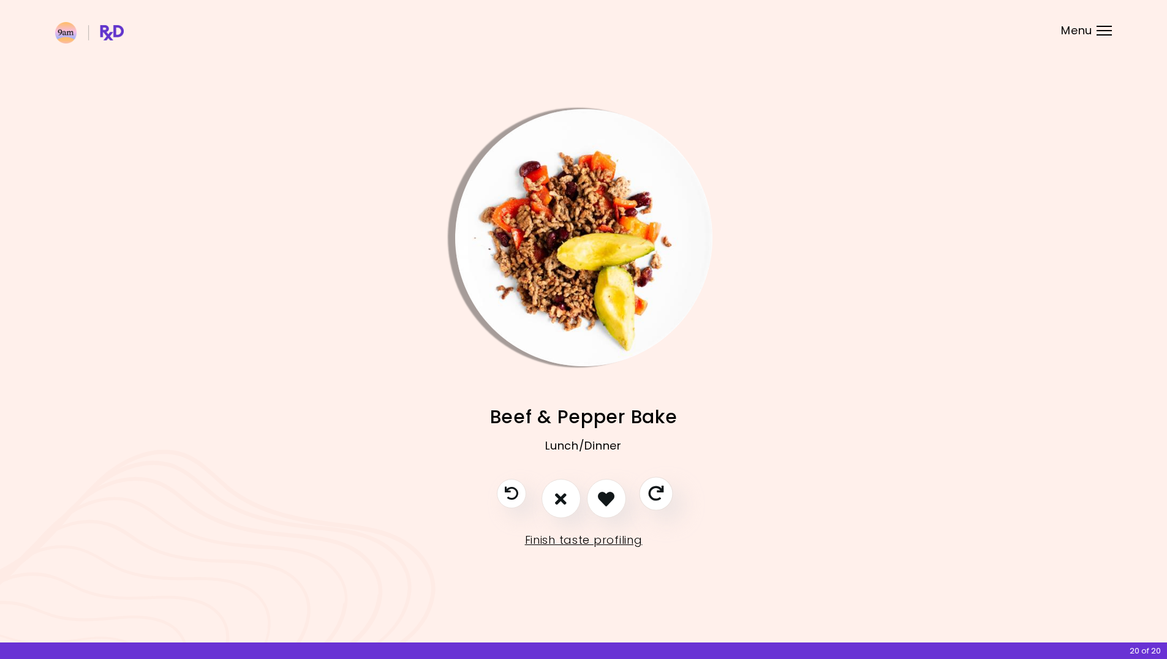
click at [650, 497] on icon "Skip" at bounding box center [655, 494] width 15 height 15
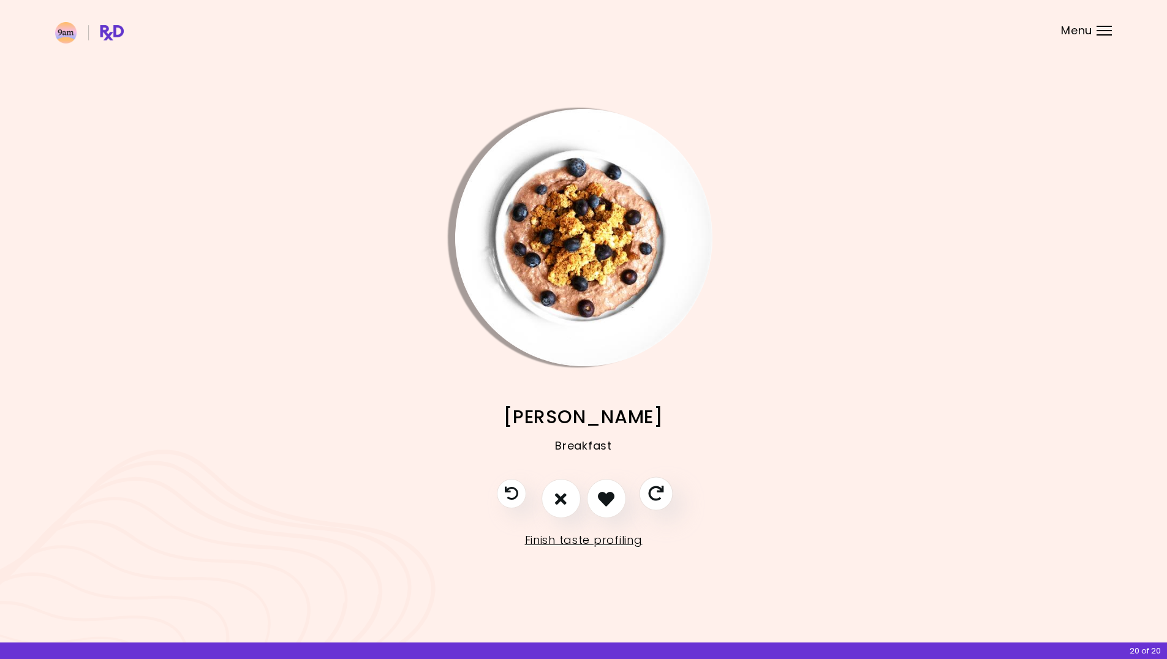
click at [650, 497] on icon "Skip" at bounding box center [655, 494] width 15 height 15
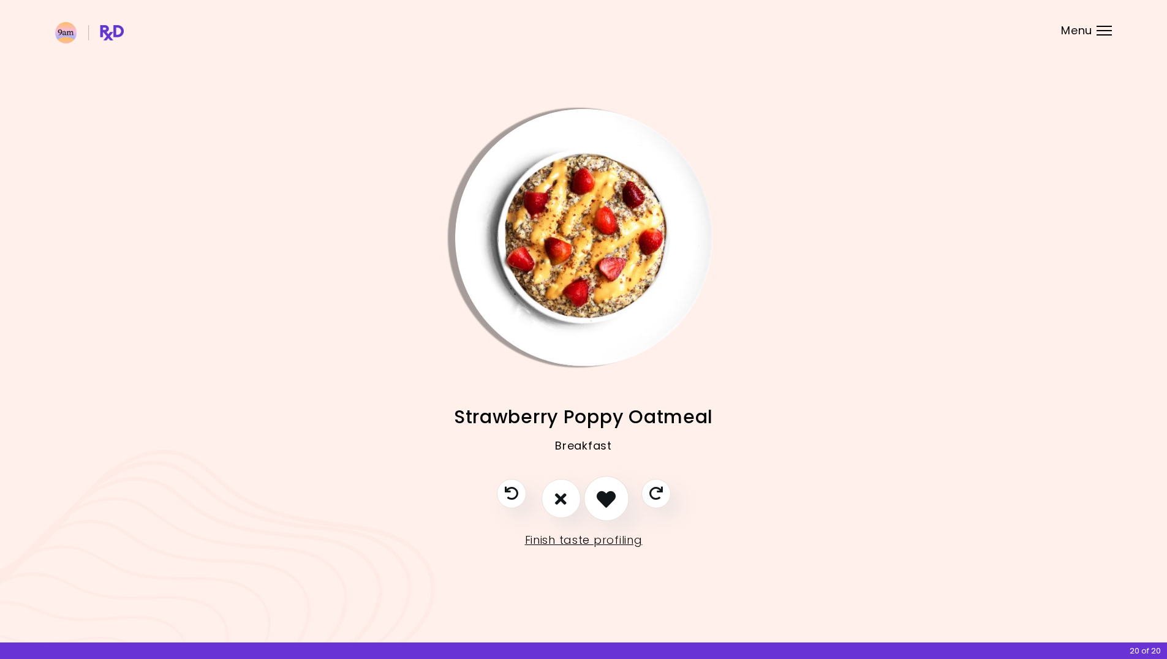
click at [601, 496] on icon "I like this recipe" at bounding box center [606, 499] width 19 height 19
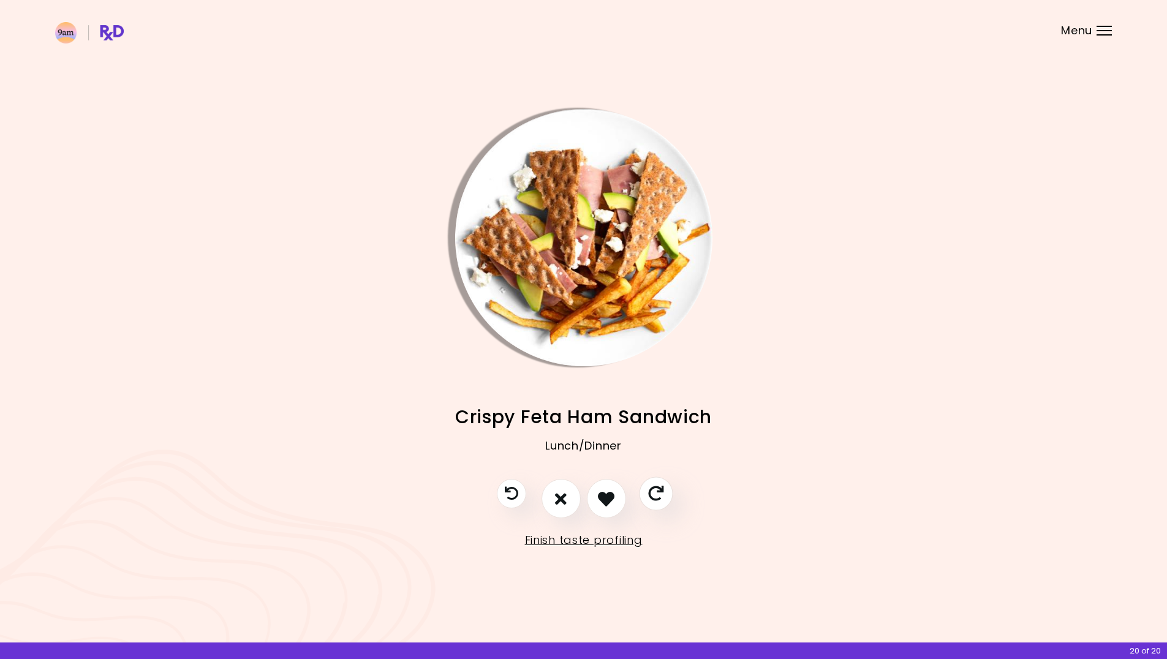
click at [660, 494] on icon "Skip" at bounding box center [655, 494] width 15 height 15
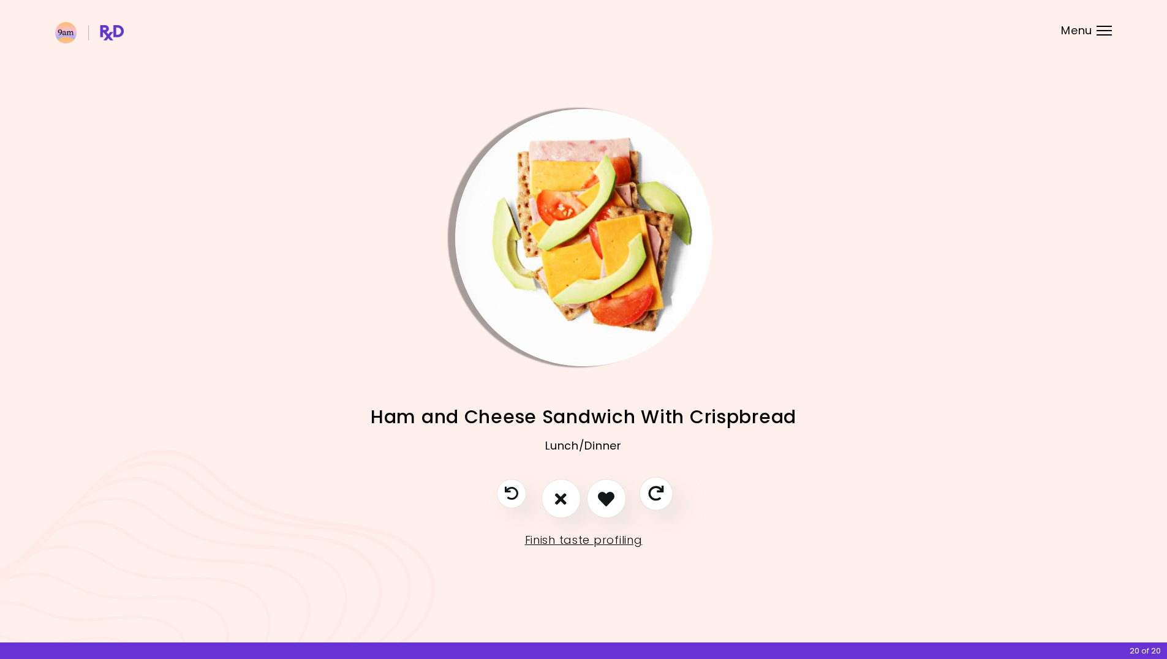
click at [660, 494] on icon "Skip" at bounding box center [655, 494] width 15 height 15
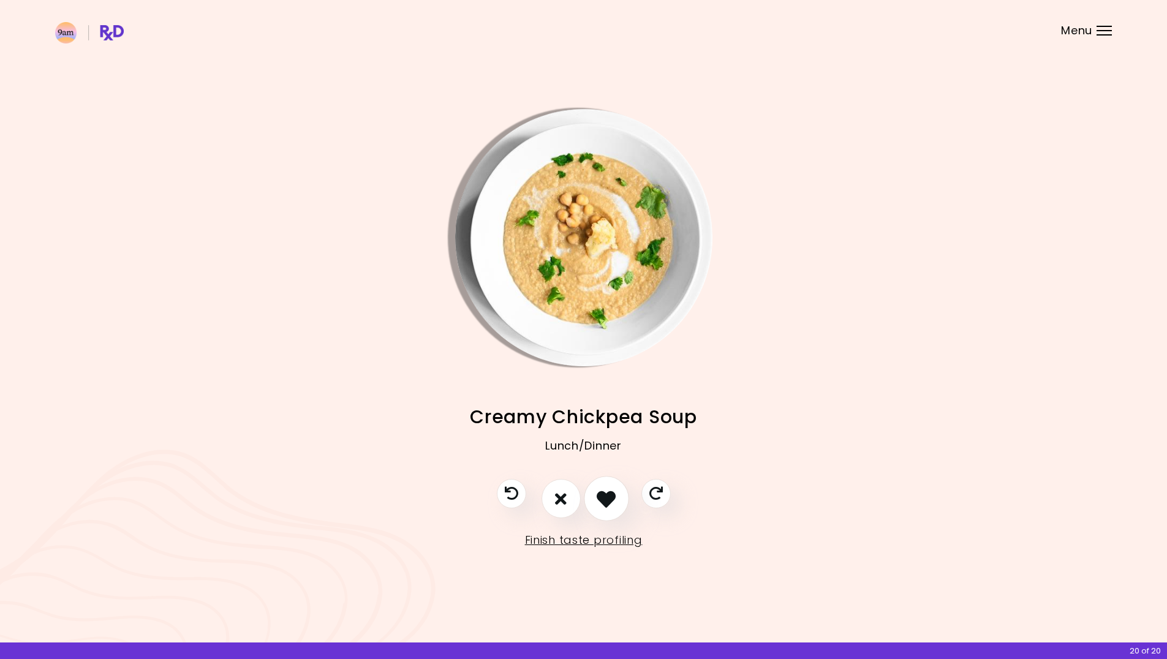
click at [604, 498] on icon "I like this recipe" at bounding box center [606, 499] width 19 height 19
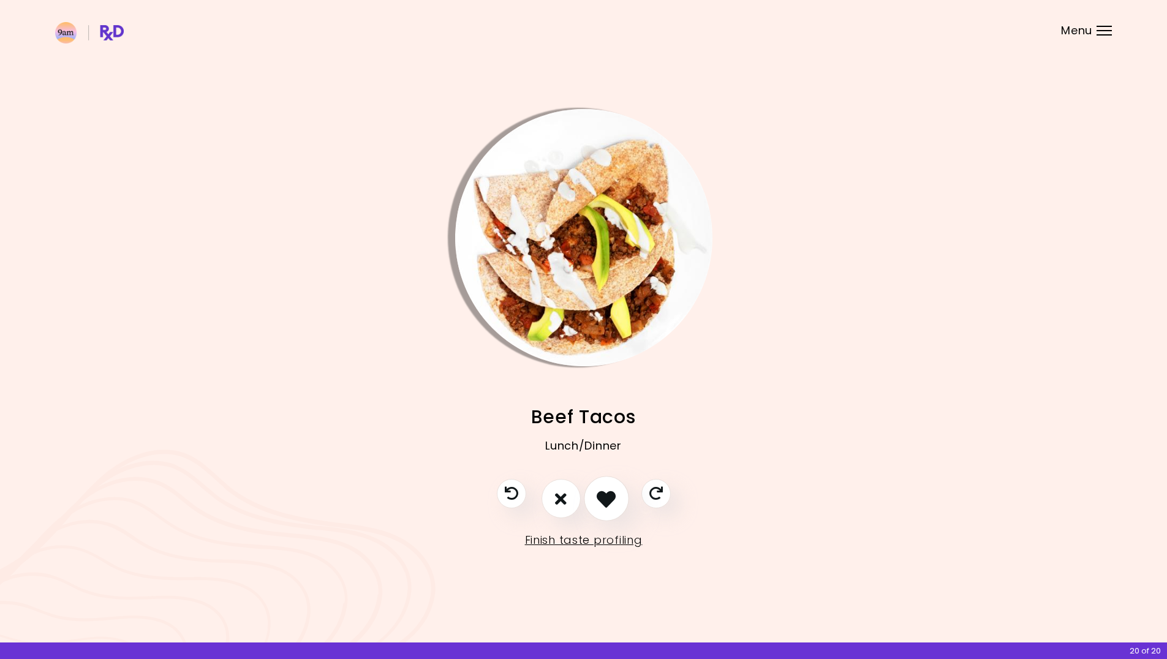
click at [604, 498] on icon "I like this recipe" at bounding box center [606, 499] width 19 height 19
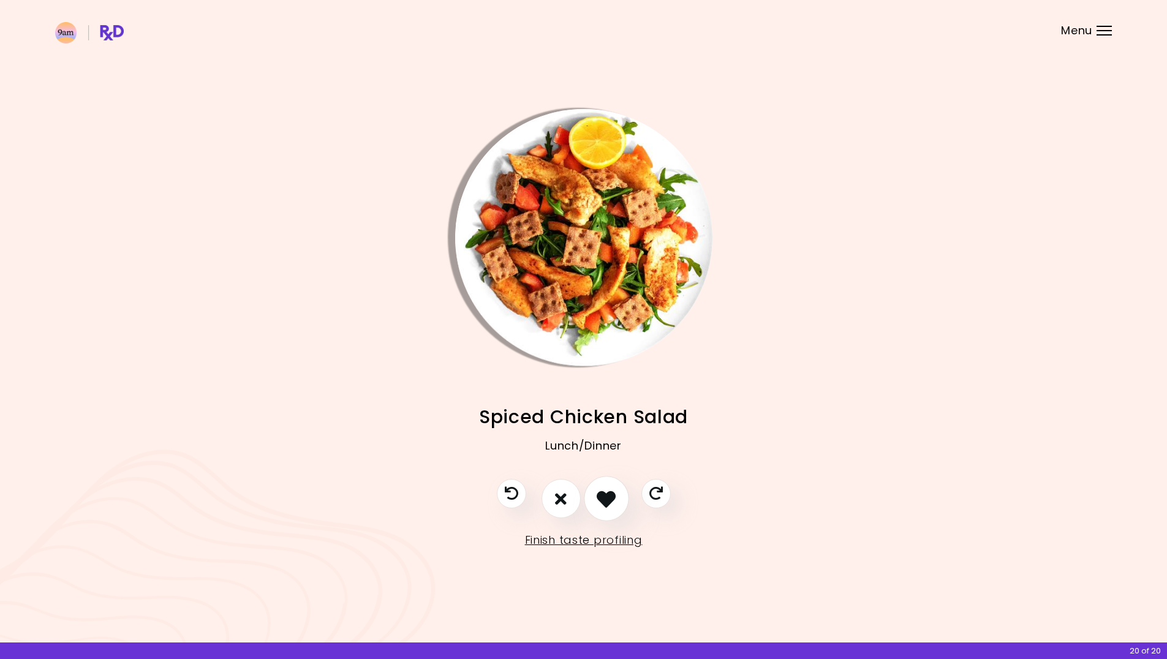
click at [604, 498] on icon "I like this recipe" at bounding box center [606, 499] width 19 height 19
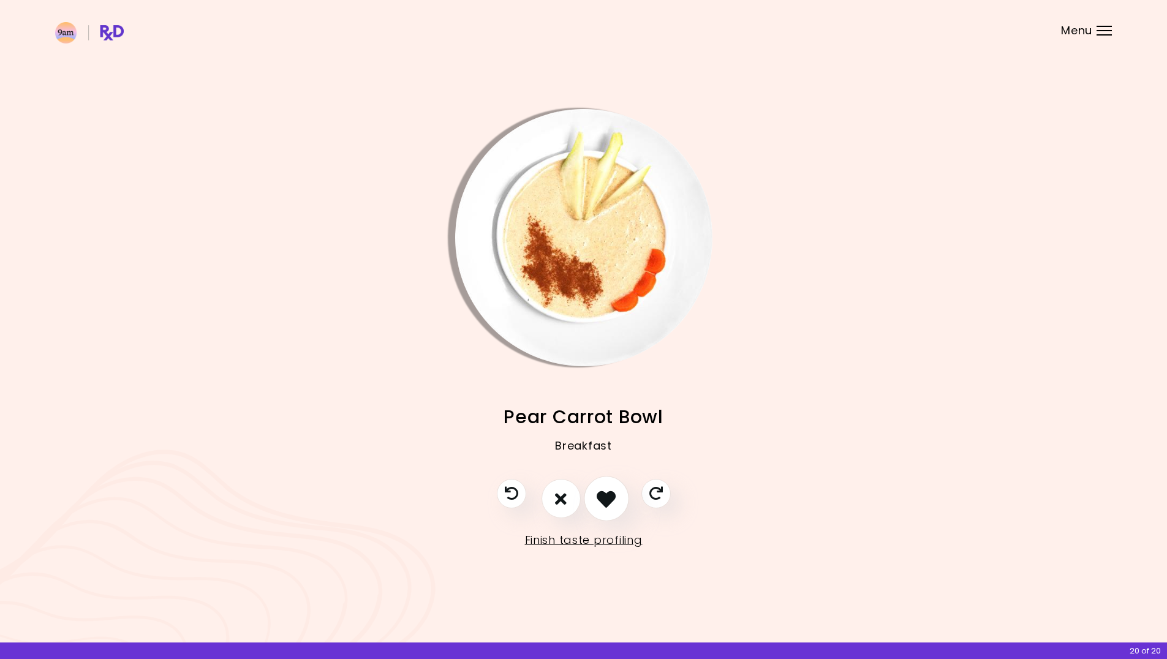
click at [604, 498] on icon "I like this recipe" at bounding box center [606, 499] width 19 height 19
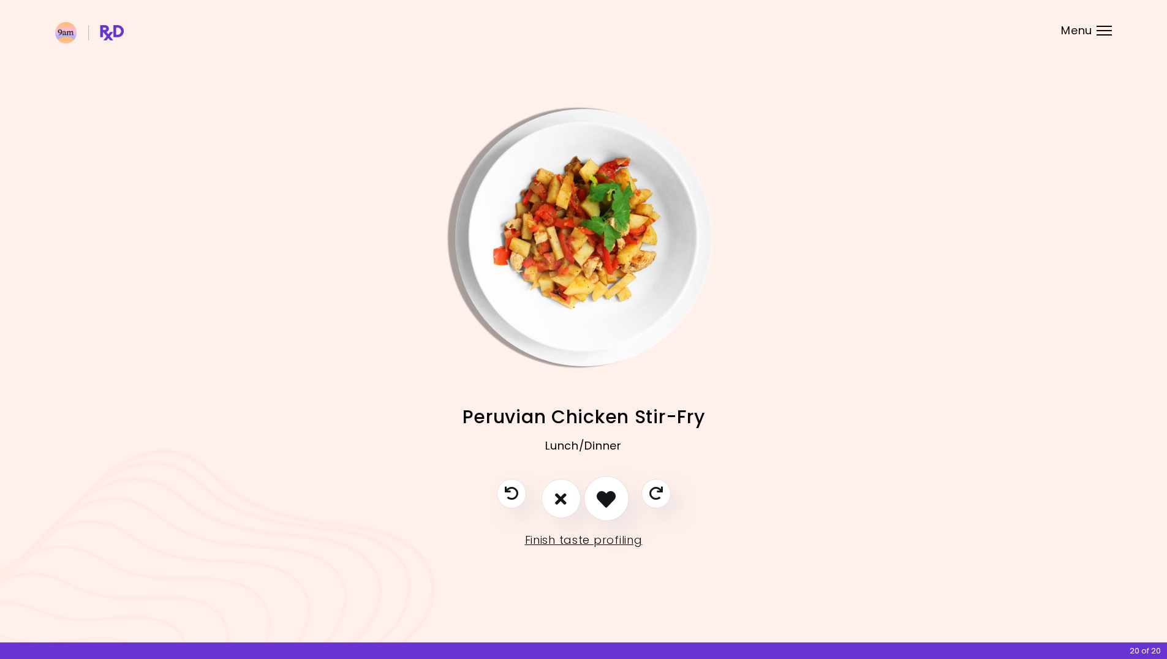
click at [604, 498] on icon "I like this recipe" at bounding box center [606, 499] width 19 height 19
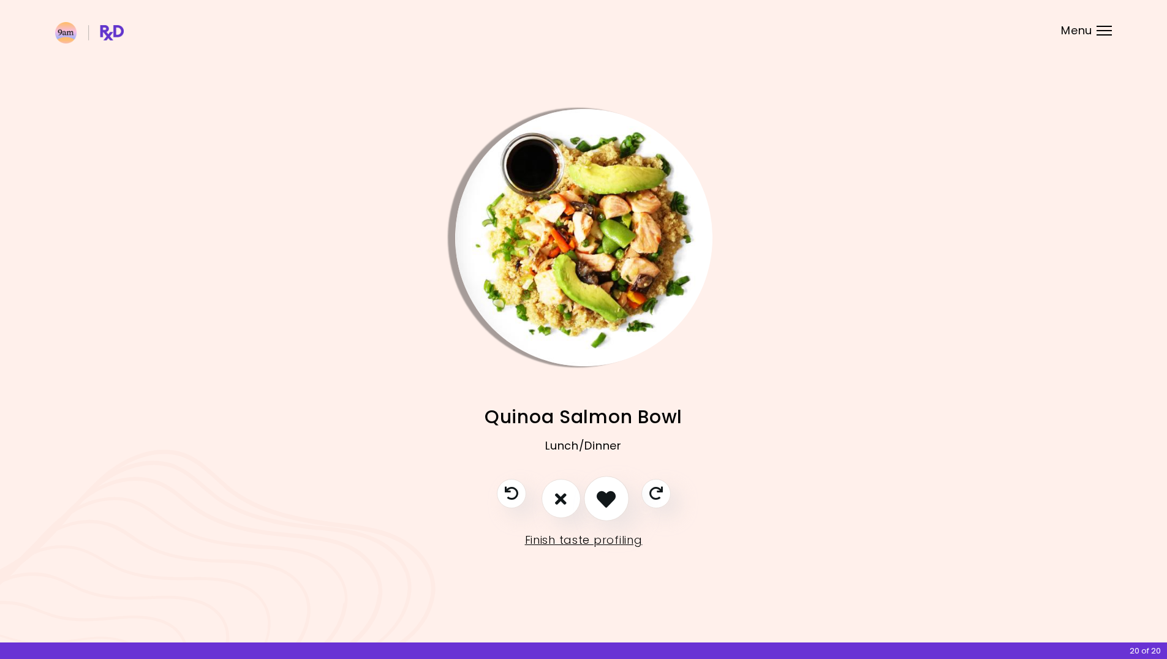
click at [604, 498] on icon "I like this recipe" at bounding box center [606, 499] width 19 height 19
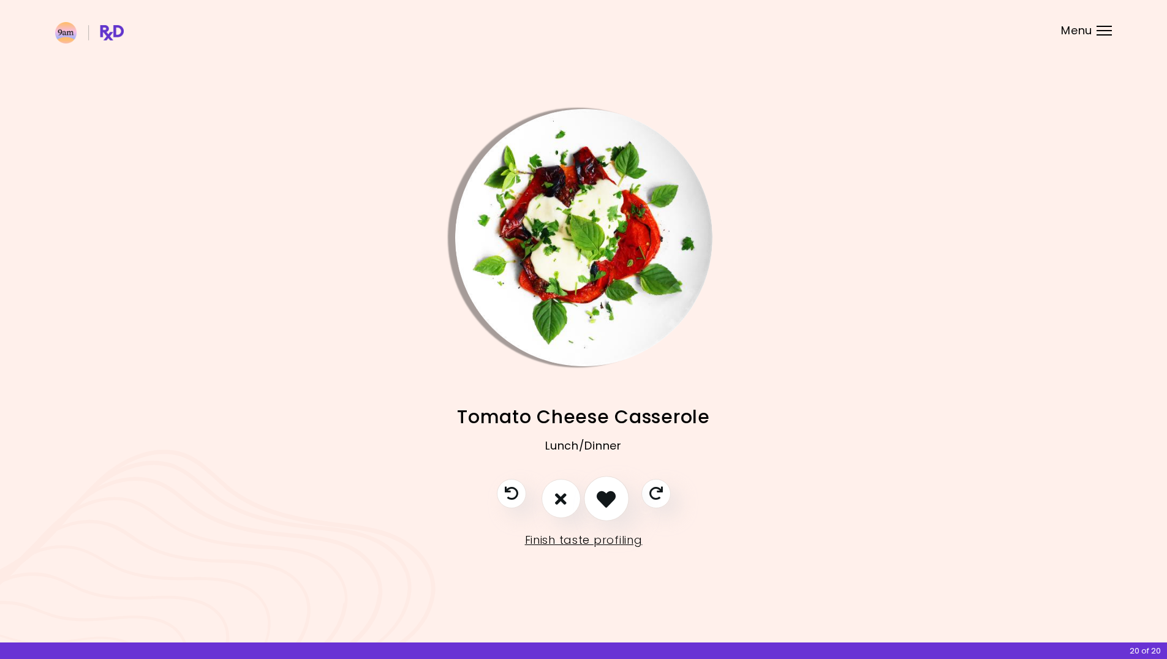
click at [604, 498] on icon "I like this recipe" at bounding box center [606, 499] width 19 height 19
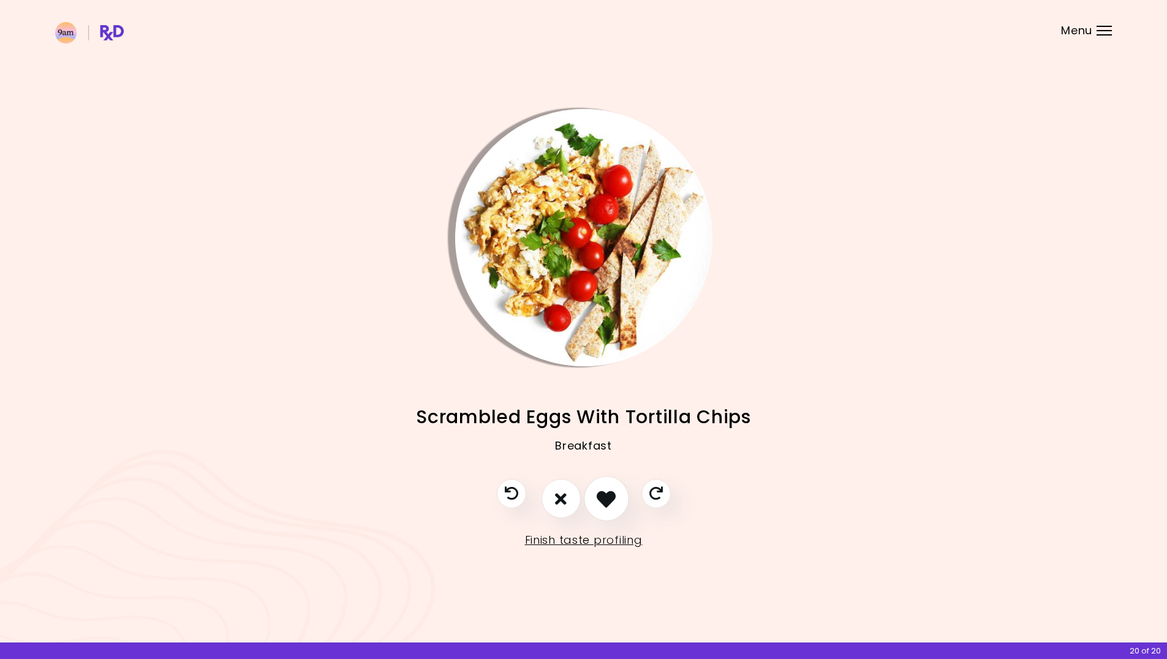
click at [604, 498] on icon "I like this recipe" at bounding box center [606, 499] width 19 height 19
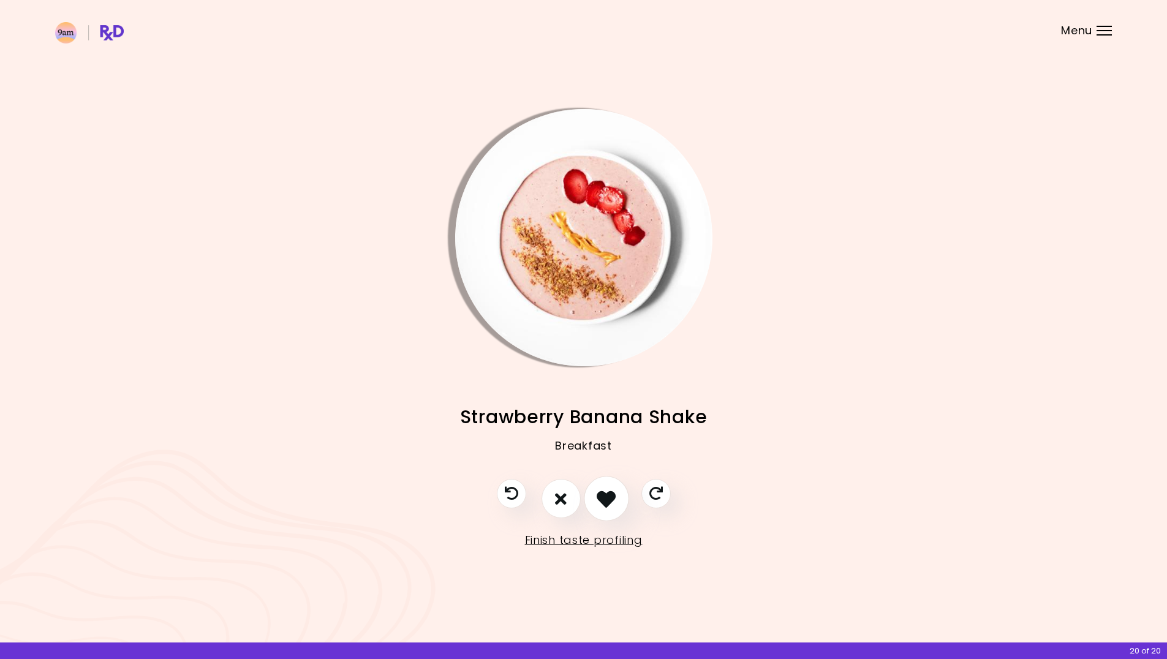
click at [604, 498] on icon "I like this recipe" at bounding box center [606, 499] width 19 height 19
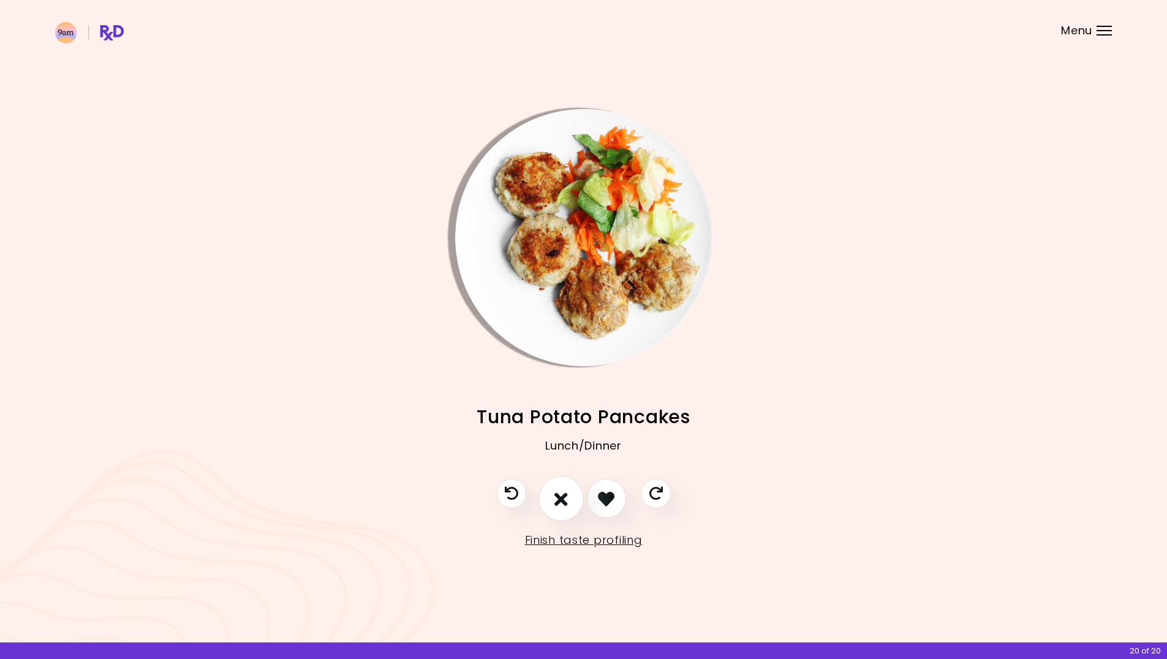
click at [561, 493] on icon "I don't like this recipe" at bounding box center [561, 499] width 13 height 19
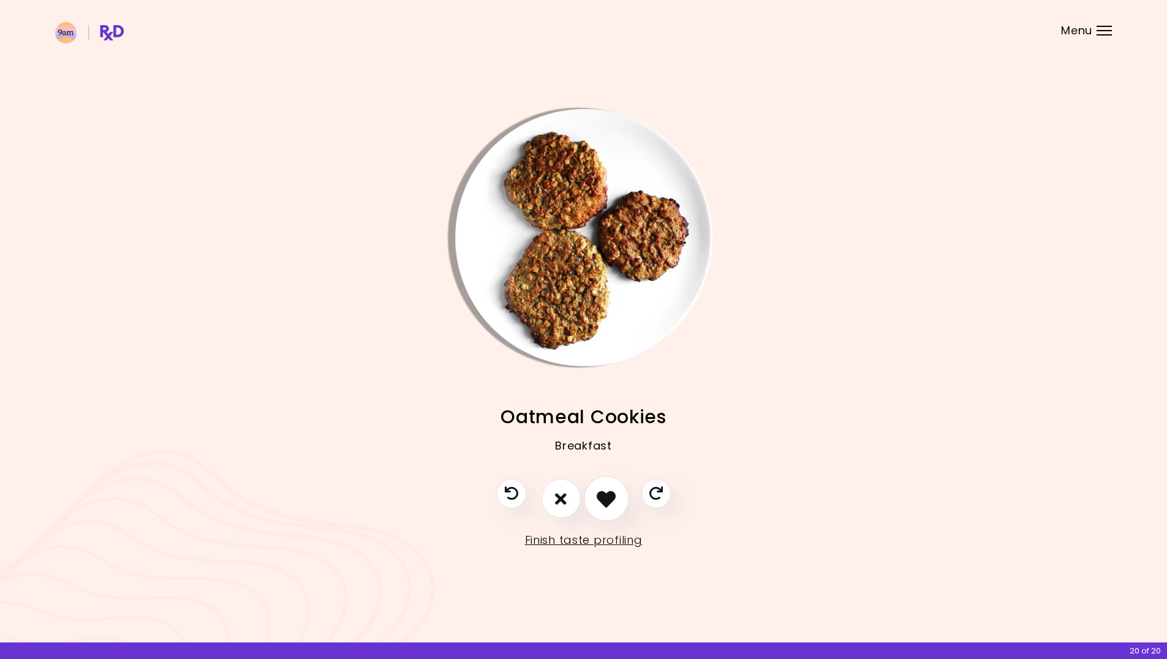
click at [603, 495] on icon "I like this recipe" at bounding box center [606, 499] width 19 height 19
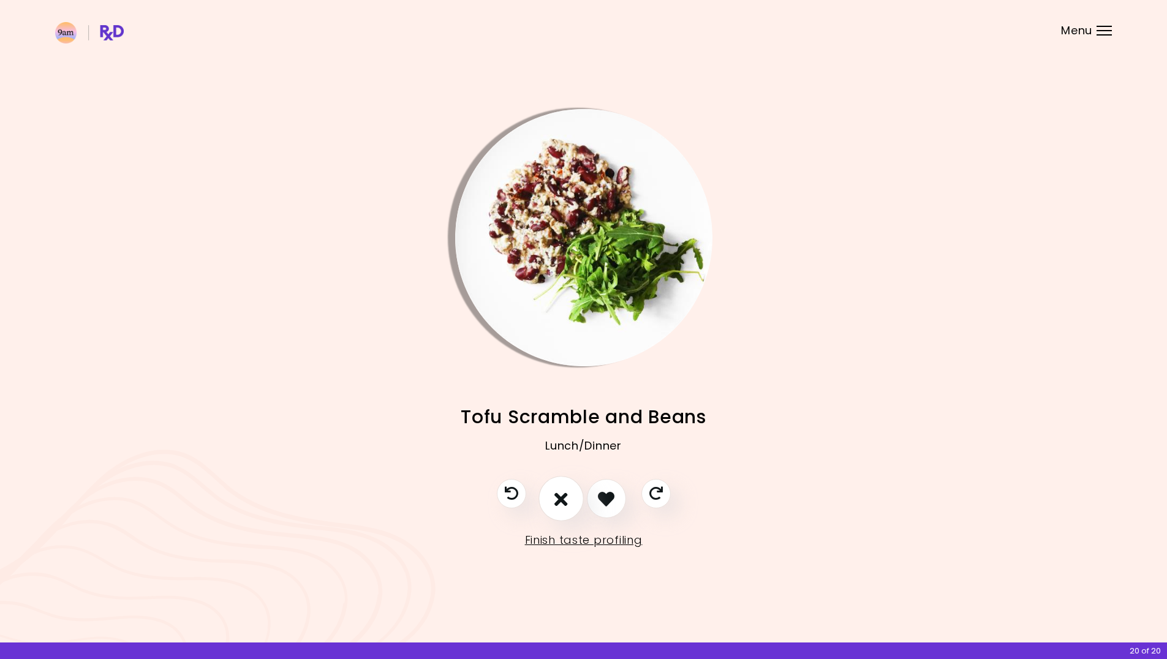
click at [555, 491] on icon "I don't like this recipe" at bounding box center [561, 499] width 13 height 19
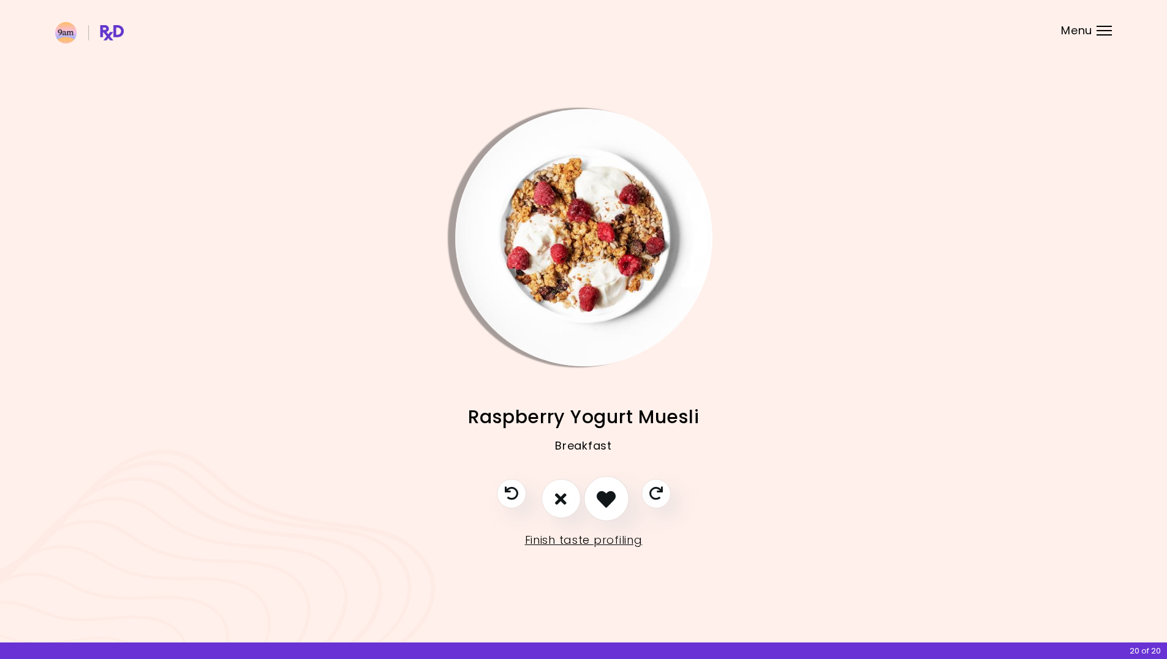
click at [601, 491] on icon "I like this recipe" at bounding box center [606, 499] width 19 height 19
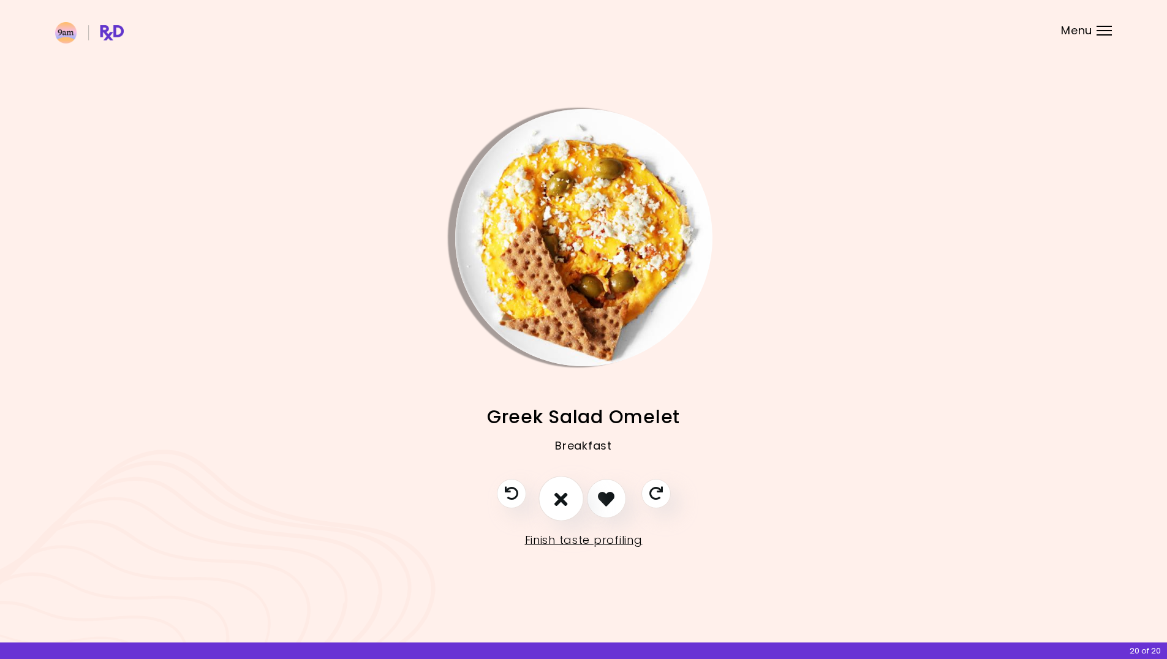
click at [566, 487] on button "I don't like this recipe" at bounding box center [561, 499] width 45 height 45
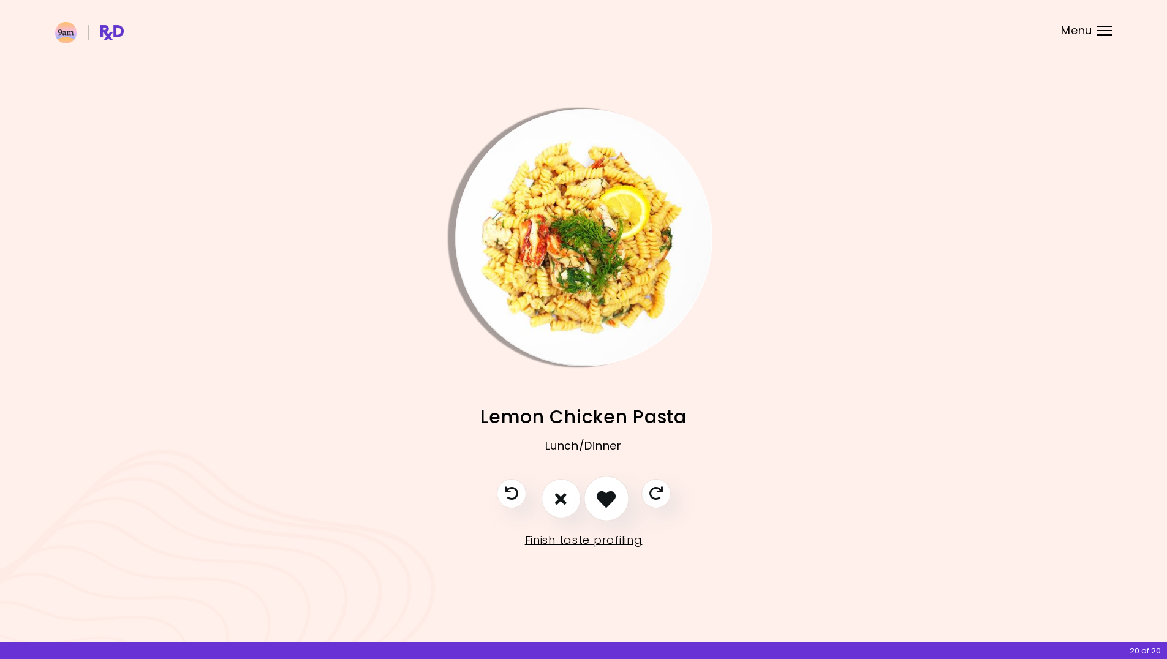
click at [611, 498] on icon "I like this recipe" at bounding box center [606, 499] width 19 height 19
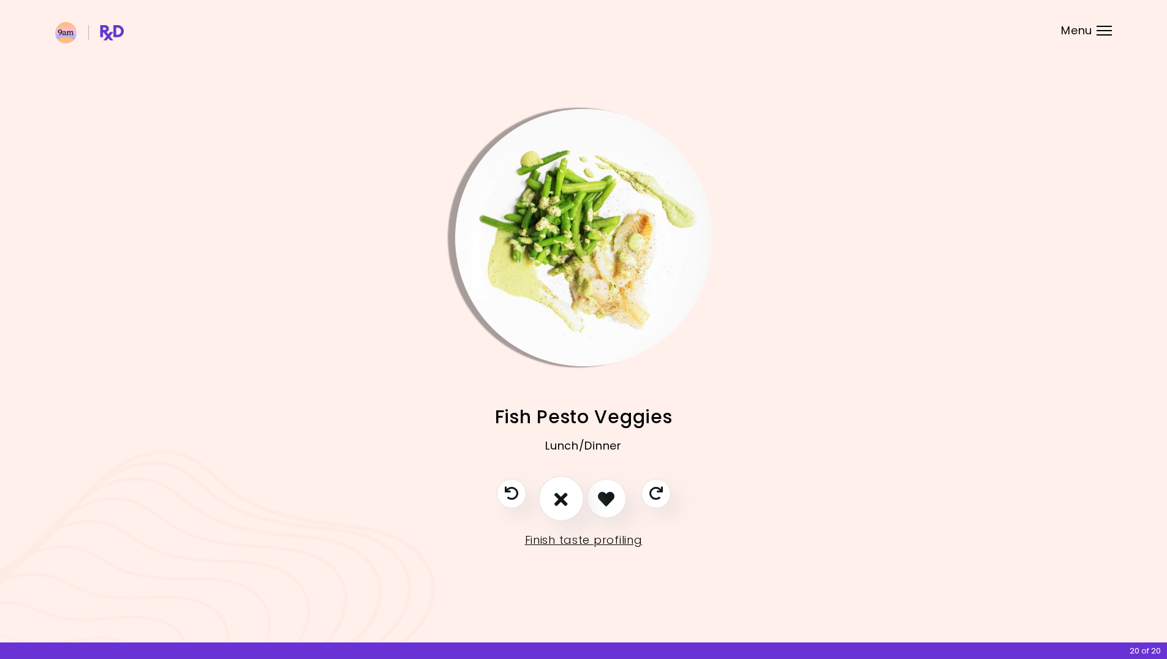
click at [550, 494] on button "I don't like this recipe" at bounding box center [561, 499] width 45 height 45
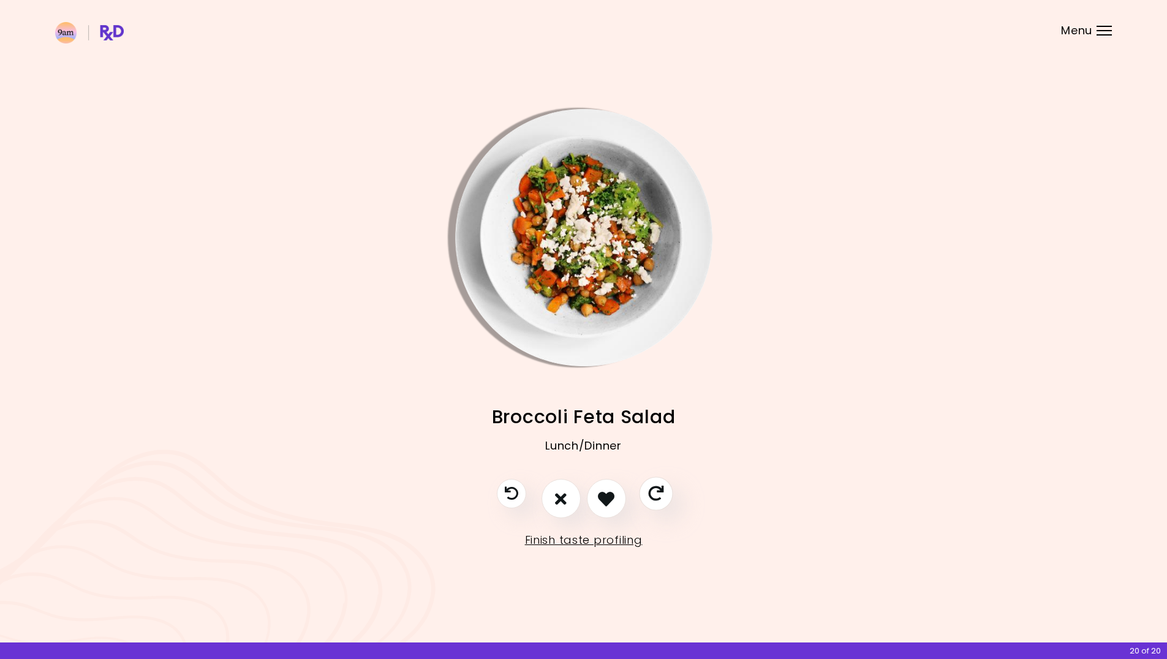
click at [658, 492] on icon "Skip" at bounding box center [655, 494] width 15 height 15
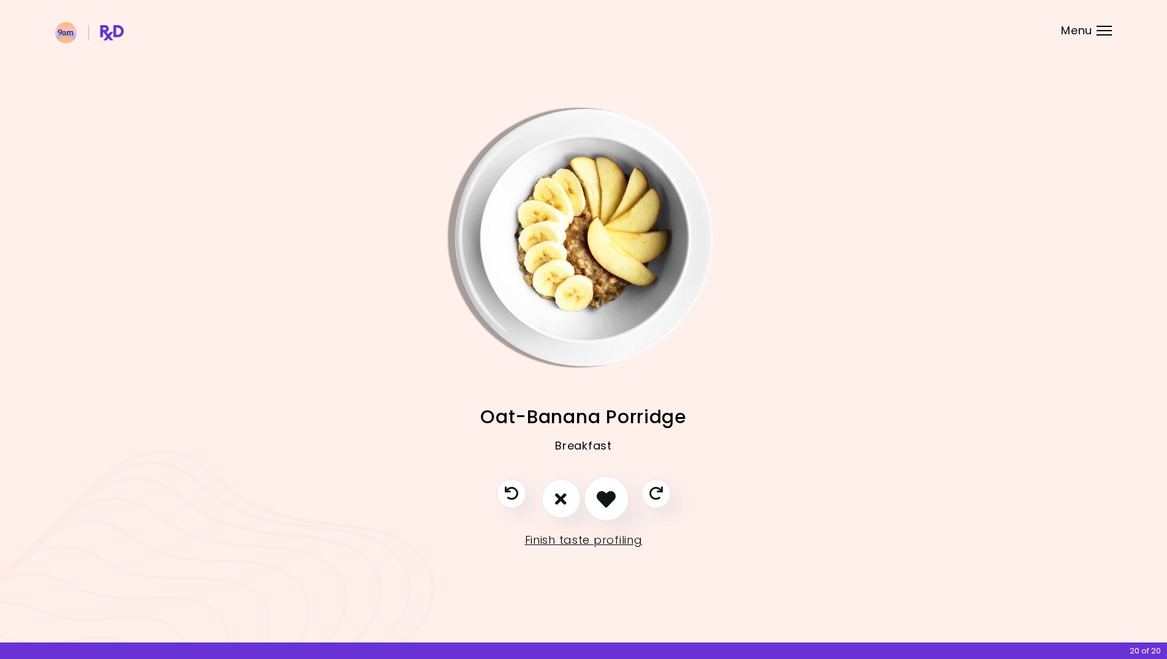
click at [604, 493] on icon "I like this recipe" at bounding box center [606, 499] width 19 height 19
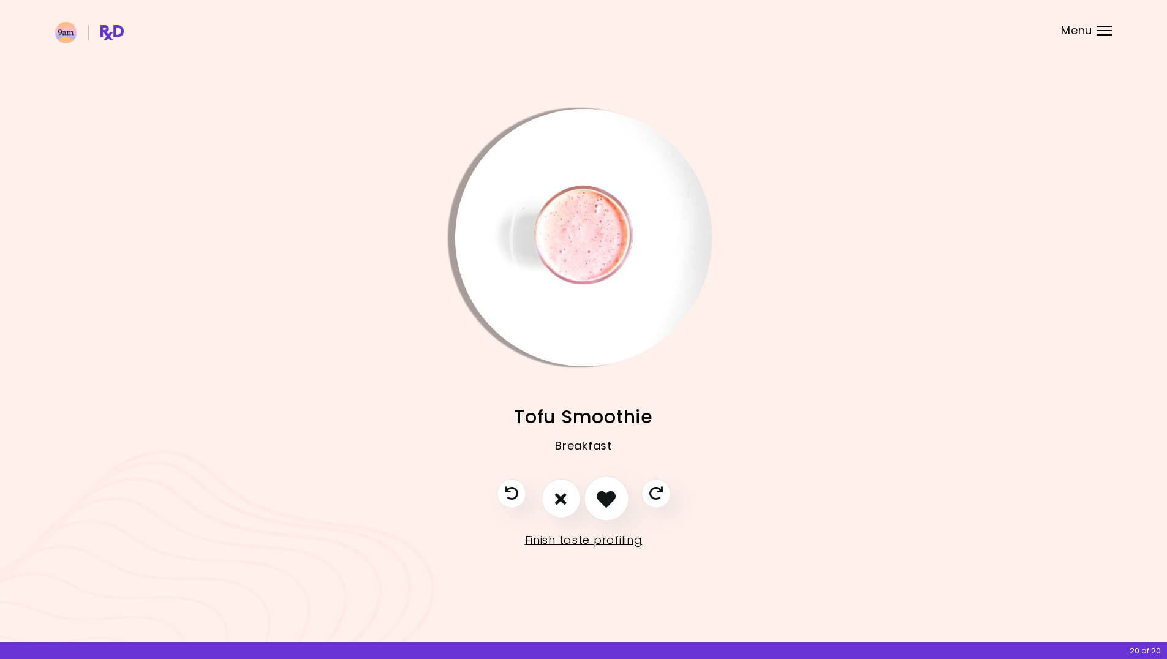
click at [604, 493] on icon "I like this recipe" at bounding box center [606, 499] width 19 height 19
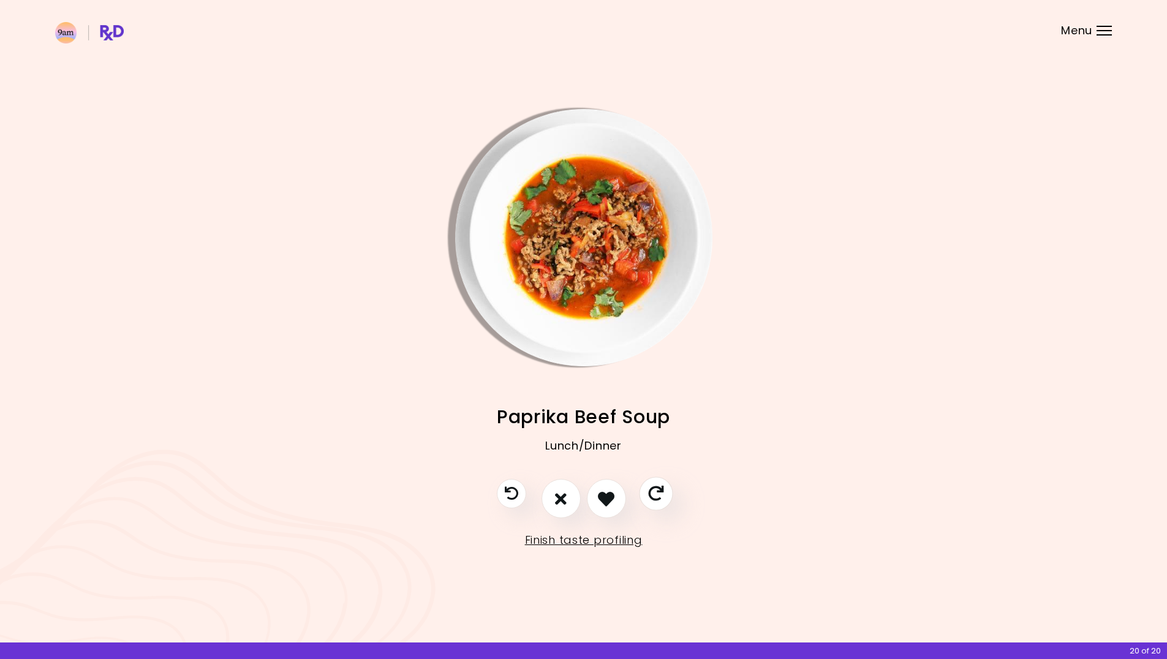
click at [654, 493] on icon "Skip" at bounding box center [655, 494] width 15 height 15
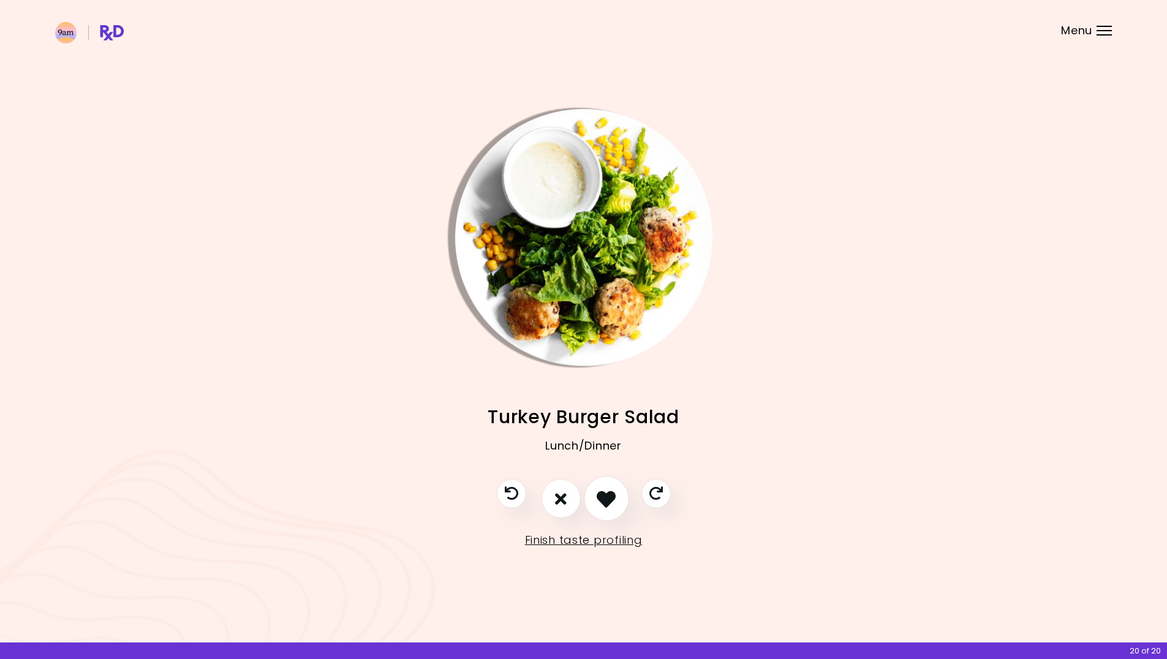
click at [611, 493] on icon "I like this recipe" at bounding box center [606, 499] width 19 height 19
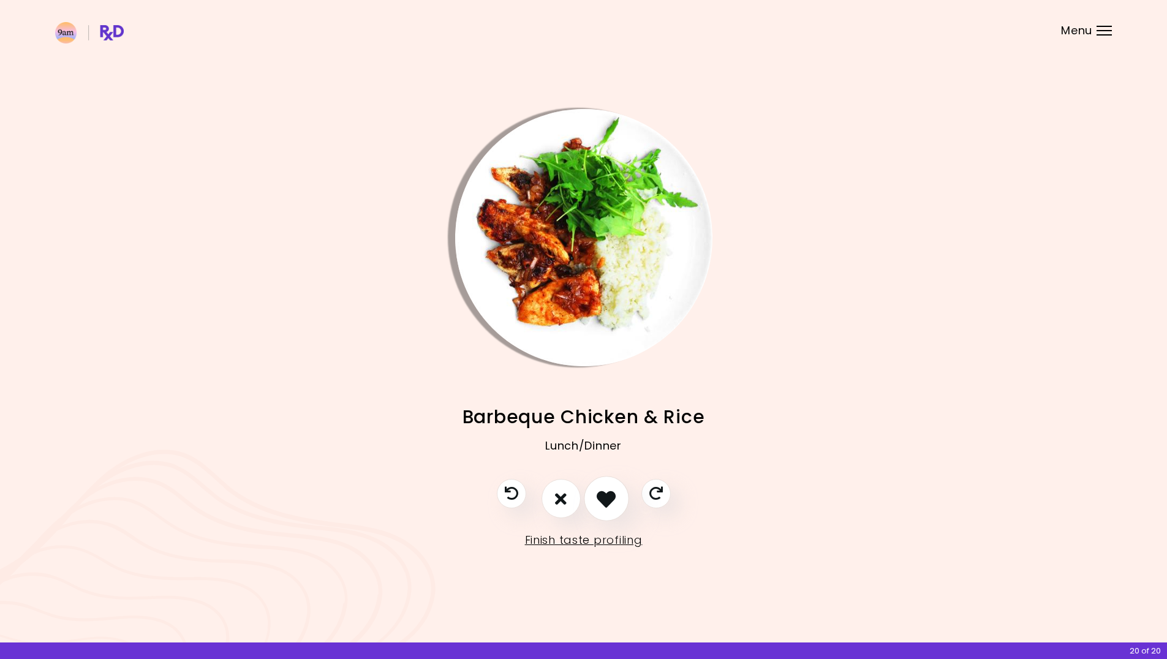
click at [611, 493] on icon "I like this recipe" at bounding box center [606, 499] width 19 height 19
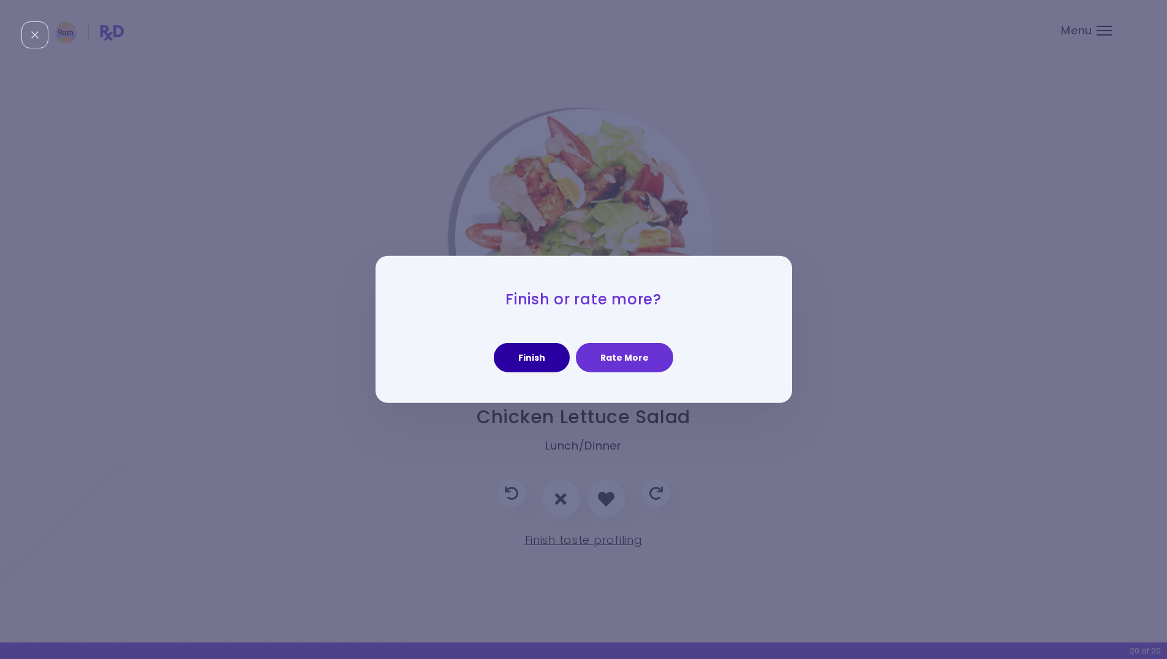
click at [542, 365] on button "Finish" at bounding box center [532, 357] width 76 height 29
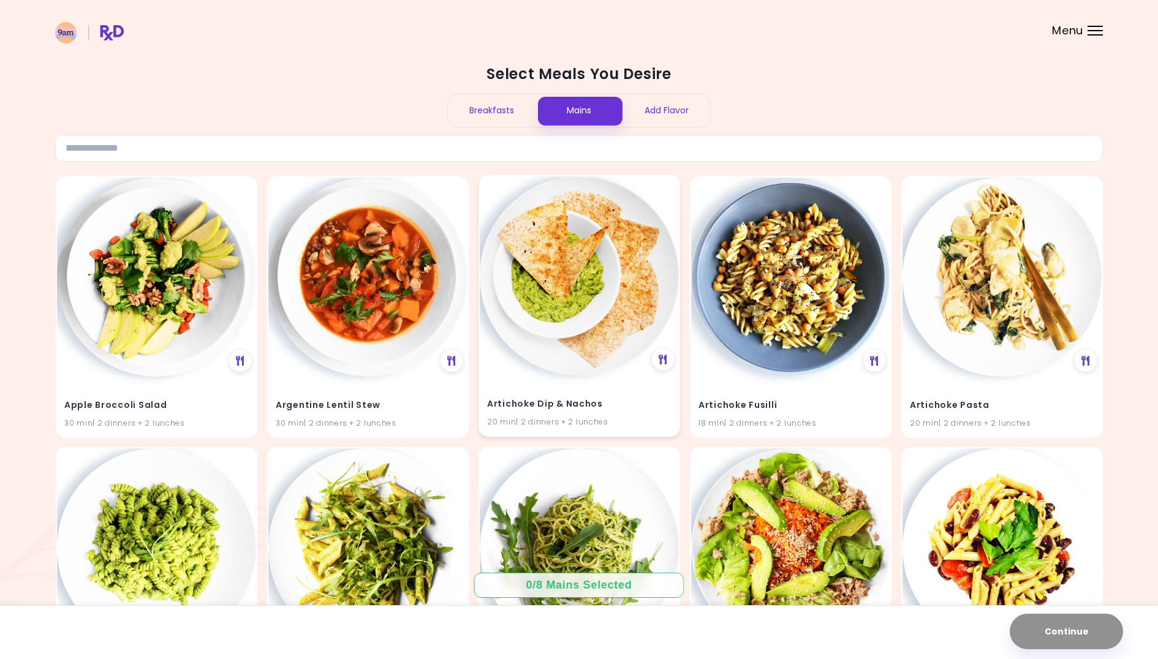
click at [602, 362] on img at bounding box center [579, 275] width 199 height 199
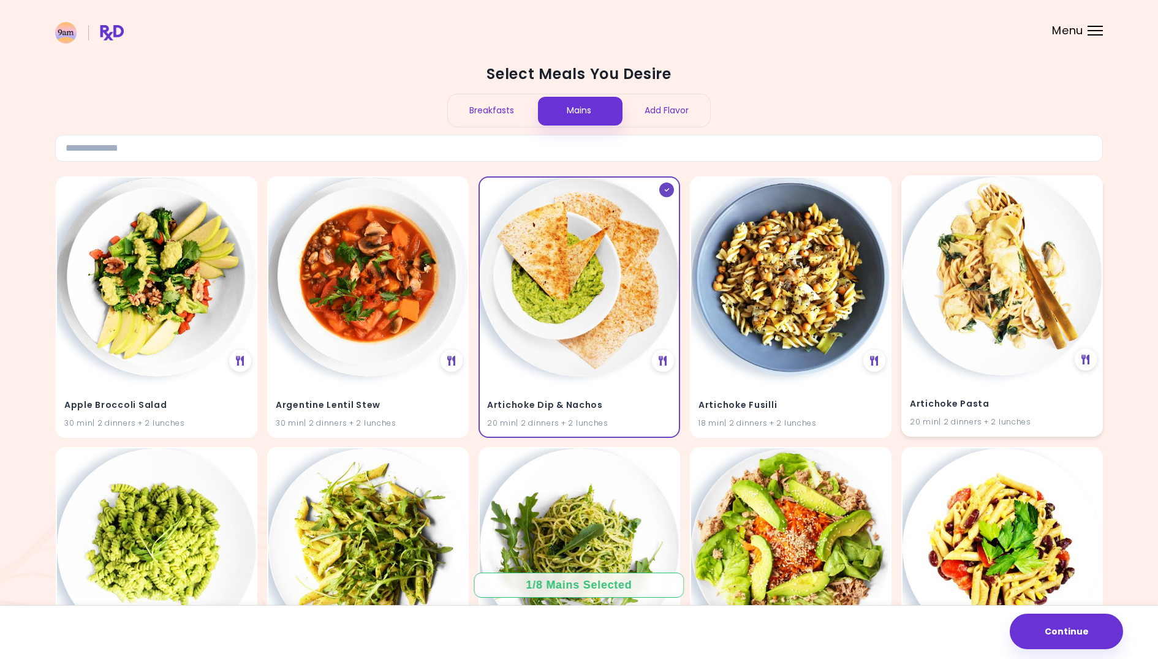
click at [972, 359] on img at bounding box center [1002, 275] width 199 height 199
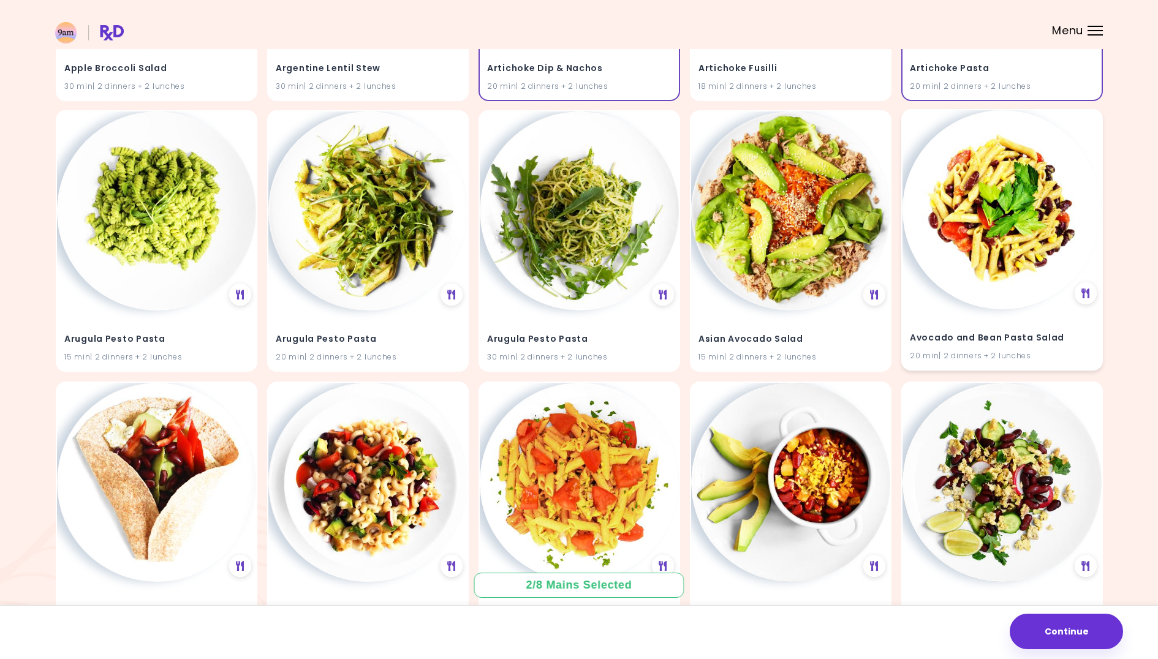
scroll to position [341, 0]
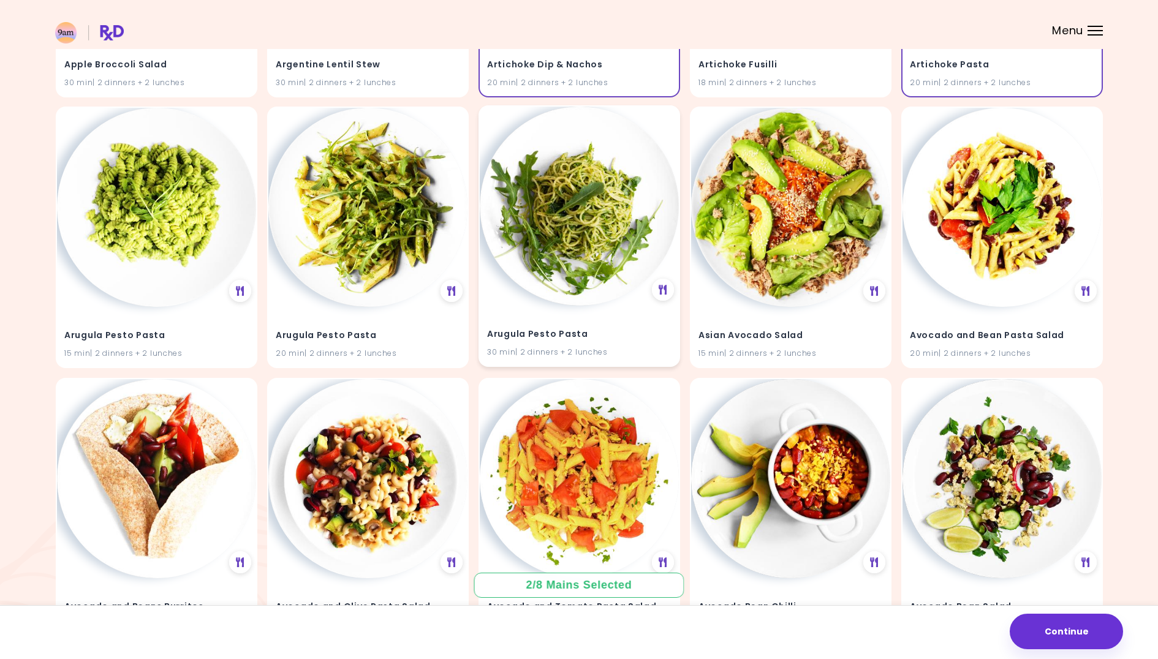
click at [537, 282] on img at bounding box center [579, 206] width 199 height 199
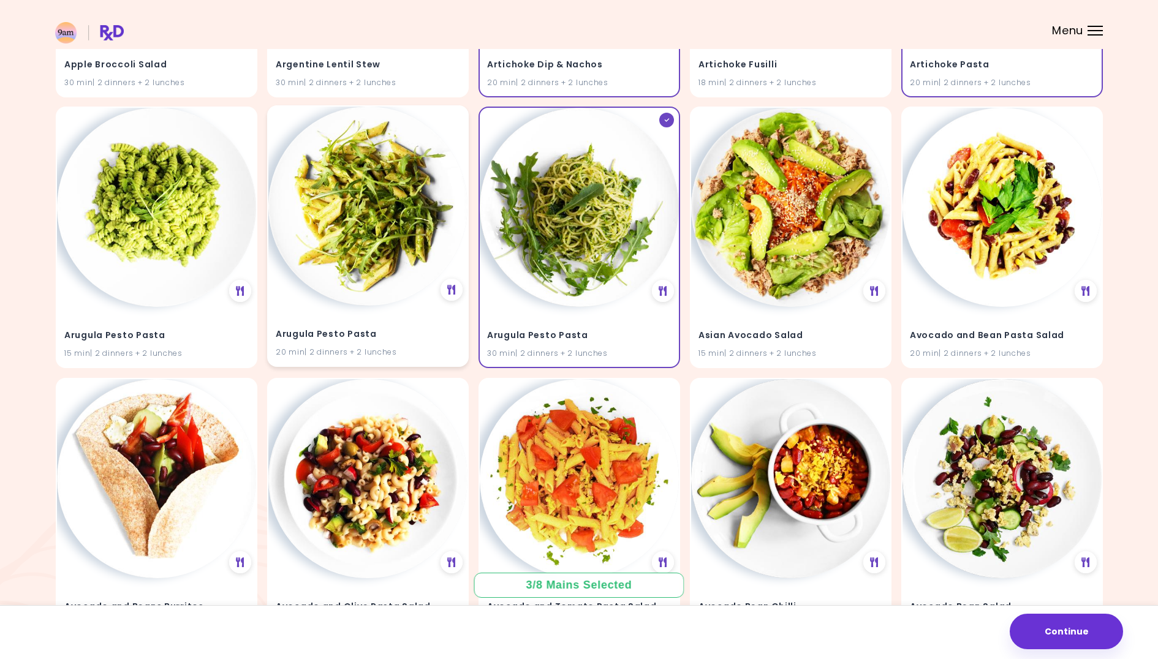
click at [382, 273] on img at bounding box center [367, 206] width 199 height 199
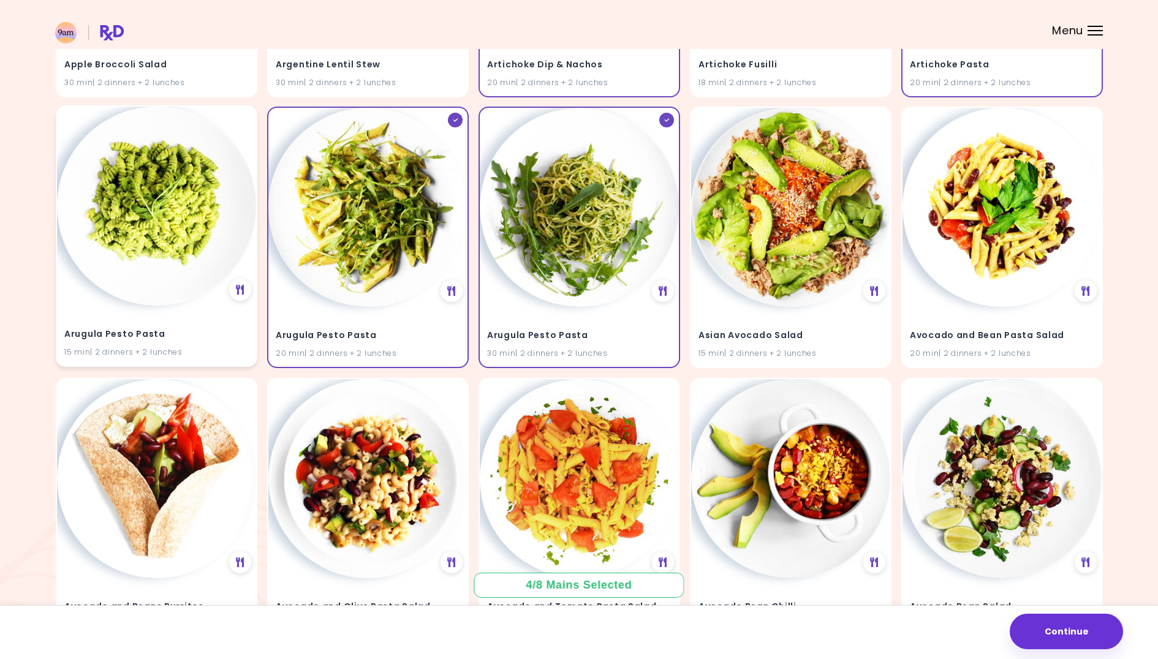
click at [151, 288] on img at bounding box center [156, 206] width 199 height 199
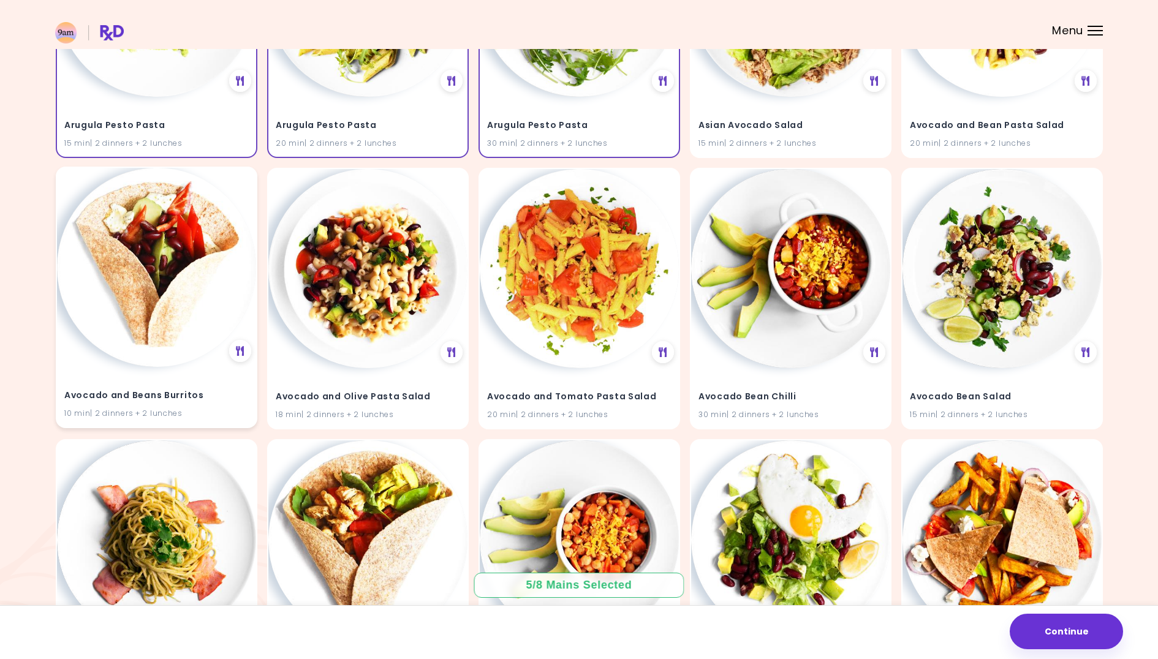
scroll to position [583, 0]
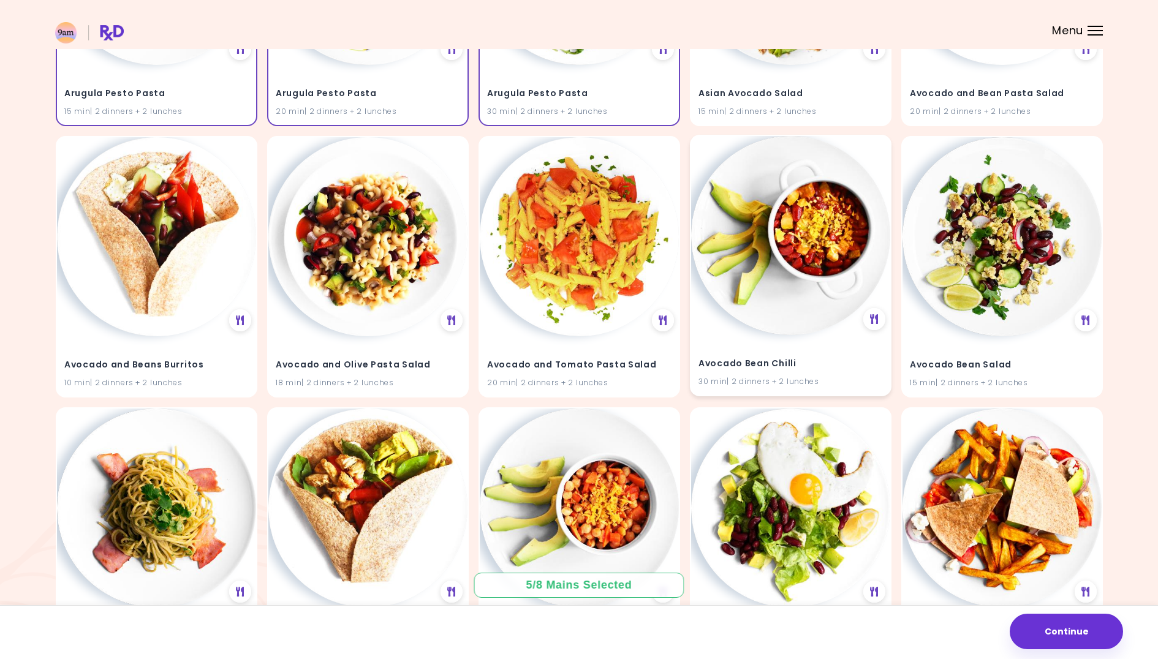
click at [787, 352] on div "Avocado Bean Chilli 30 min | 2 dinners + 2 lunches" at bounding box center [790, 365] width 199 height 60
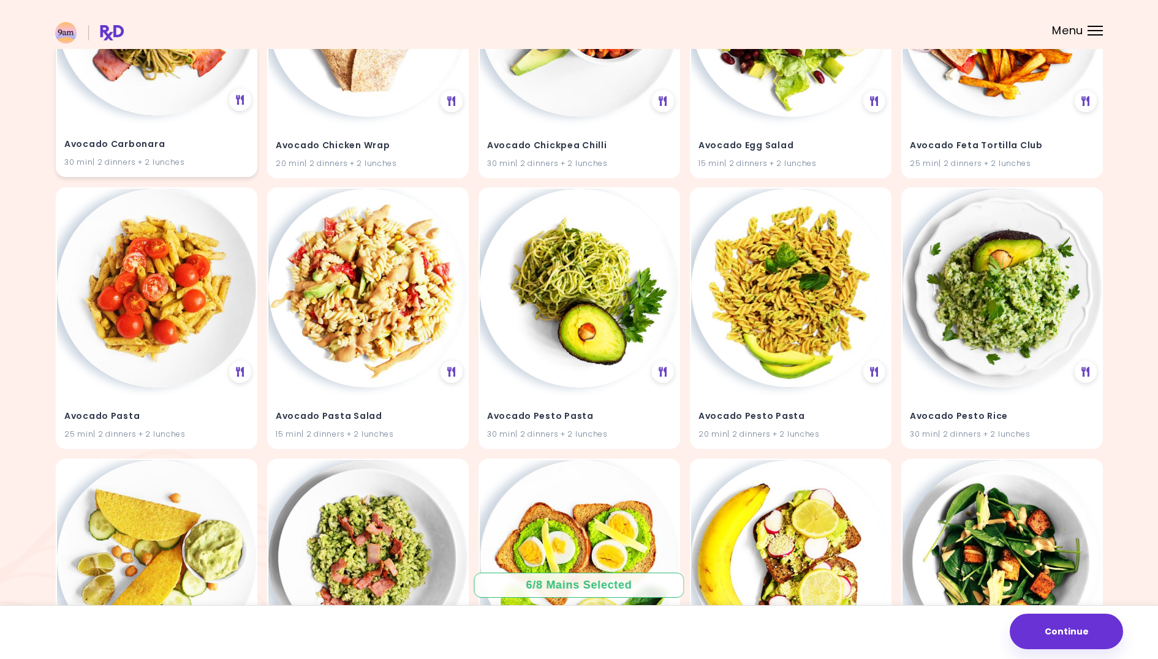
scroll to position [1076, 0]
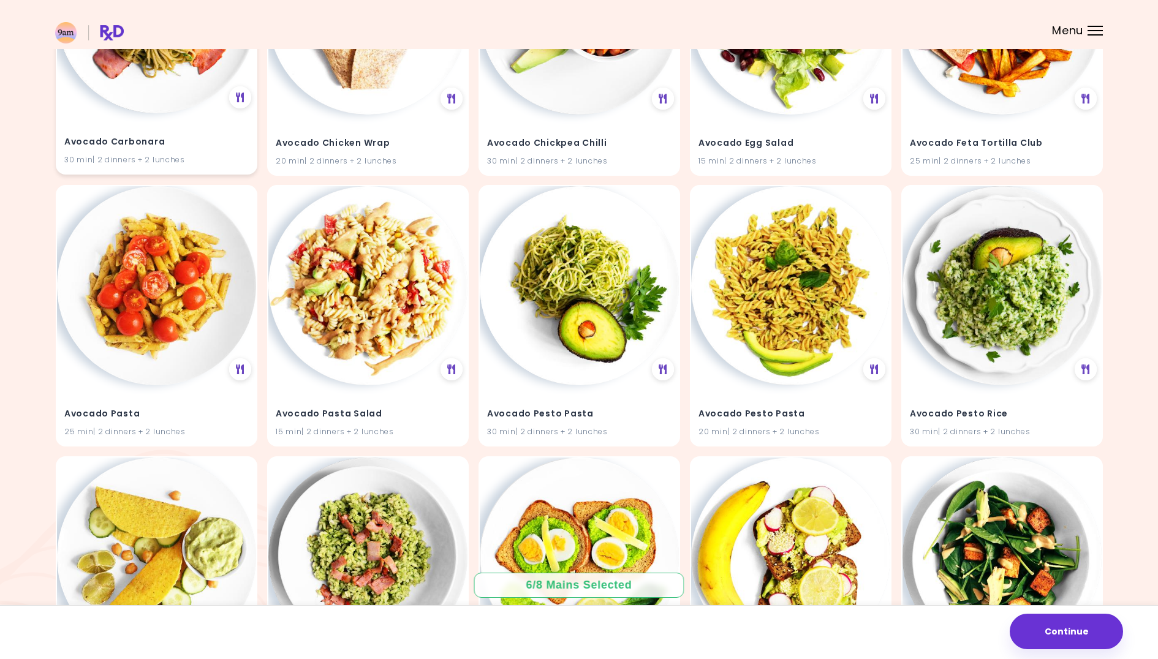
click at [194, 102] on img at bounding box center [156, 13] width 199 height 199
click at [544, 396] on div "Avocado Pesto Pasta 30 min | 2 dinners + 2 lunches" at bounding box center [579, 414] width 199 height 60
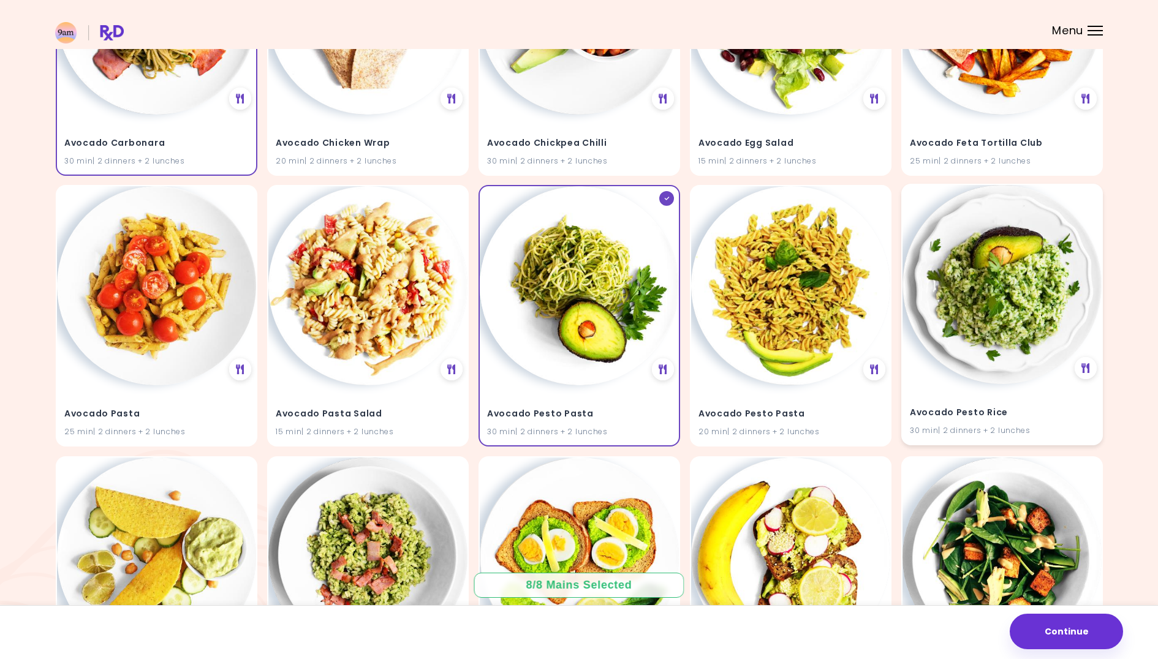
click at [925, 425] on div "30 min | 2 dinners + 2 lunches" at bounding box center [1002, 431] width 184 height 12
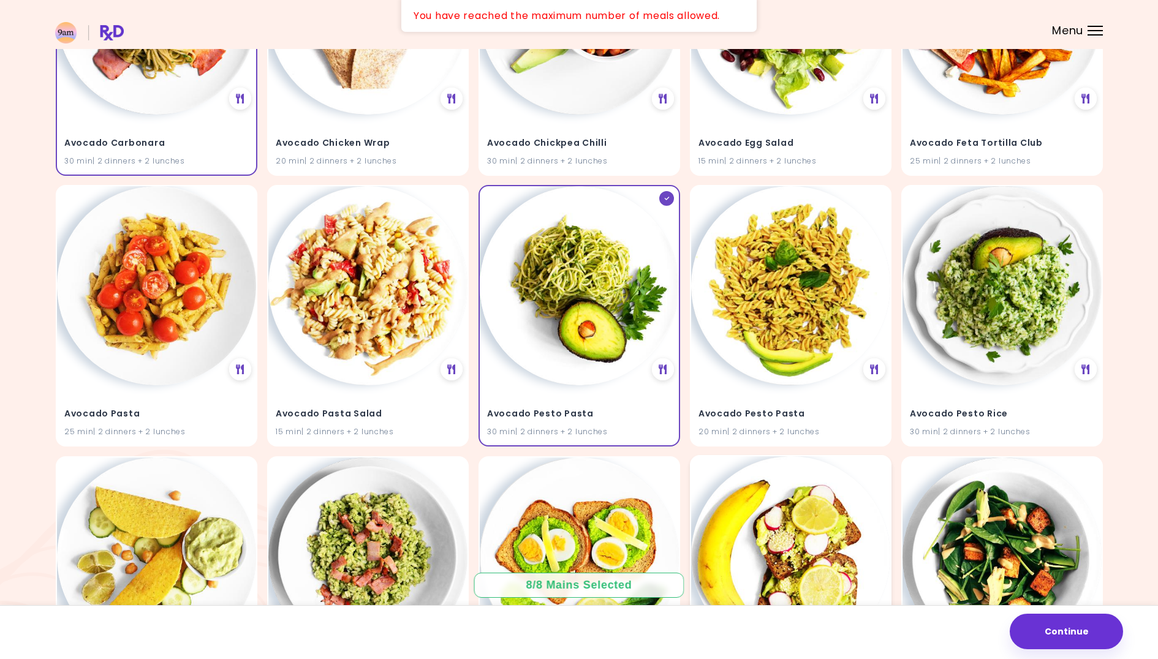
scroll to position [1338, 0]
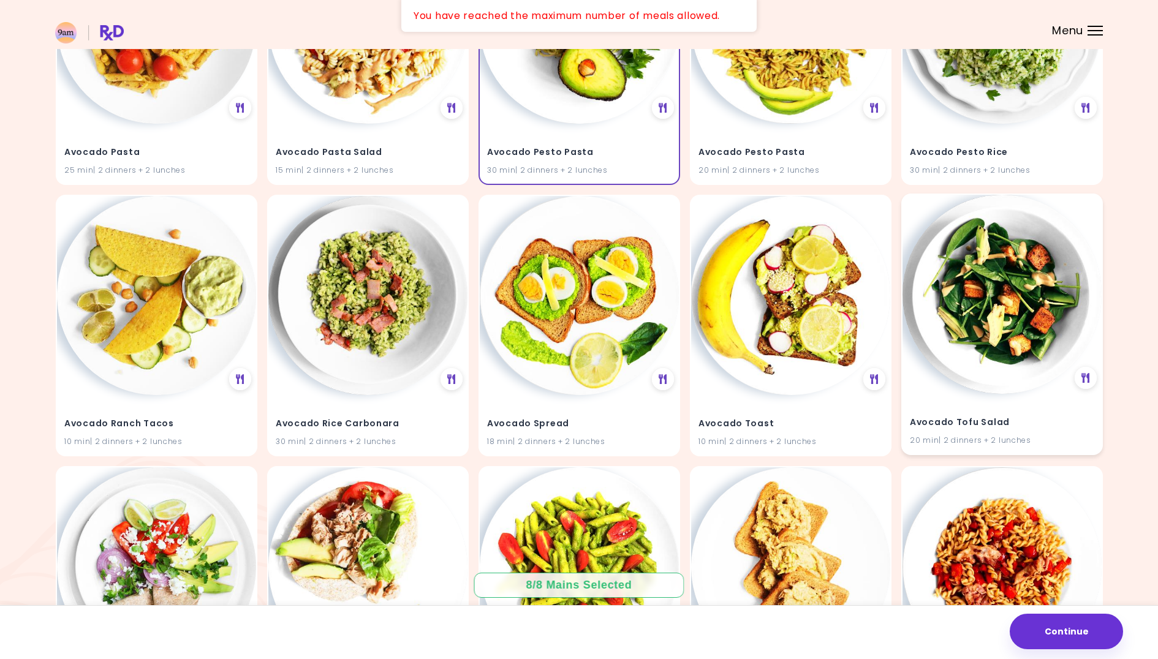
click at [999, 425] on h4 "Avocado Tofu Salad" at bounding box center [1002, 423] width 184 height 20
click at [388, 413] on h4 "Avocado Rice Carbonara" at bounding box center [368, 423] width 184 height 20
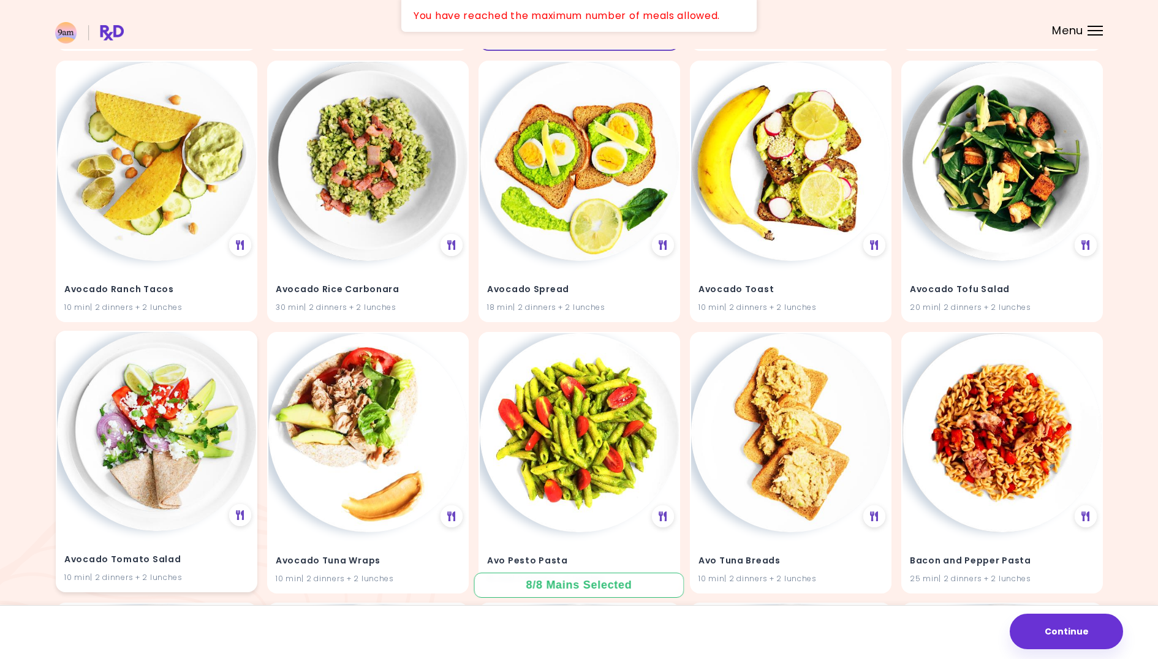
scroll to position [1572, 0]
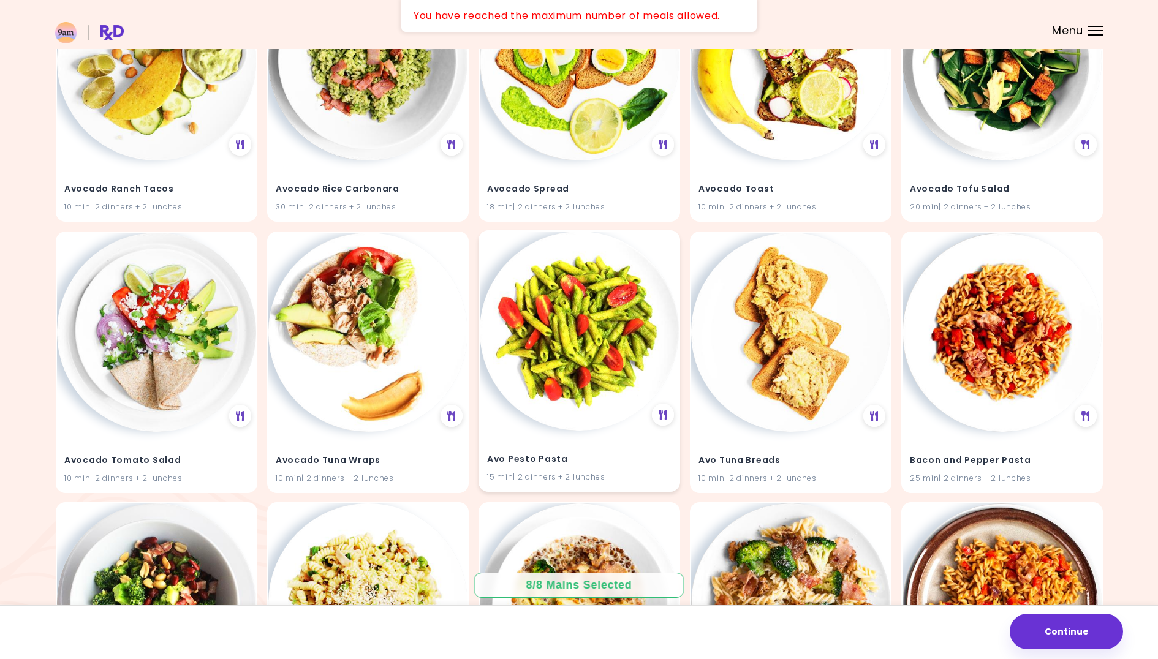
click at [594, 453] on h4 "Avo Pesto Pasta" at bounding box center [579, 459] width 184 height 20
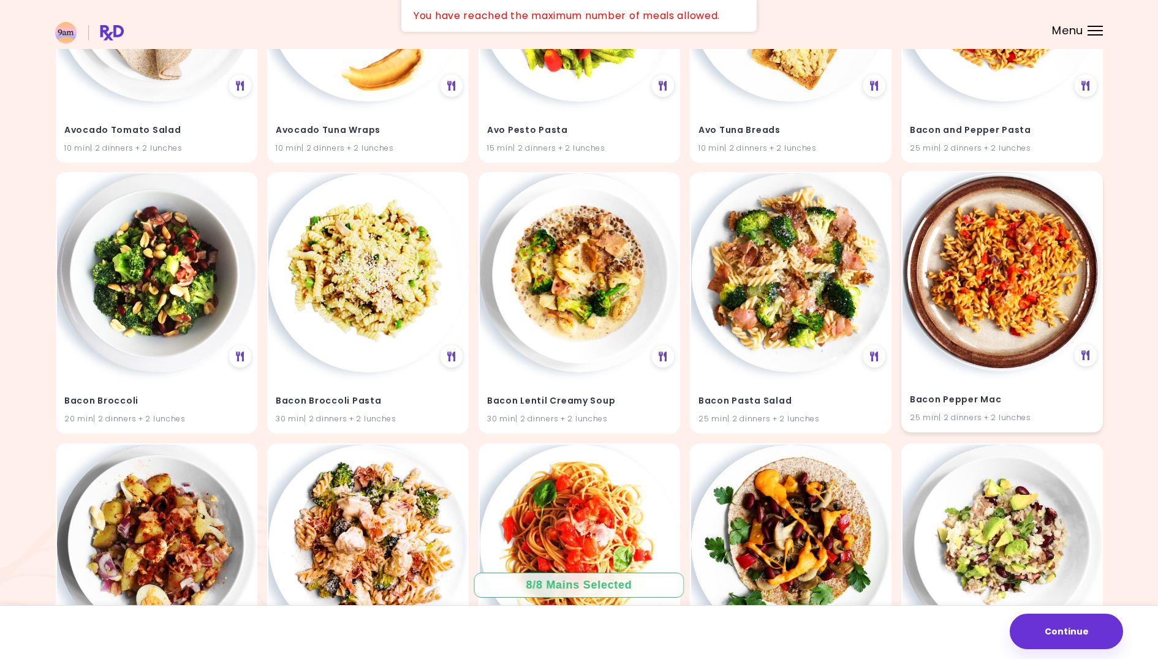
scroll to position [1916, 0]
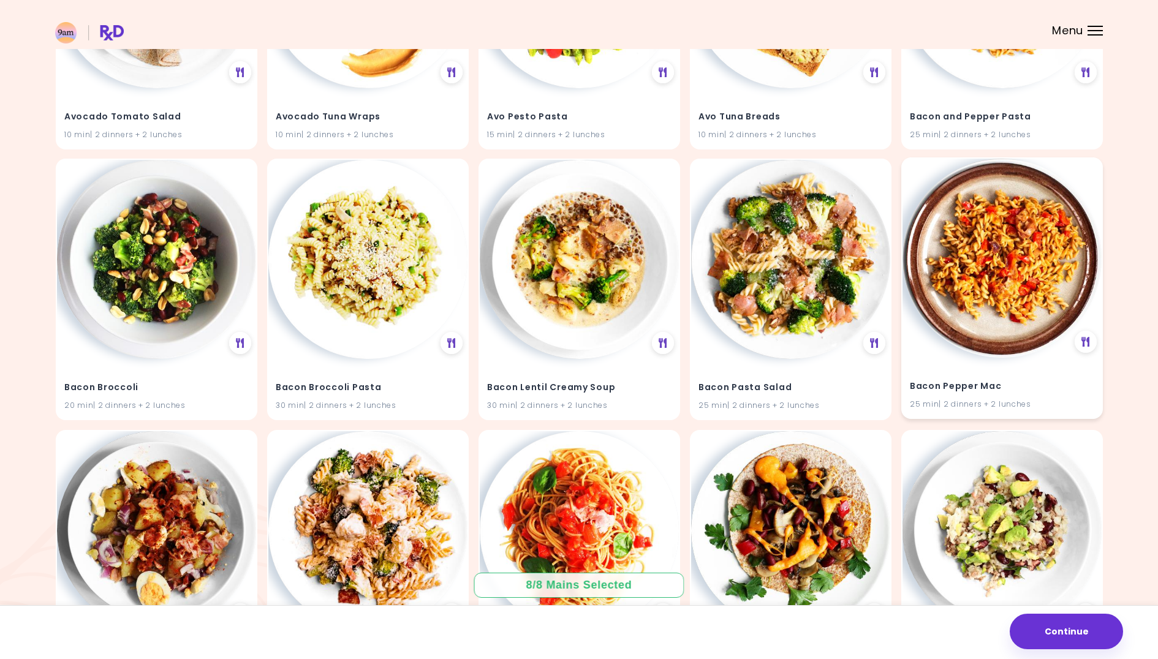
click at [966, 372] on div "Bacon Pepper Mac 25 min | 2 dinners + 2 lunches" at bounding box center [1002, 388] width 199 height 60
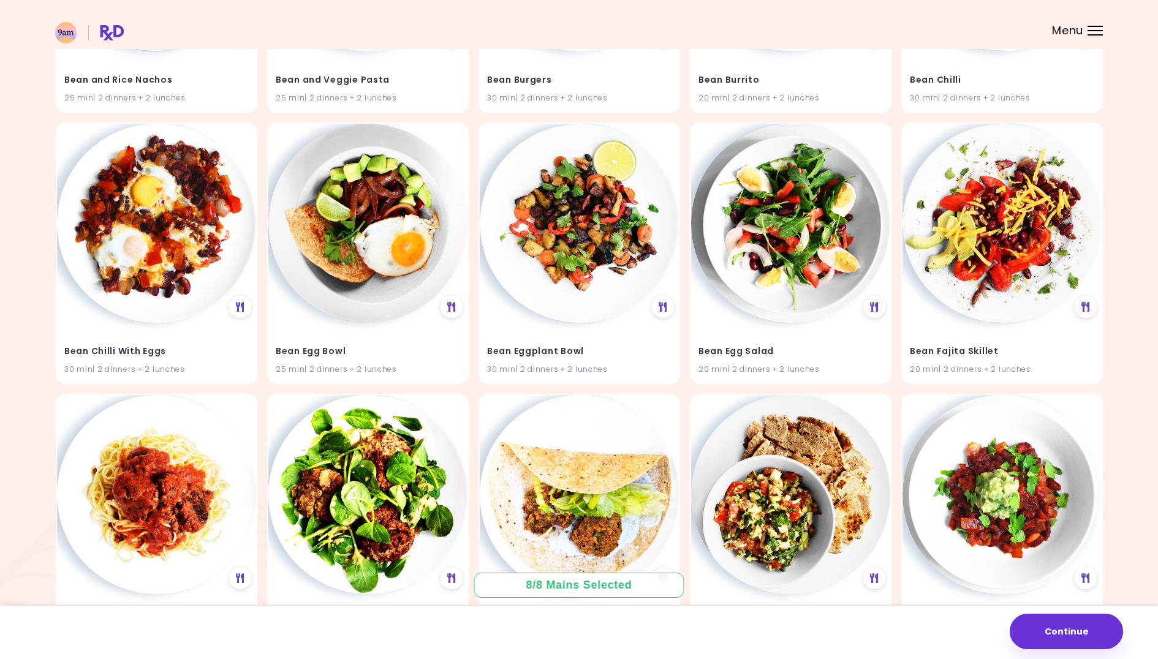
scroll to position [0, 0]
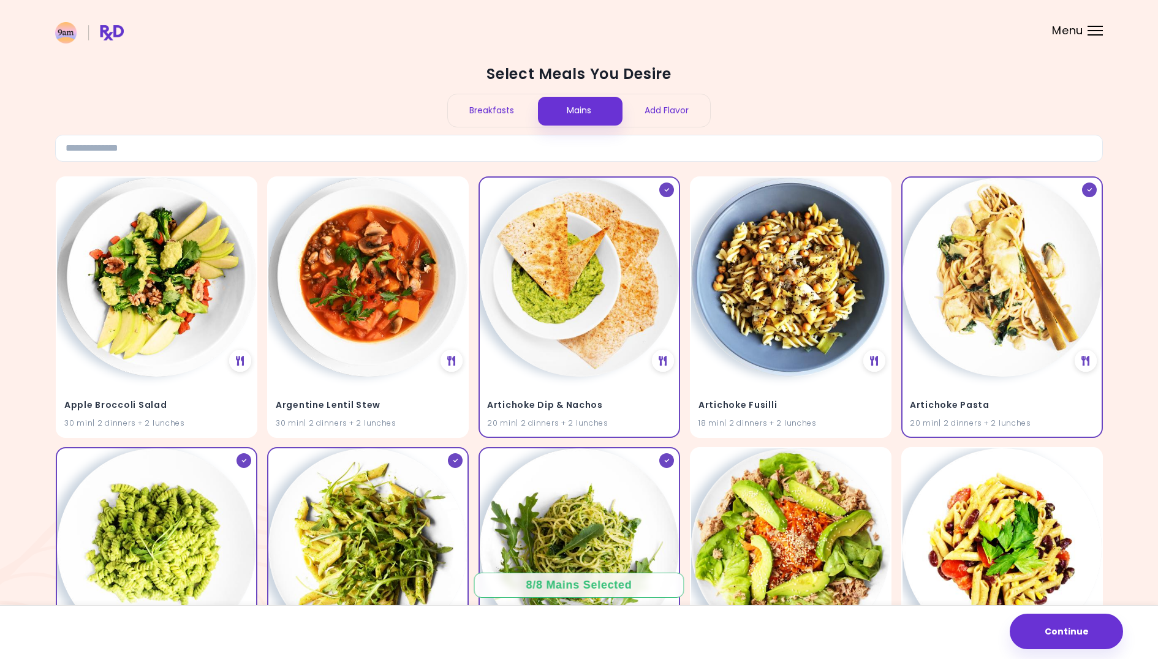
click at [495, 105] on div "Breakfasts" at bounding box center [492, 110] width 88 height 32
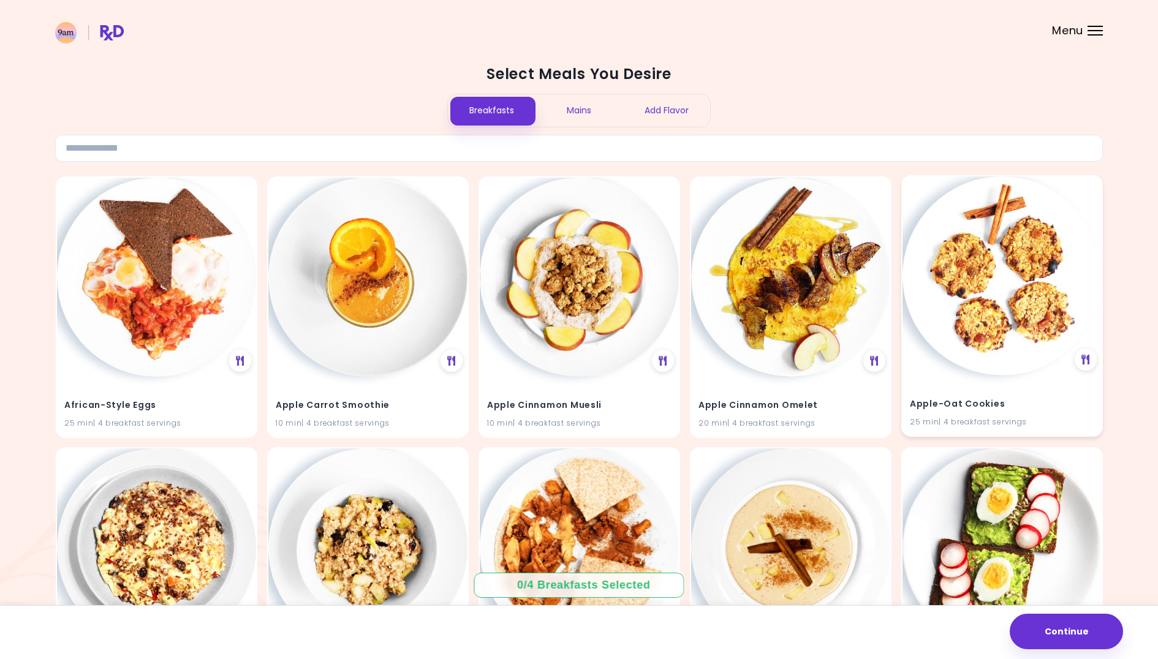
scroll to position [218, 0]
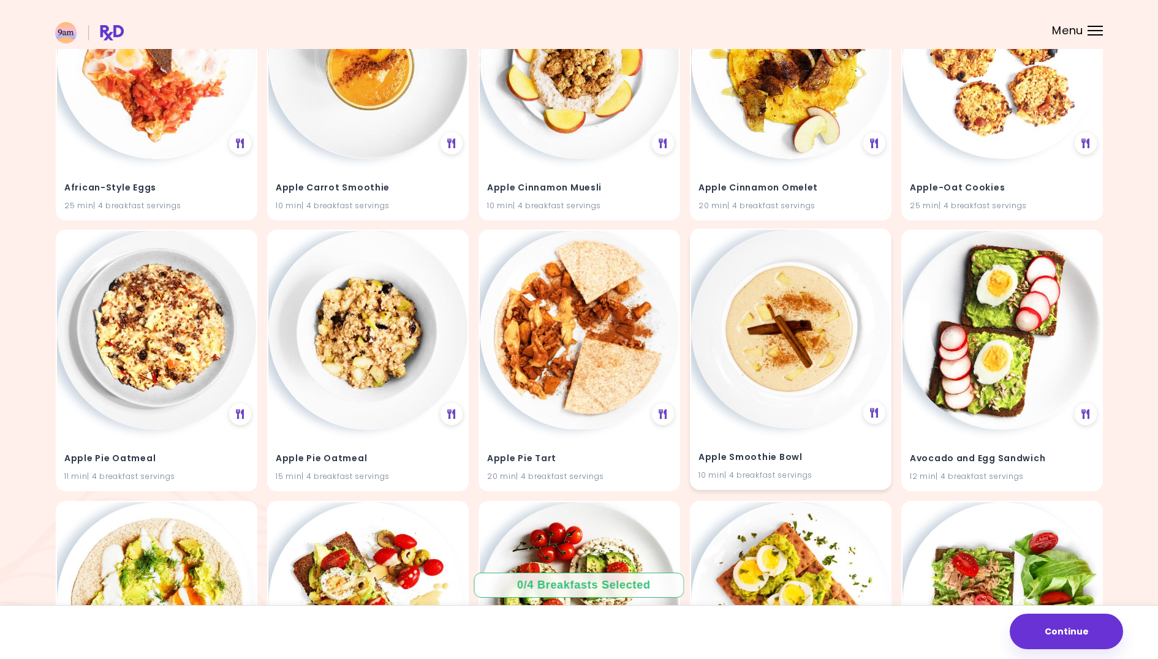
click at [800, 420] on img at bounding box center [790, 329] width 199 height 199
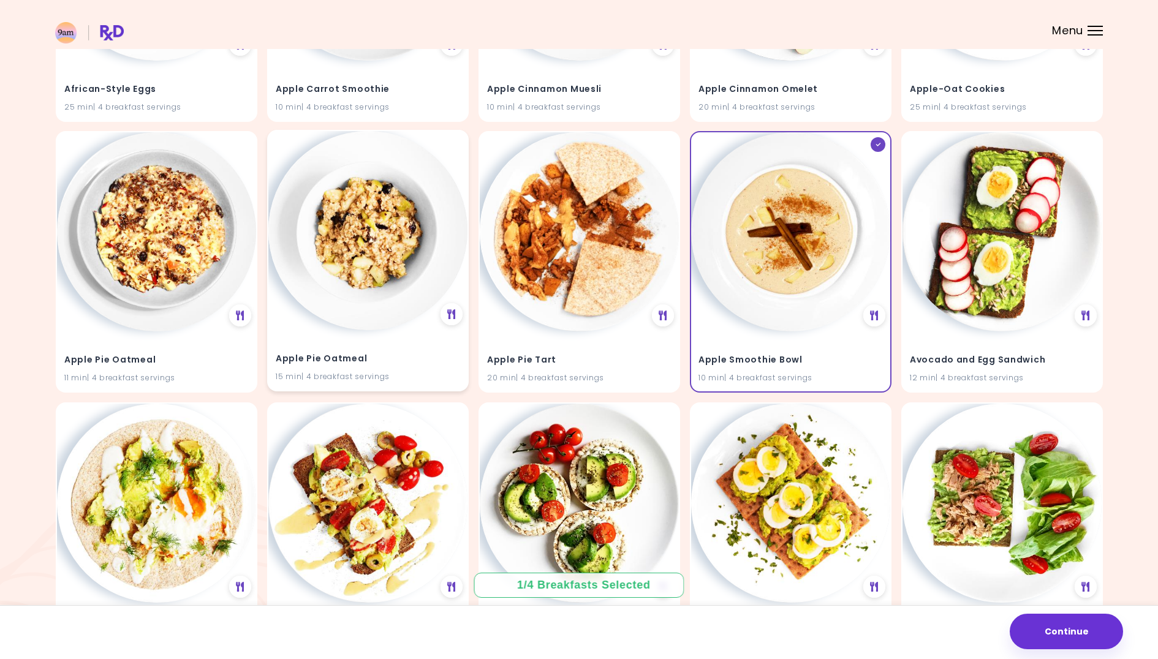
scroll to position [475, 0]
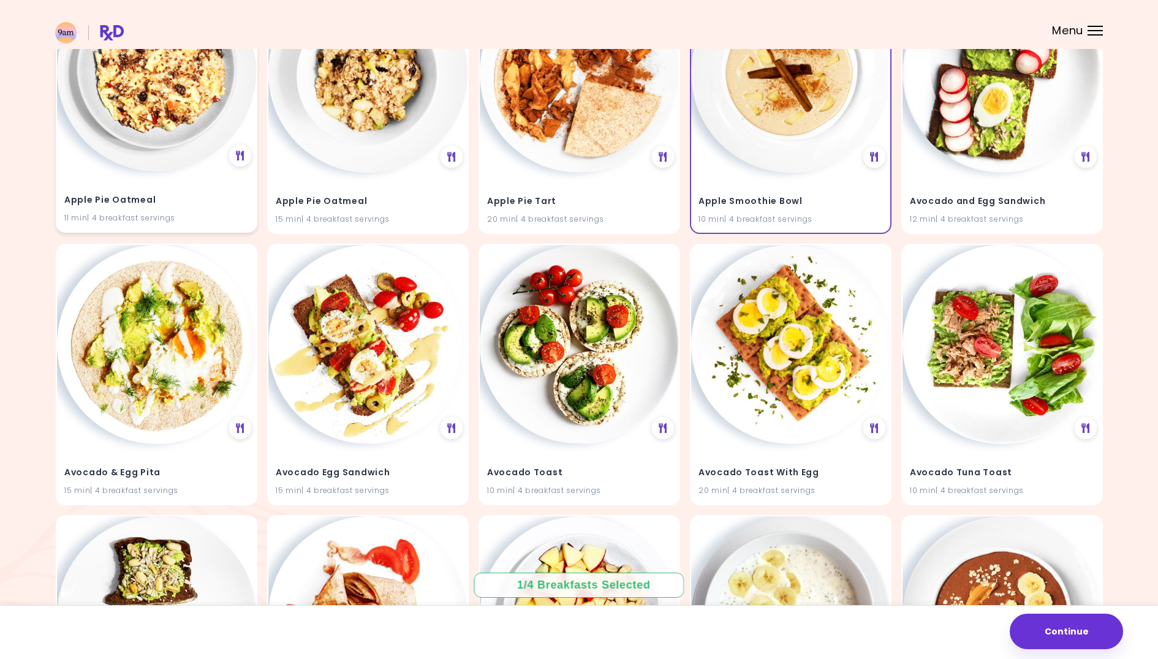
click at [151, 201] on h4 "Apple Pie Oatmeal" at bounding box center [156, 201] width 184 height 20
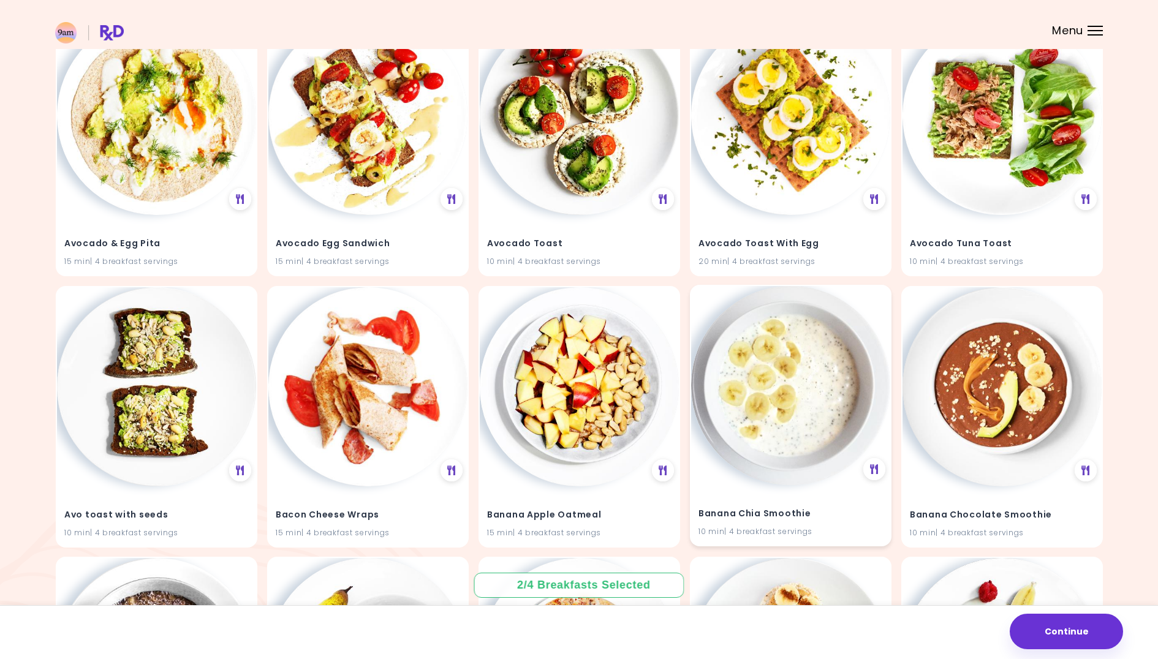
scroll to position [725, 0]
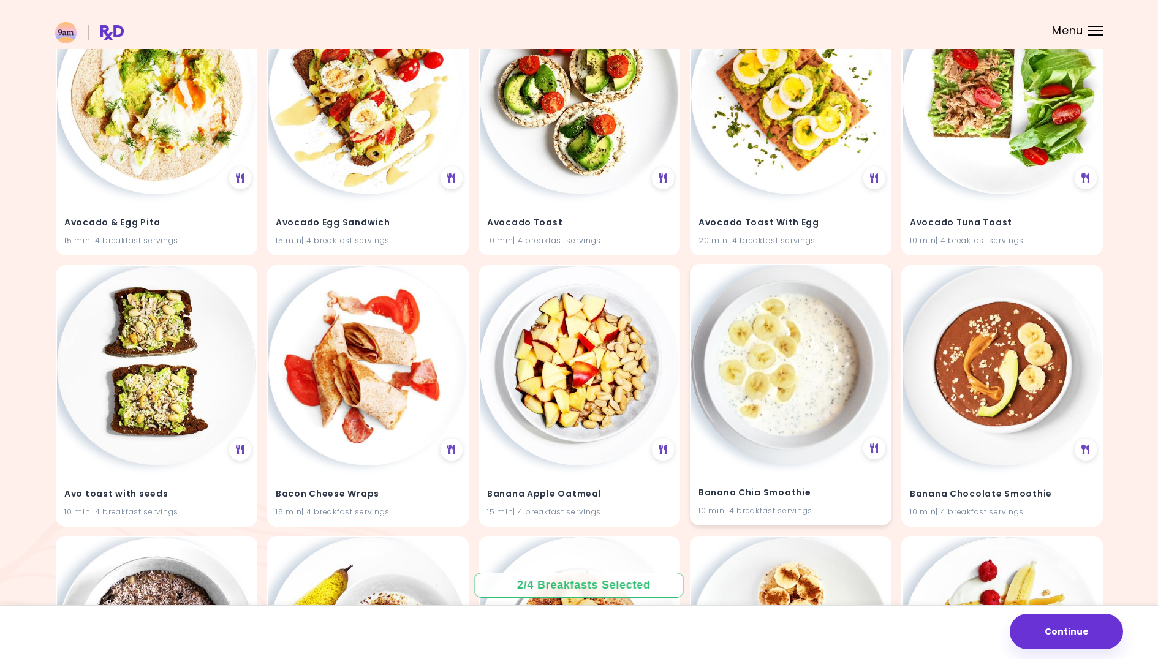
click at [778, 425] on img at bounding box center [790, 364] width 199 height 199
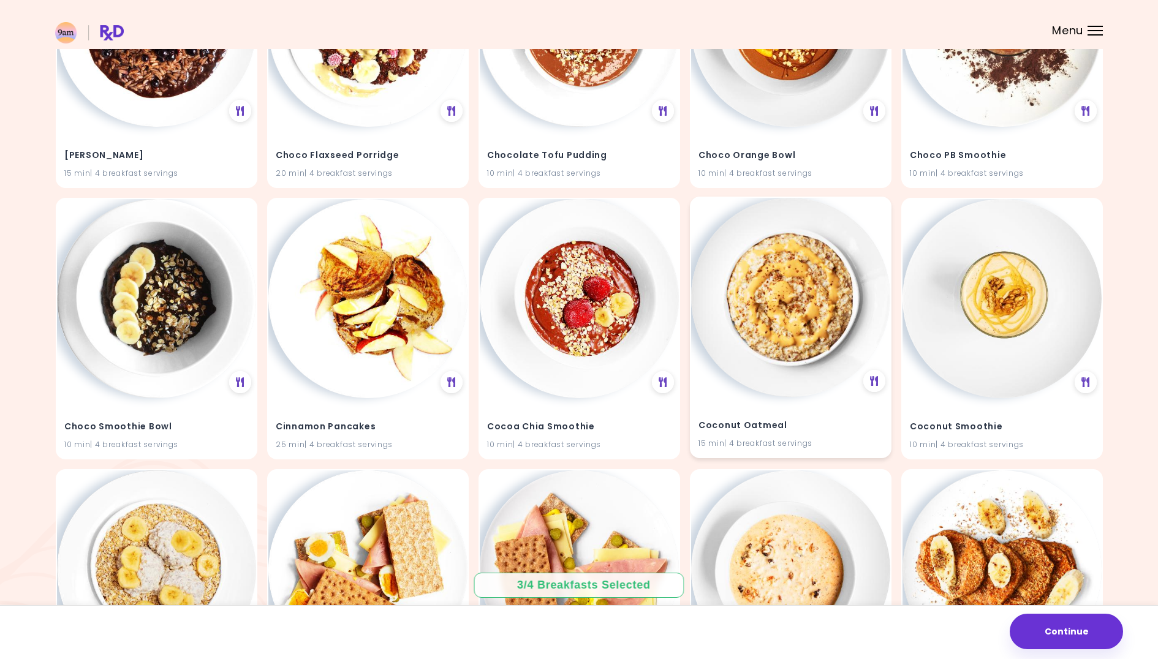
scroll to position [3503, 0]
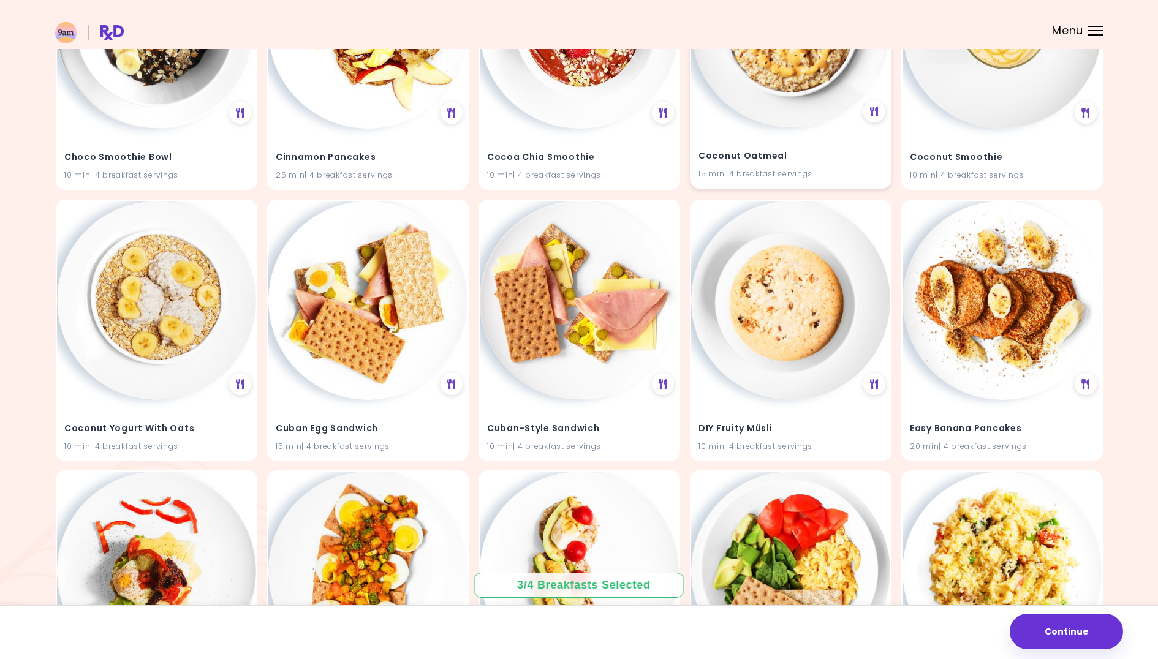
click at [759, 114] on img at bounding box center [790, 27] width 199 height 199
click at [964, 325] on img at bounding box center [1002, 299] width 199 height 199
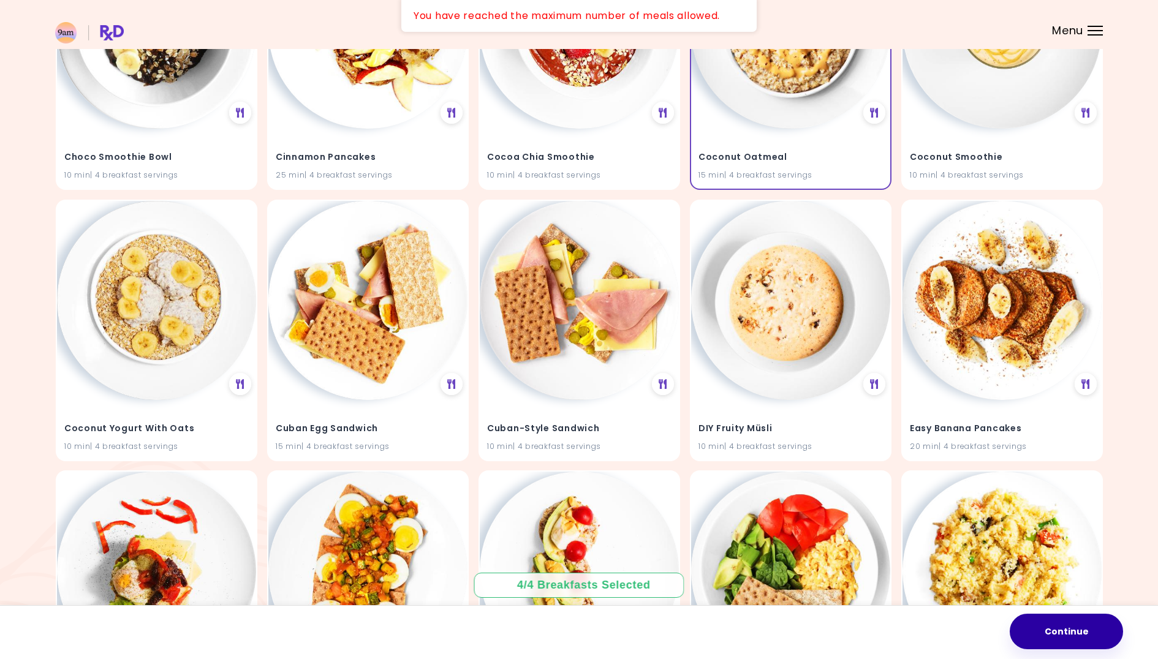
click at [1053, 631] on button "Continue" at bounding box center [1066, 632] width 113 height 36
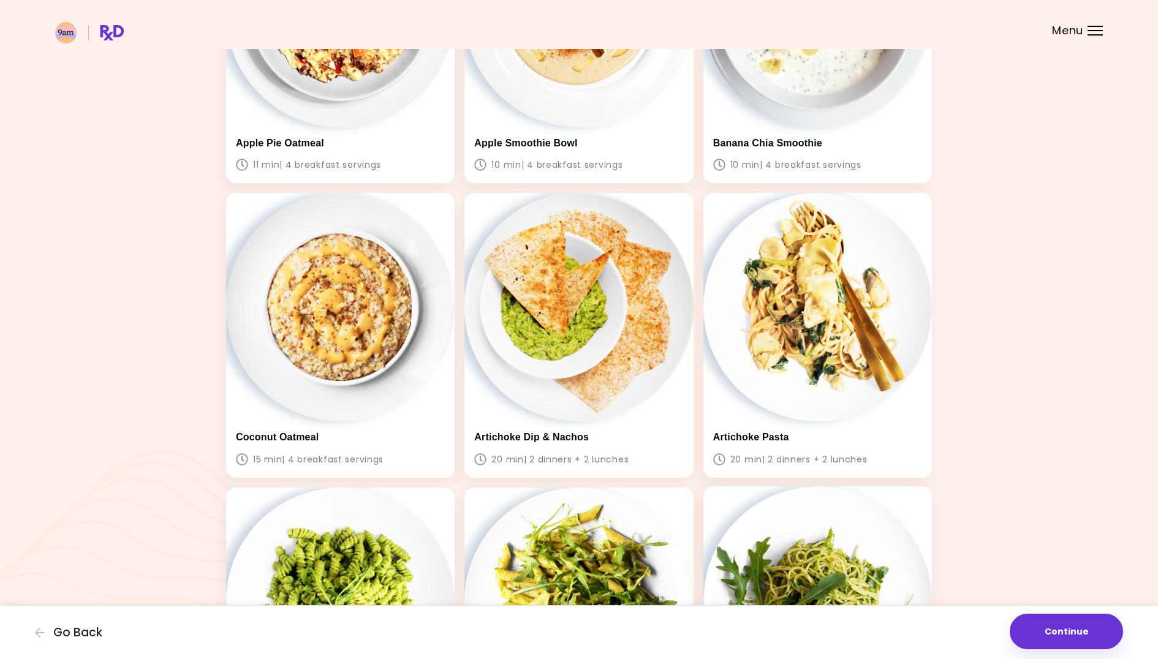
scroll to position [737, 0]
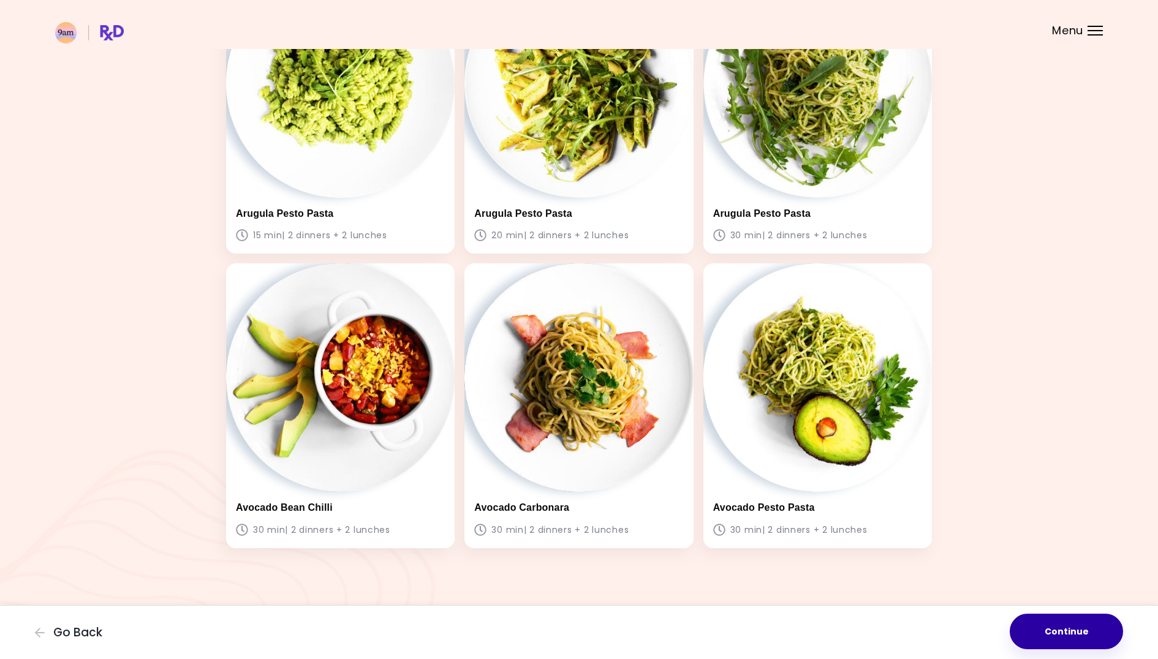
click at [1072, 629] on button "Continue" at bounding box center [1066, 632] width 113 height 36
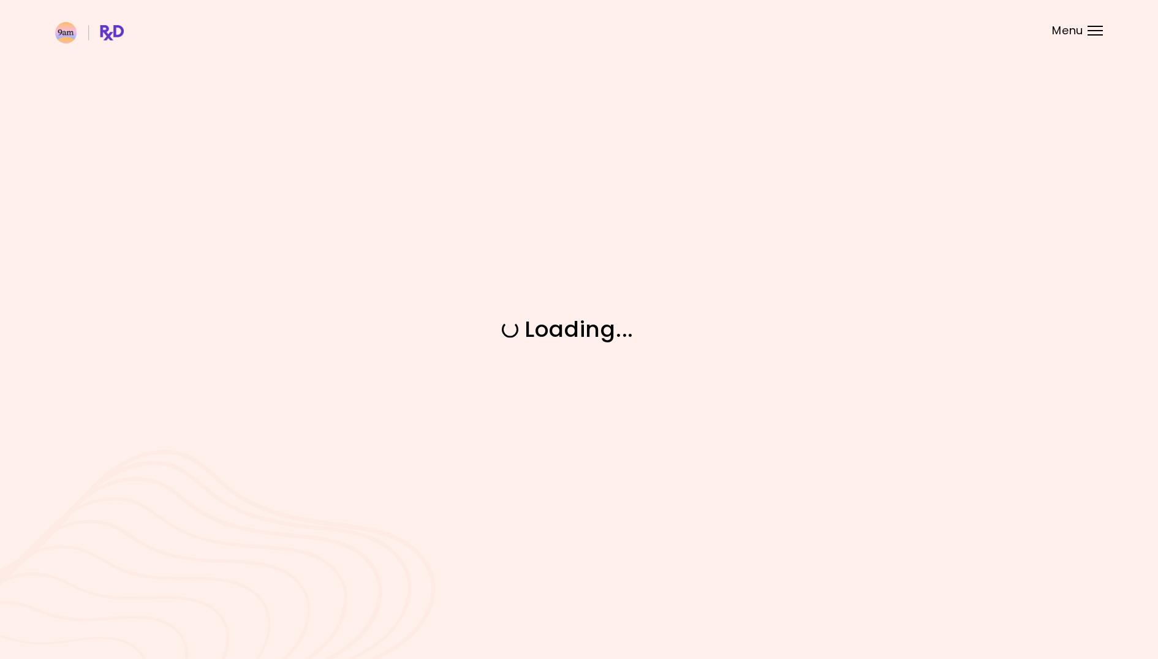
scroll to position [0, 0]
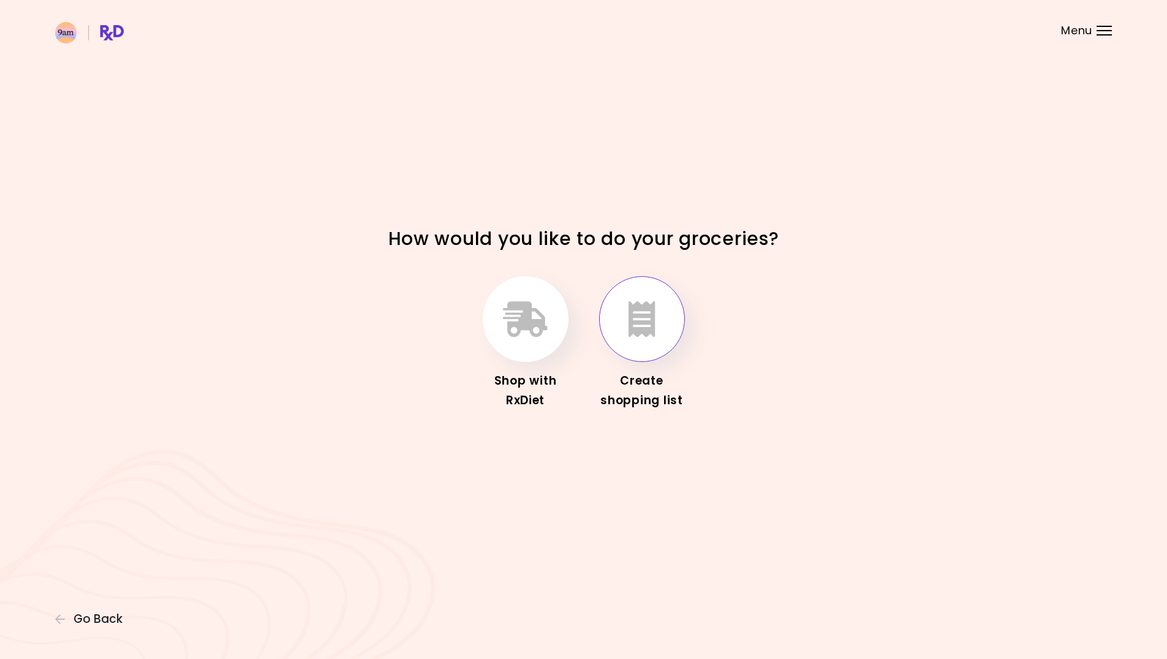
click at [650, 314] on icon "button" at bounding box center [642, 319] width 27 height 36
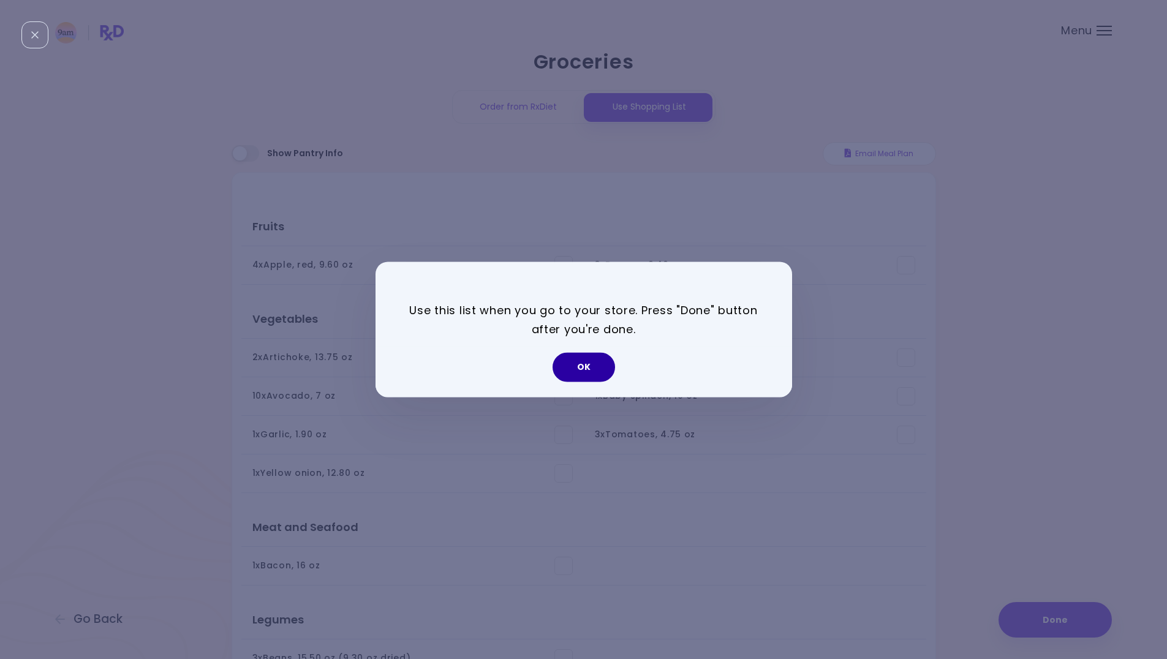
click at [572, 365] on button "OK" at bounding box center [584, 367] width 63 height 29
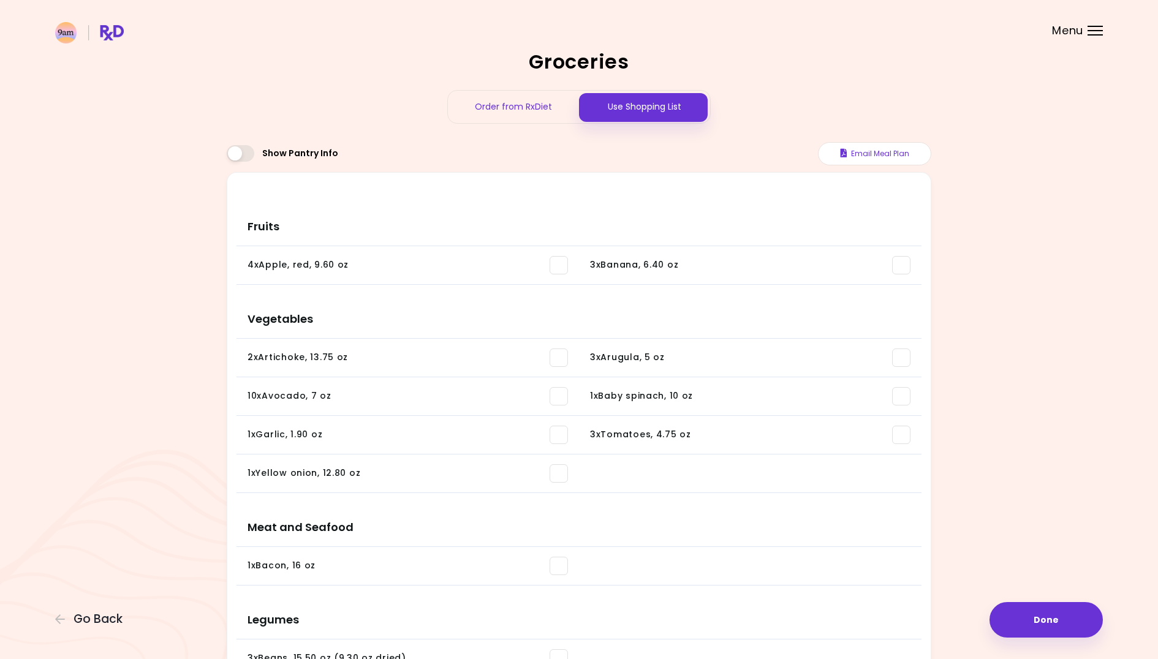
click at [558, 270] on span at bounding box center [559, 265] width 18 height 18
click at [560, 358] on span at bounding box center [559, 358] width 18 height 18
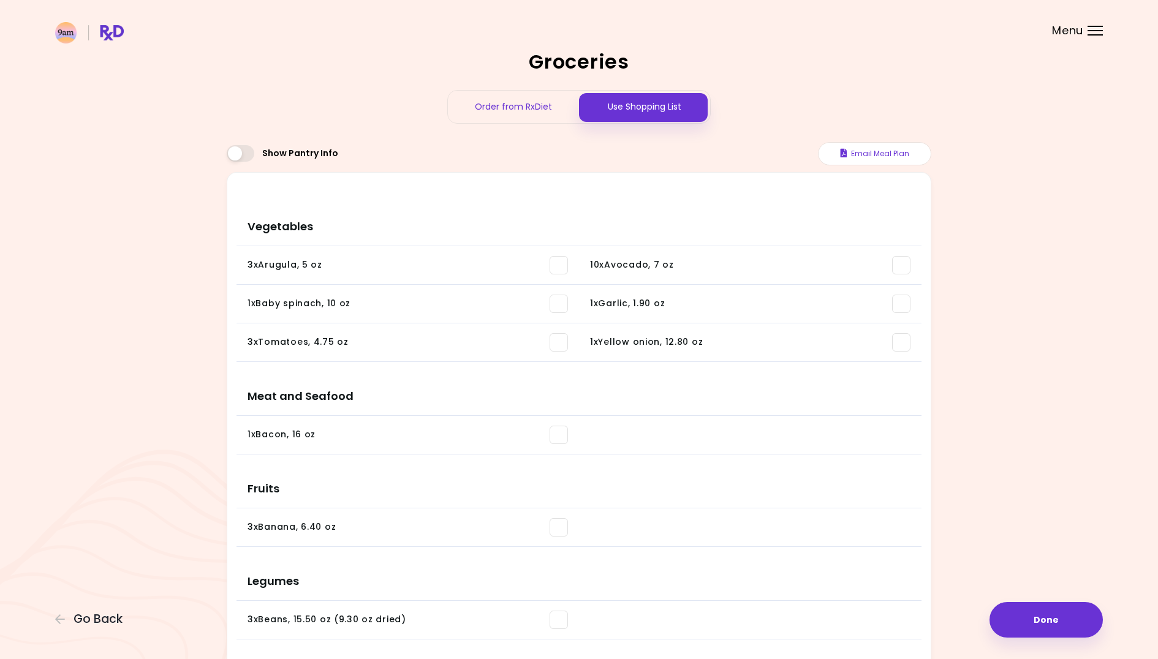
click at [556, 380] on h3 "Meat and Seafood" at bounding box center [579, 391] width 685 height 49
click at [558, 340] on span at bounding box center [559, 342] width 18 height 18
click at [561, 300] on span at bounding box center [559, 304] width 18 height 18
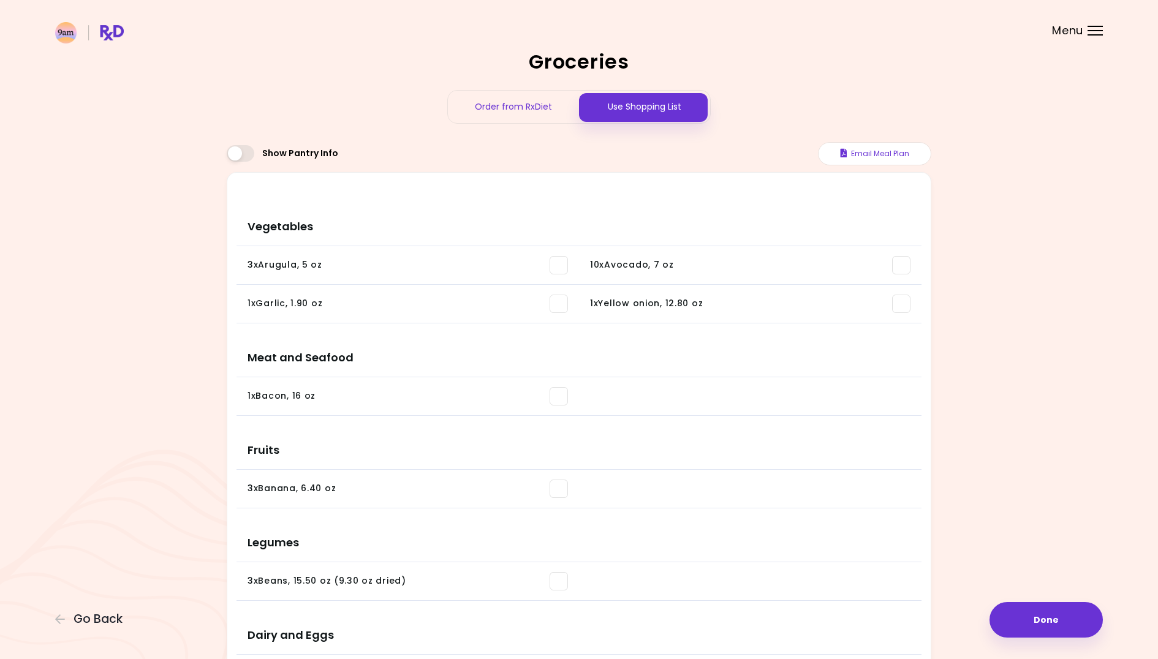
click at [559, 267] on span at bounding box center [559, 265] width 18 height 18
click at [557, 308] on span at bounding box center [559, 304] width 18 height 18
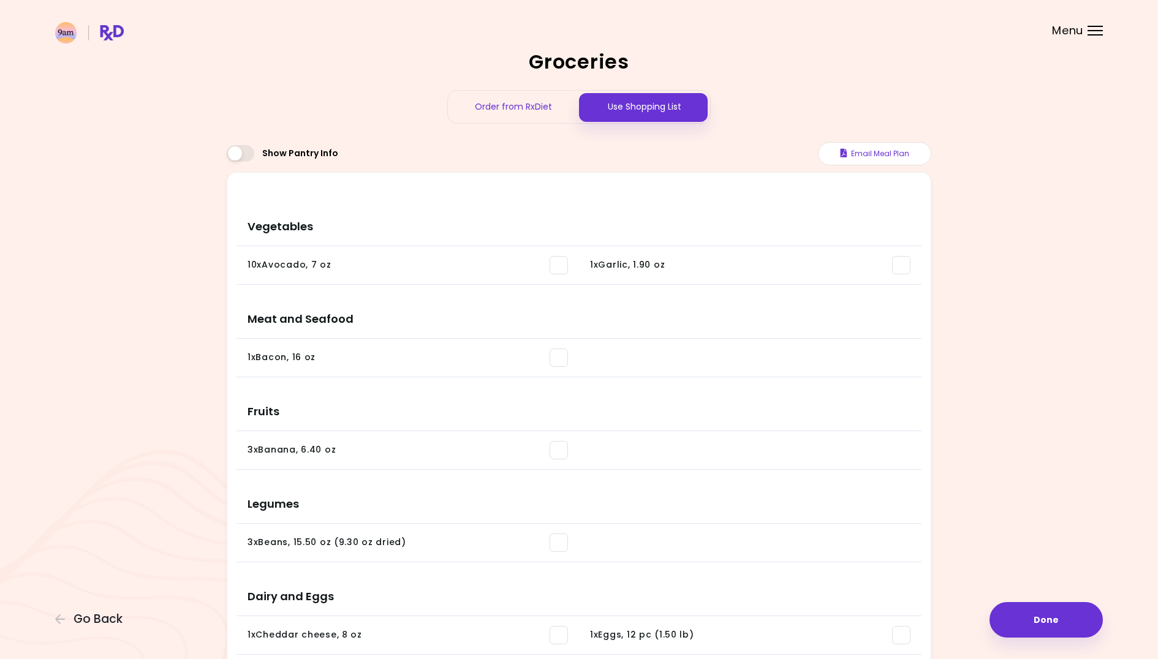
click at [560, 268] on span at bounding box center [559, 265] width 18 height 18
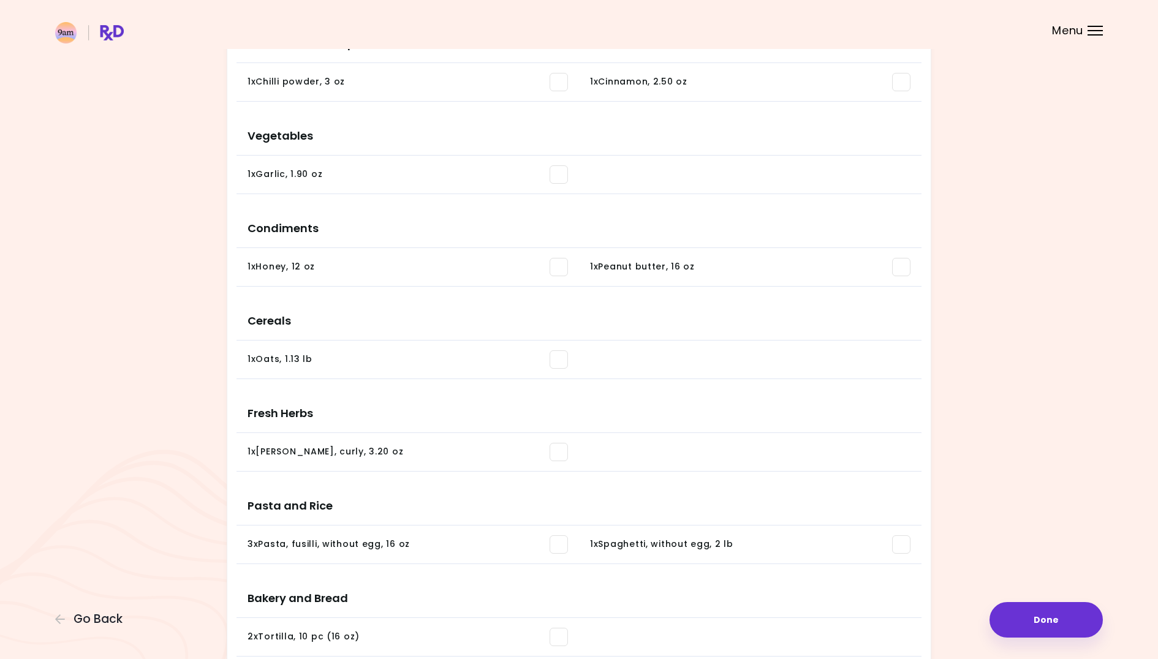
scroll to position [809, 0]
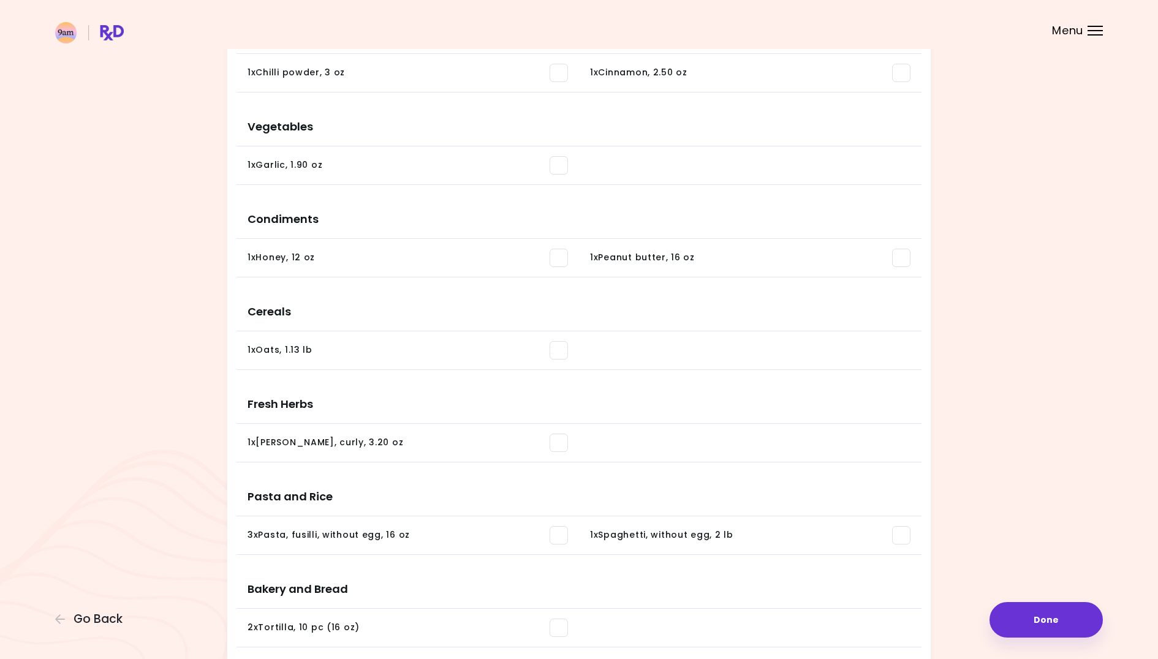
click at [559, 444] on span at bounding box center [559, 443] width 18 height 18
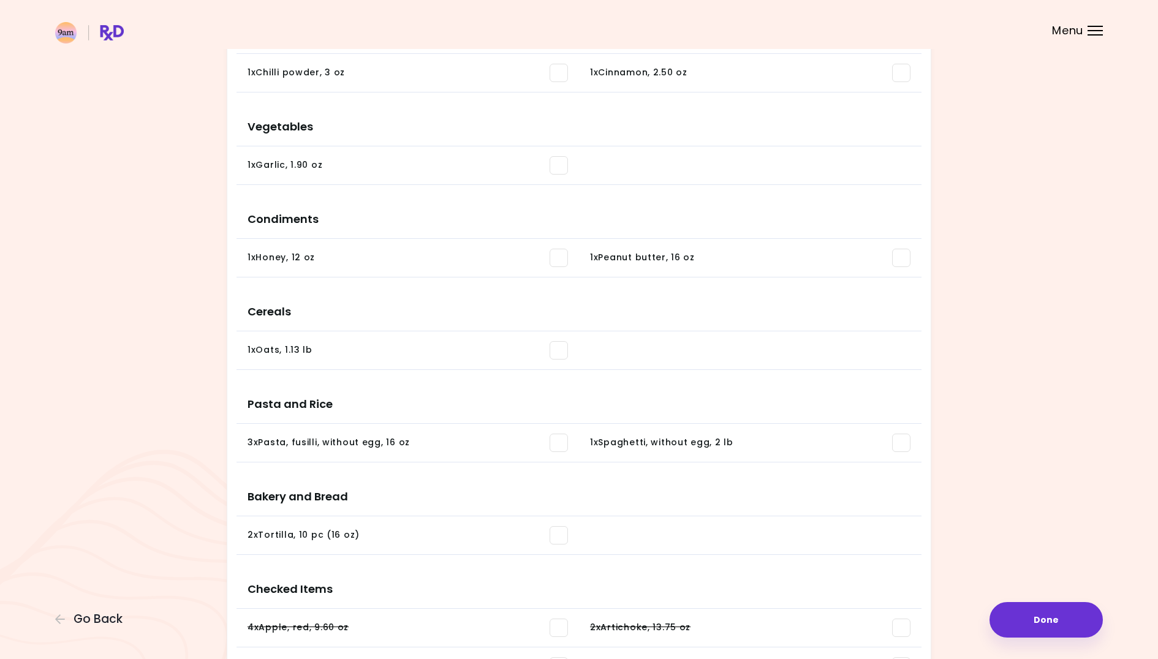
click at [562, 536] on span at bounding box center [559, 535] width 18 height 18
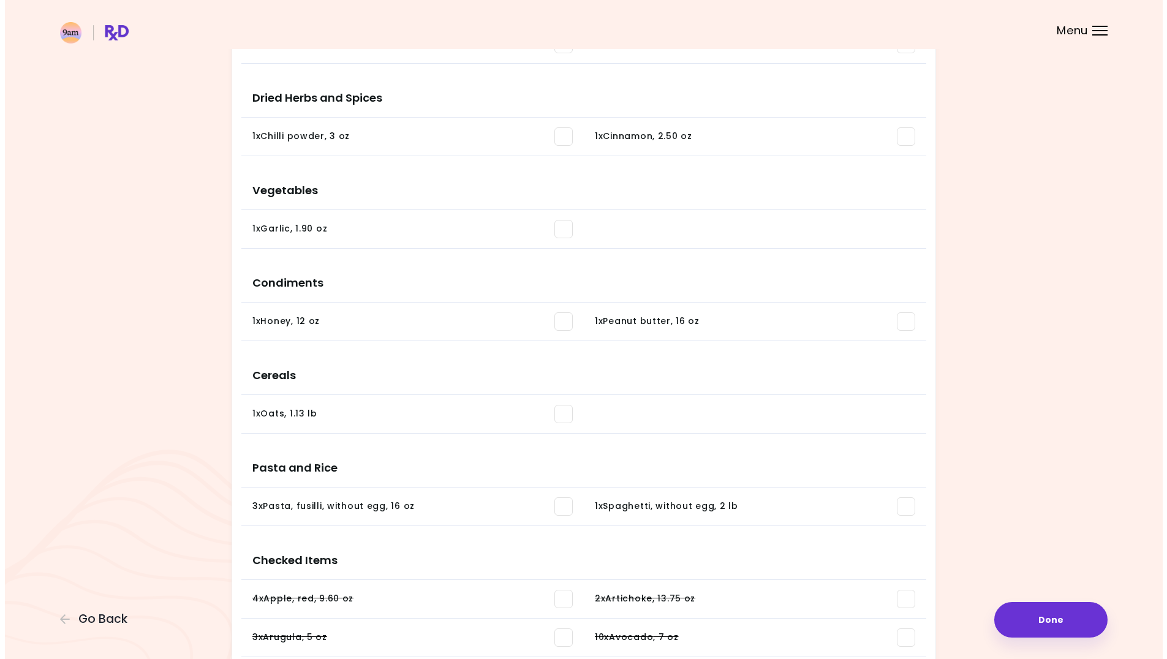
scroll to position [719, 0]
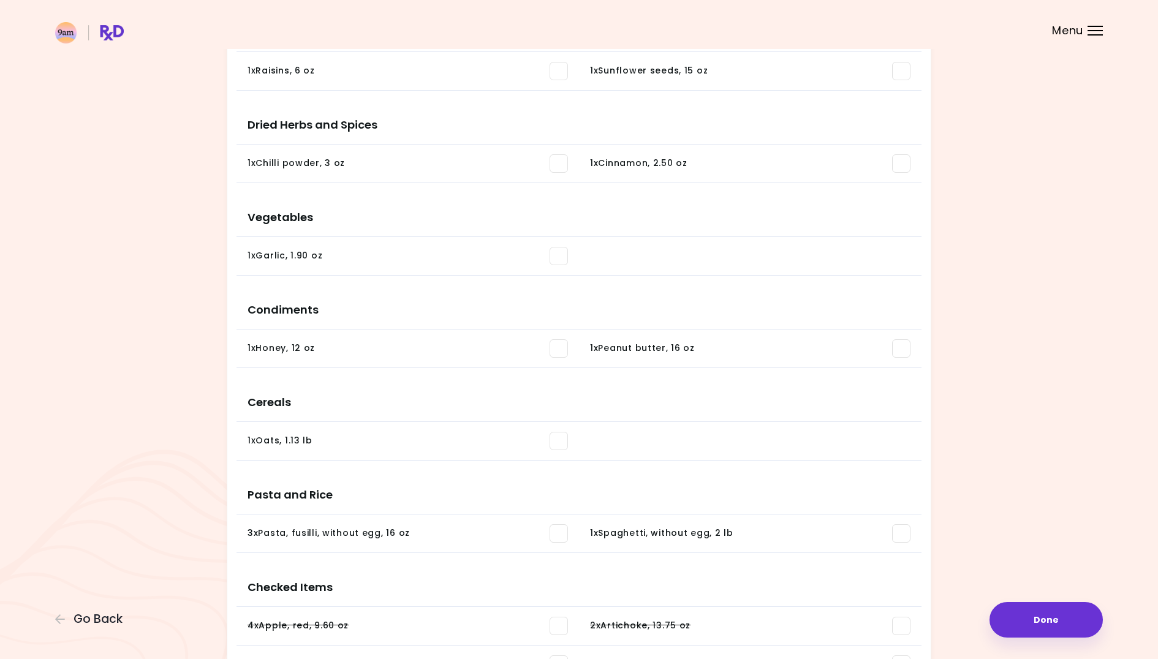
click at [555, 536] on span at bounding box center [559, 534] width 18 height 18
click at [1044, 614] on button "Done" at bounding box center [1046, 620] width 113 height 36
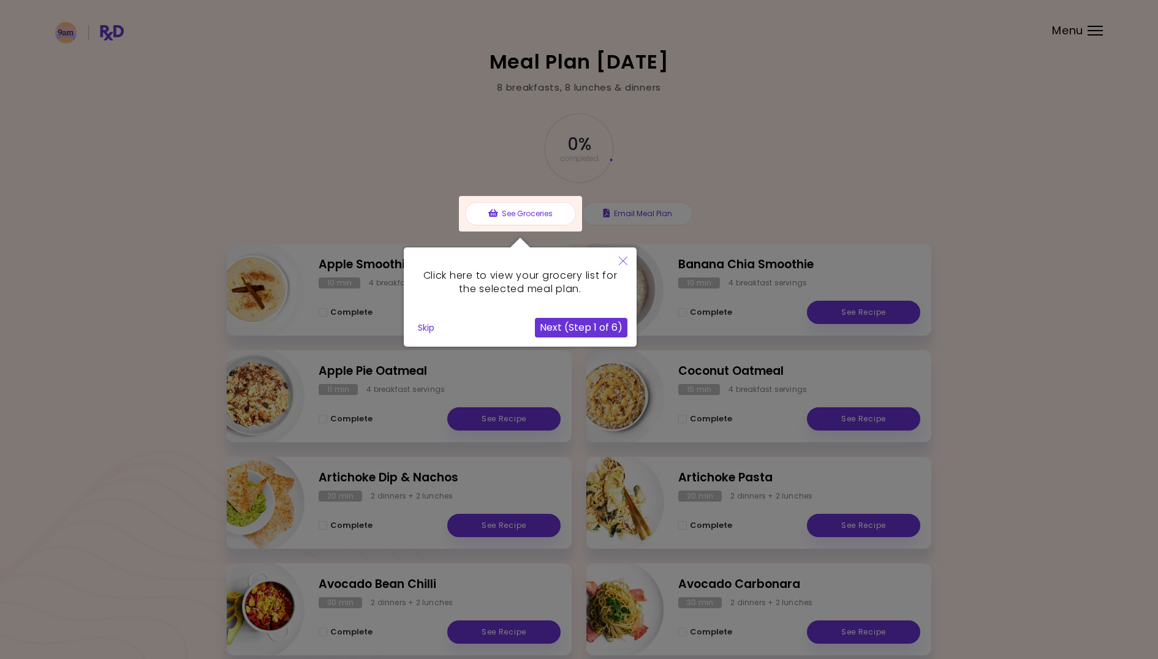
click at [577, 327] on button "Next (Step 1 of 6)" at bounding box center [581, 328] width 93 height 20
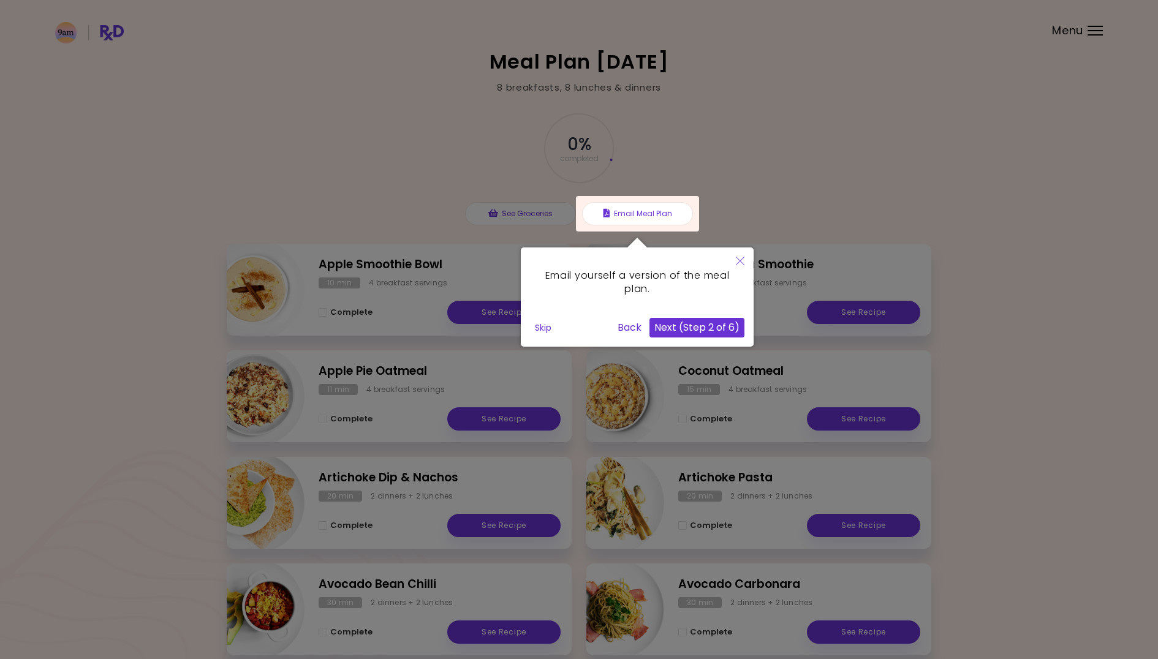
click at [693, 325] on button "Next (Step 2 of 6)" at bounding box center [697, 328] width 95 height 20
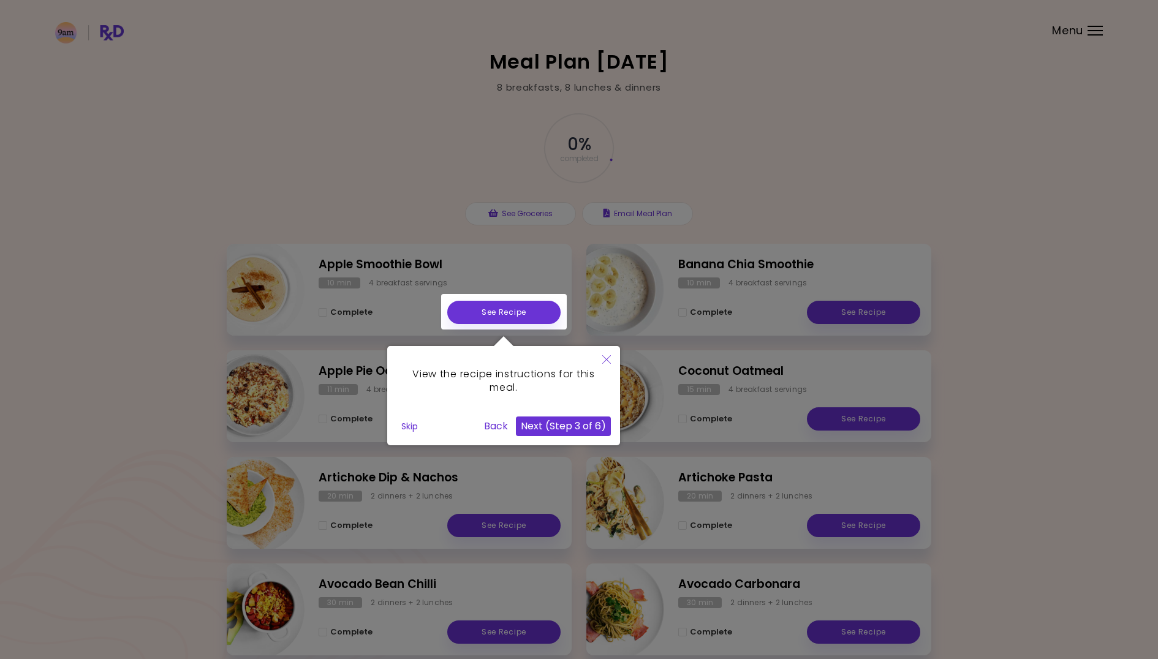
click at [546, 423] on button "Next (Step 3 of 6)" at bounding box center [563, 427] width 95 height 20
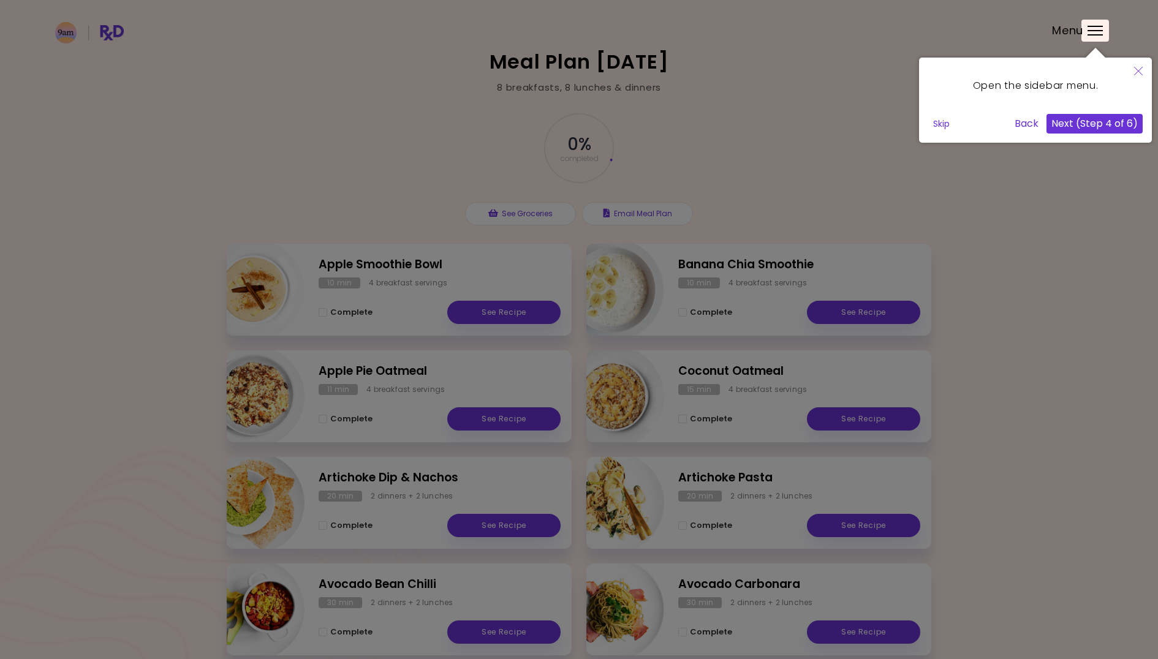
click at [1101, 125] on button "Next (Step 4 of 6)" at bounding box center [1095, 124] width 96 height 20
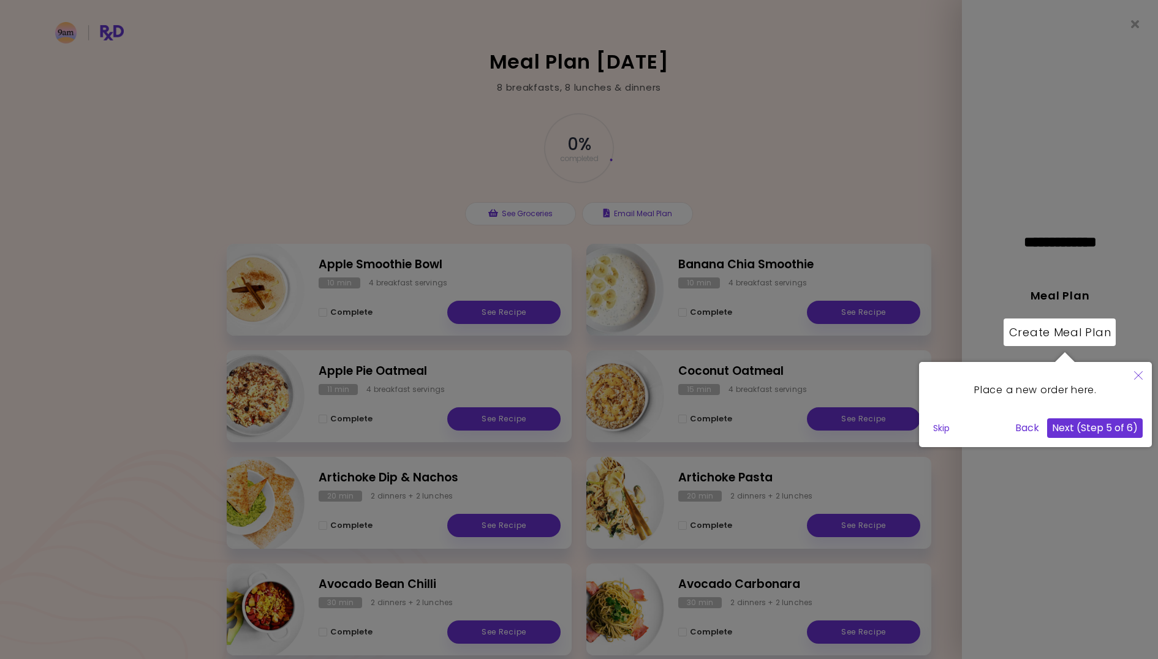
click at [1076, 428] on button "Next (Step 5 of 6)" at bounding box center [1095, 429] width 96 height 20
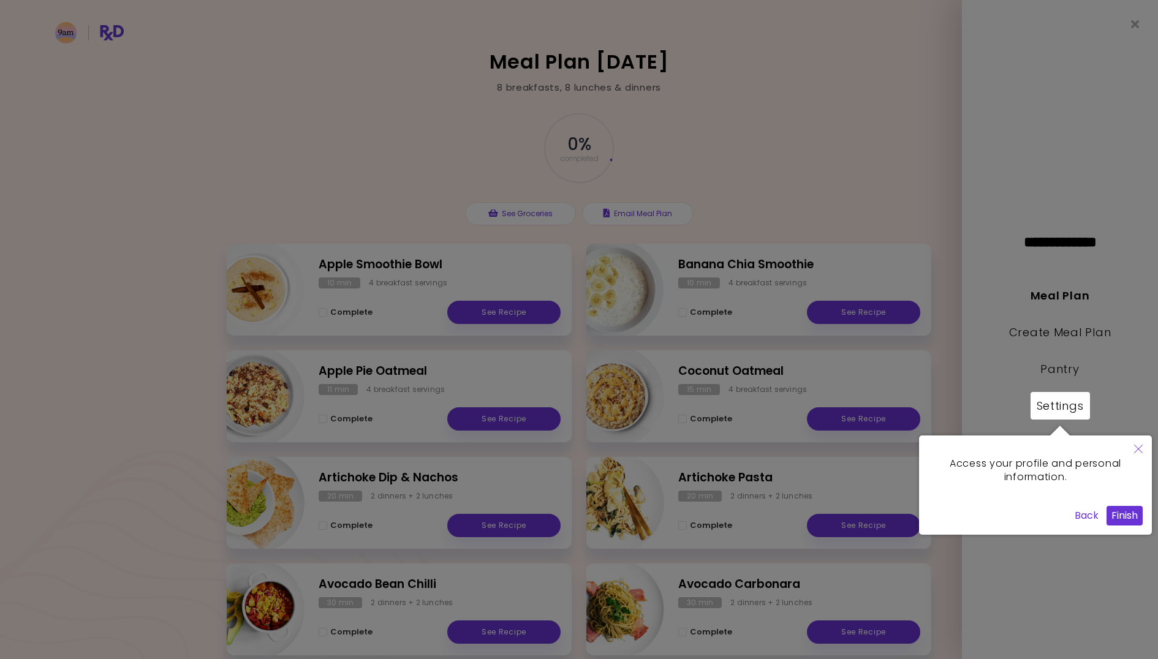
click at [1130, 512] on button "Finish" at bounding box center [1125, 516] width 36 height 20
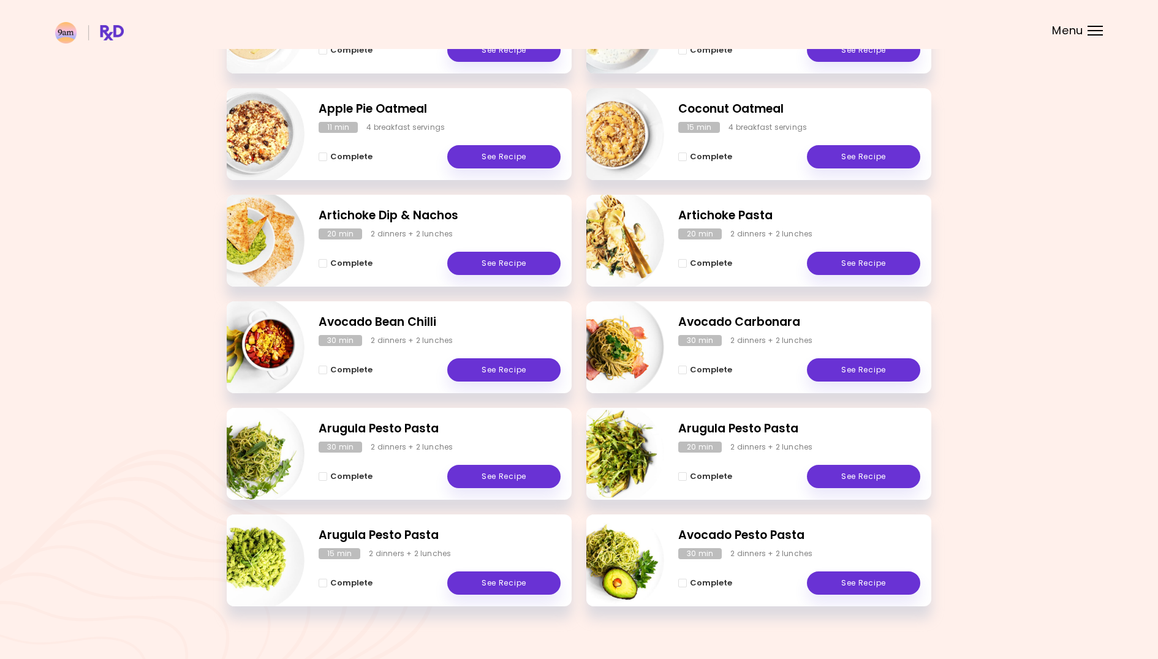
scroll to position [276, 0]
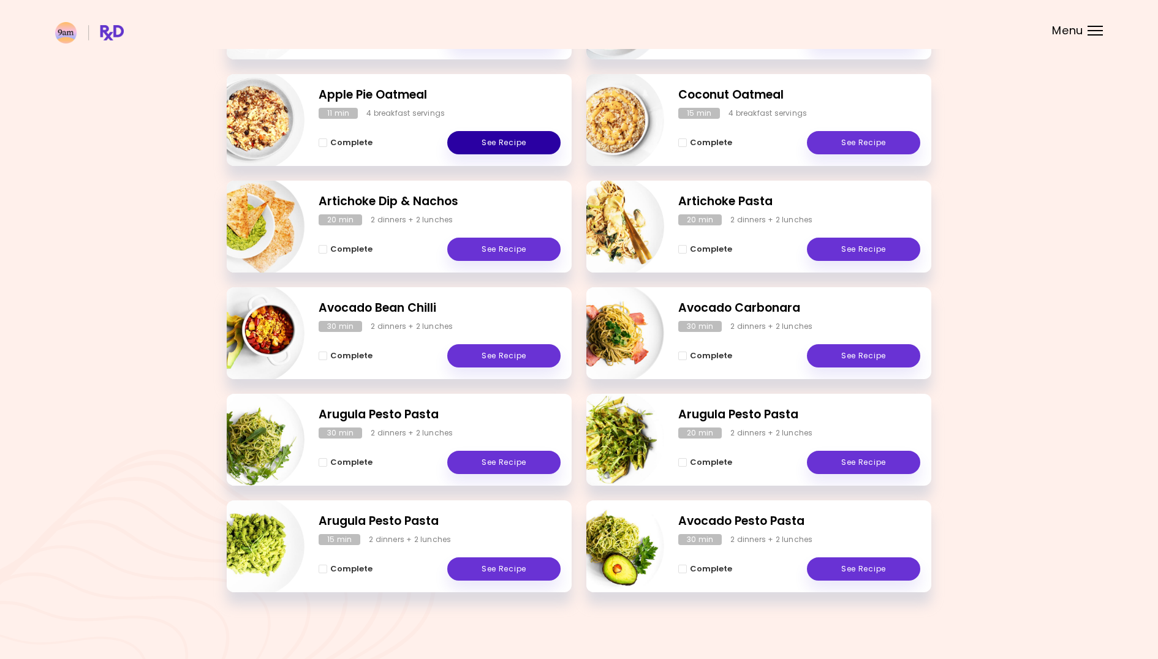
click at [518, 138] on link "See Recipe" at bounding box center [503, 142] width 113 height 23
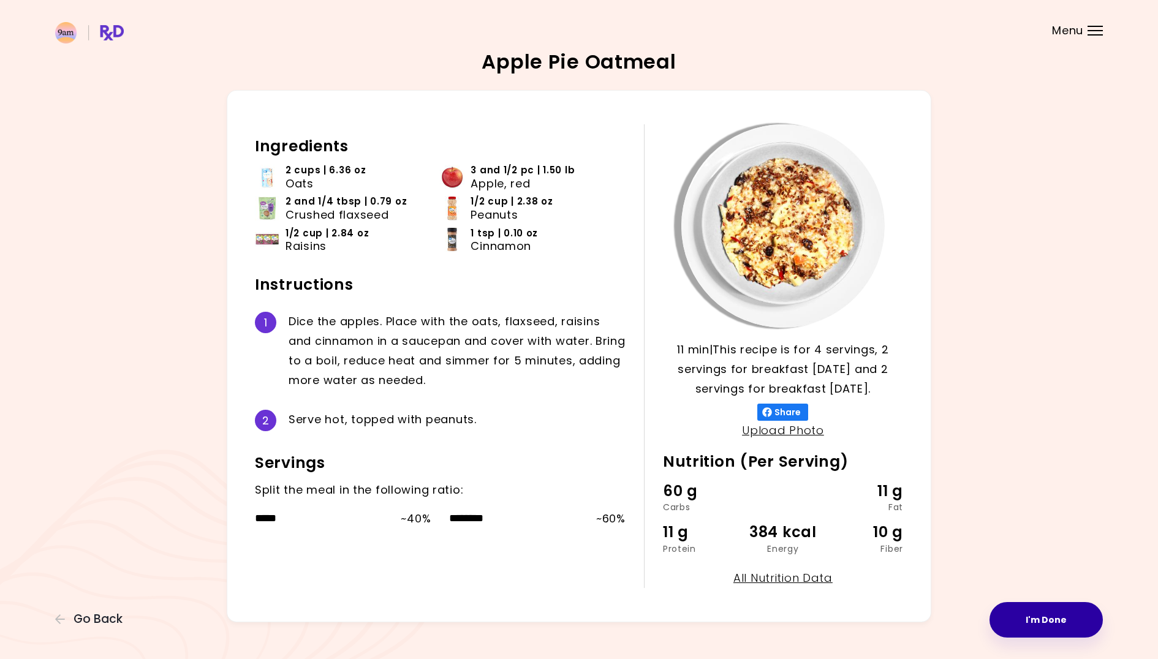
click at [1044, 605] on button "I'm Done" at bounding box center [1046, 620] width 113 height 36
